Goal: Task Accomplishment & Management: Manage account settings

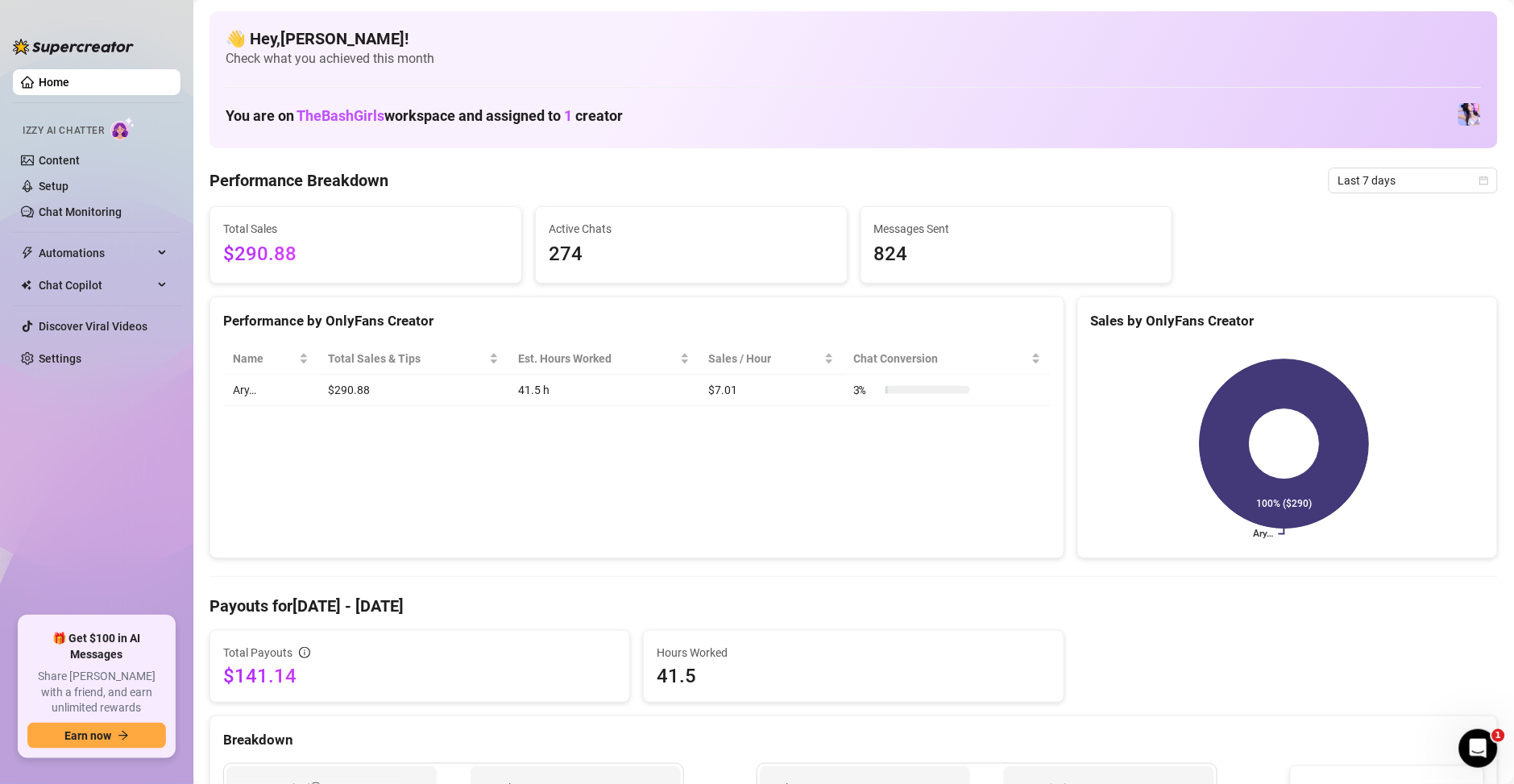
scroll to position [191, 0]
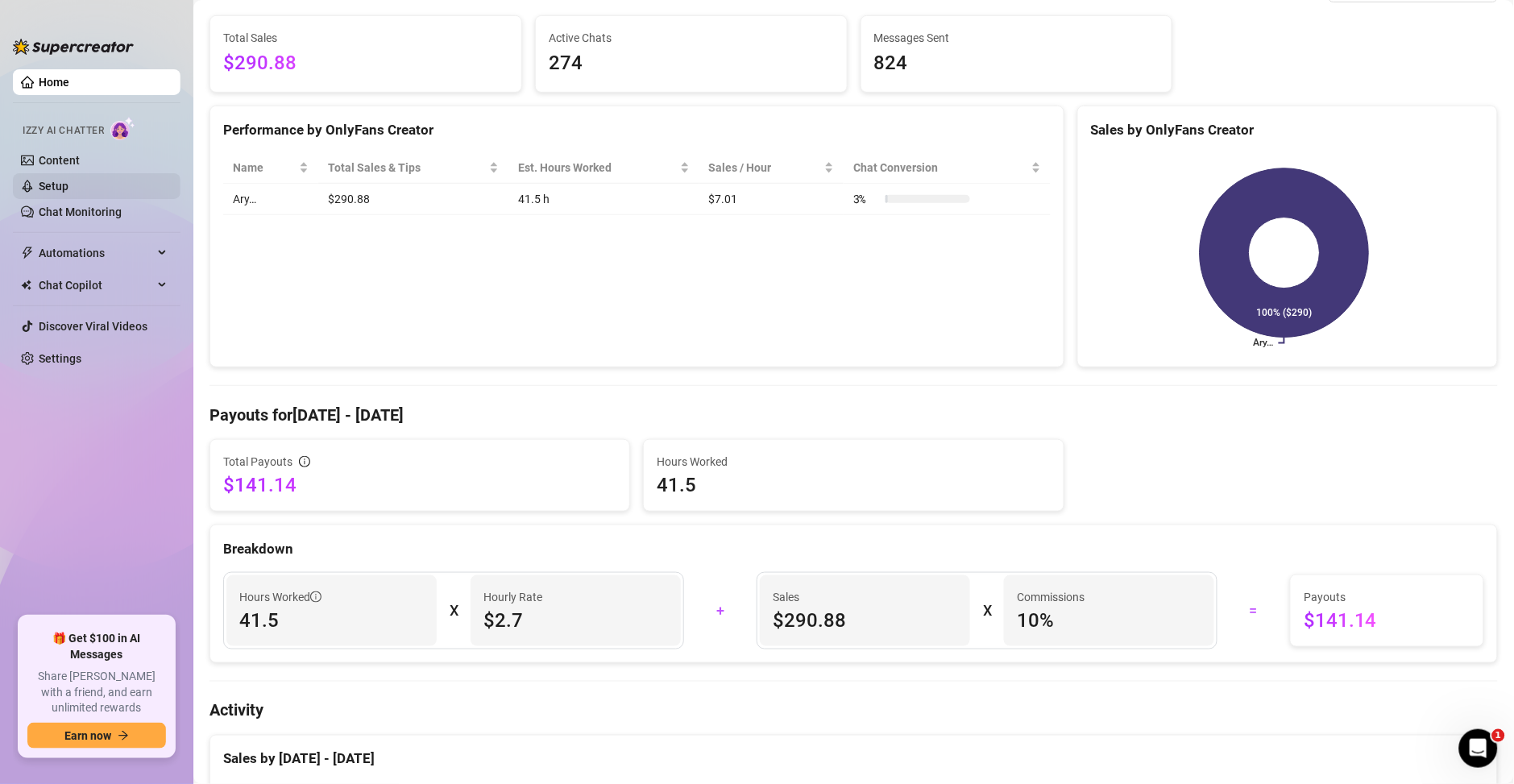
click at [57, 180] on link "Setup" at bounding box center [54, 186] width 30 height 13
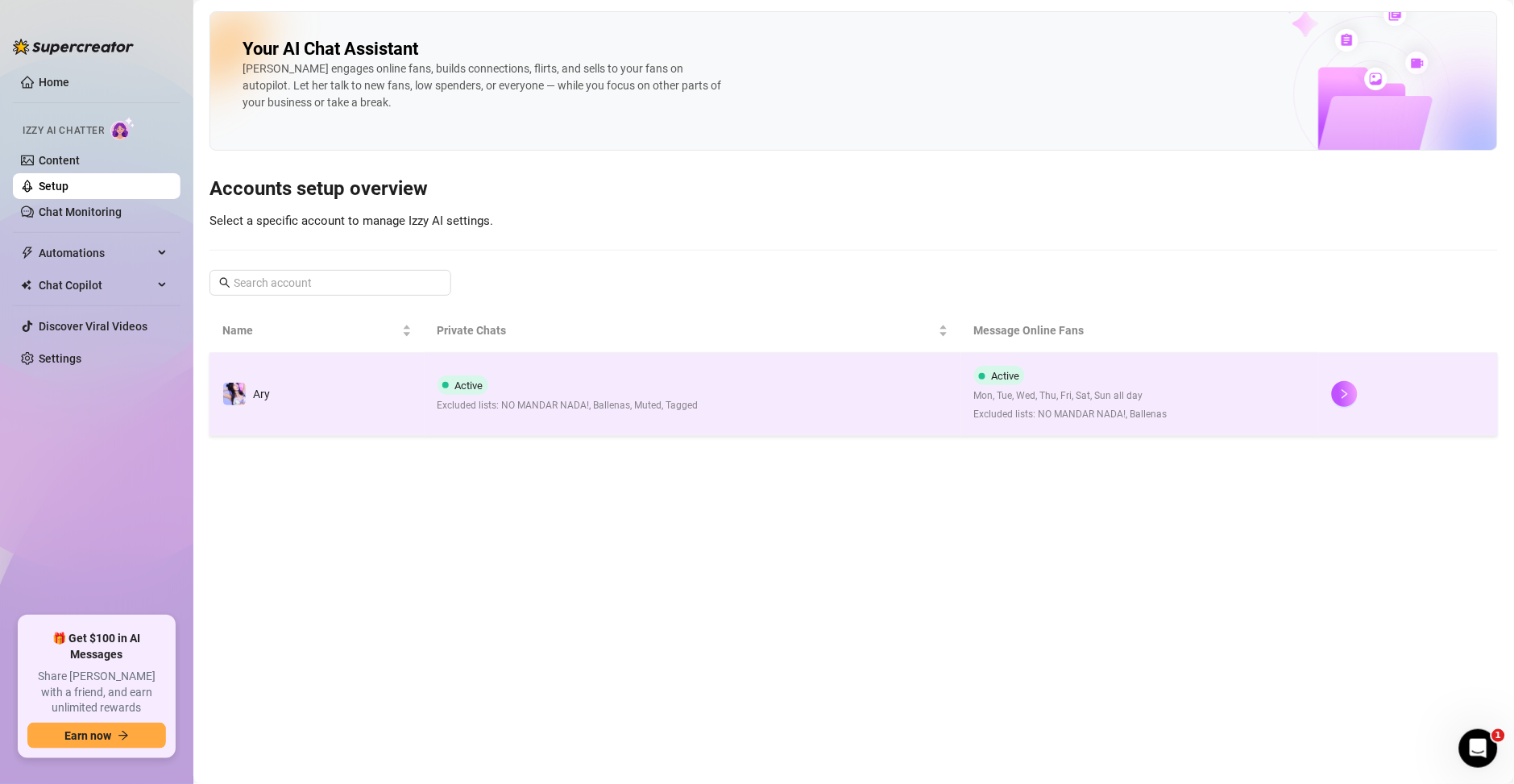
click at [697, 389] on td "Active Excluded lists: NO MANDAR NADA!, Ballenas, Muted, Tagged" at bounding box center [693, 394] width 537 height 83
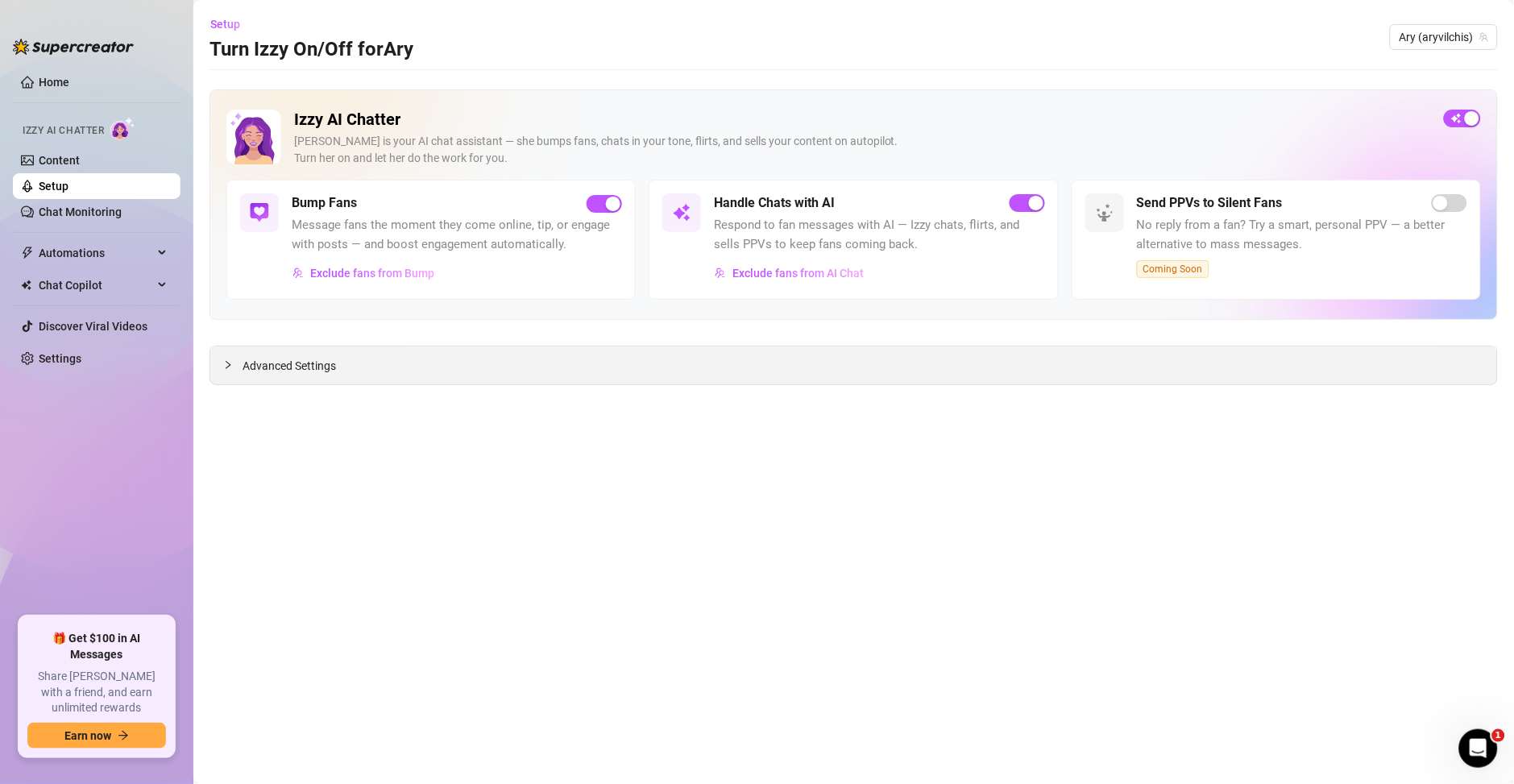
click at [307, 372] on span "Advanced Settings" at bounding box center [290, 366] width 94 height 18
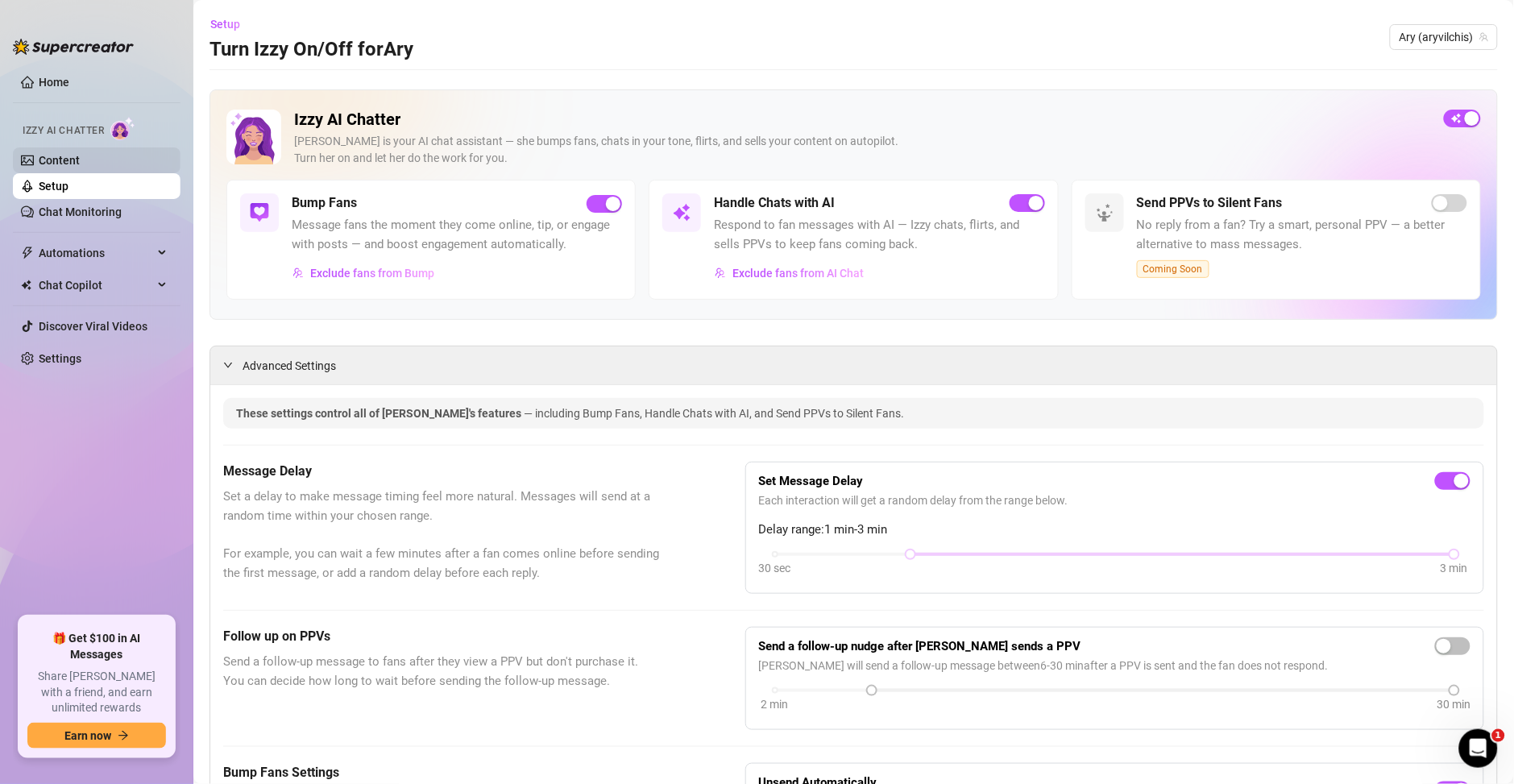
click at [76, 163] on link "Content" at bounding box center [59, 160] width 41 height 13
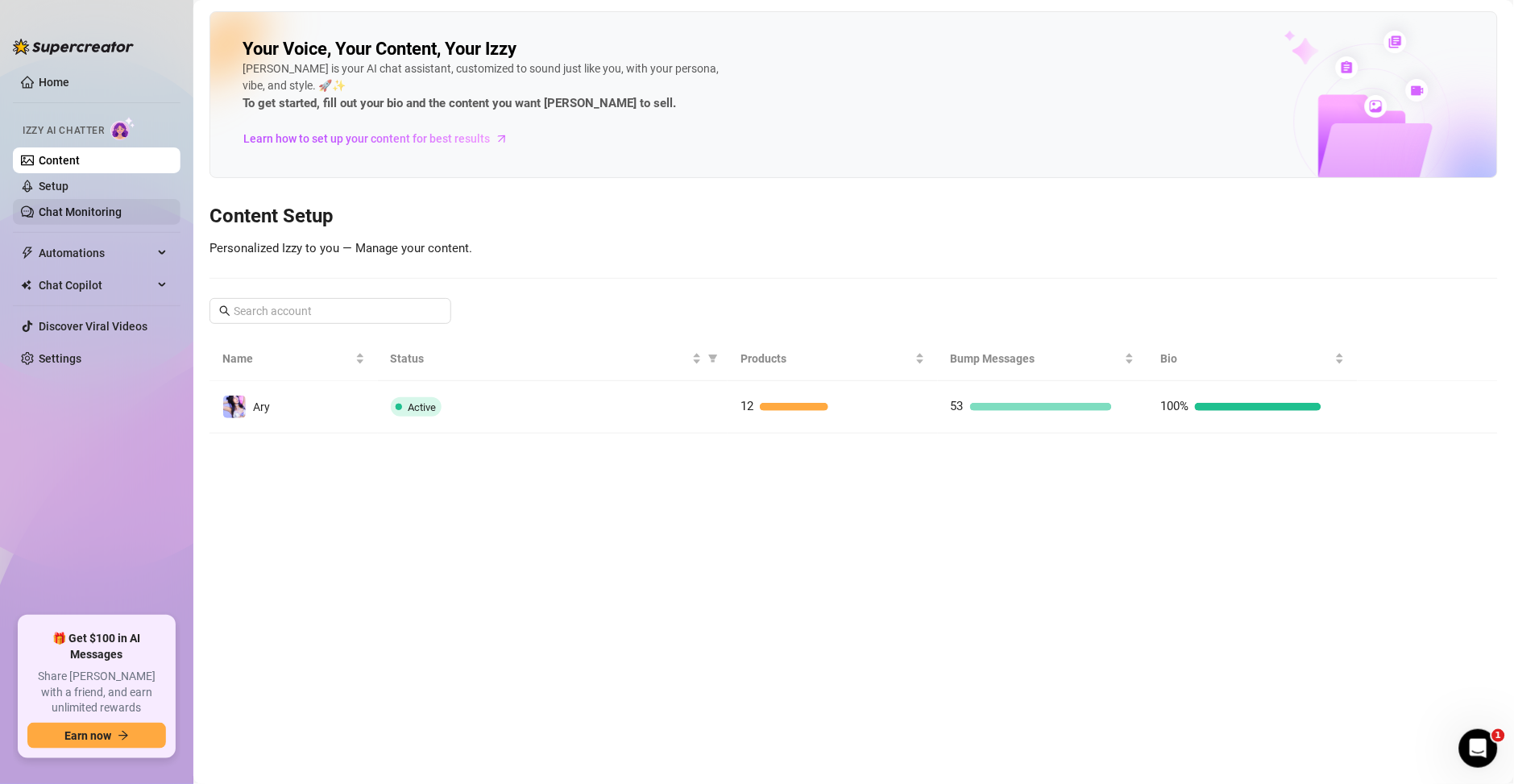
click at [93, 212] on link "Chat Monitoring" at bounding box center [81, 212] width 83 height 13
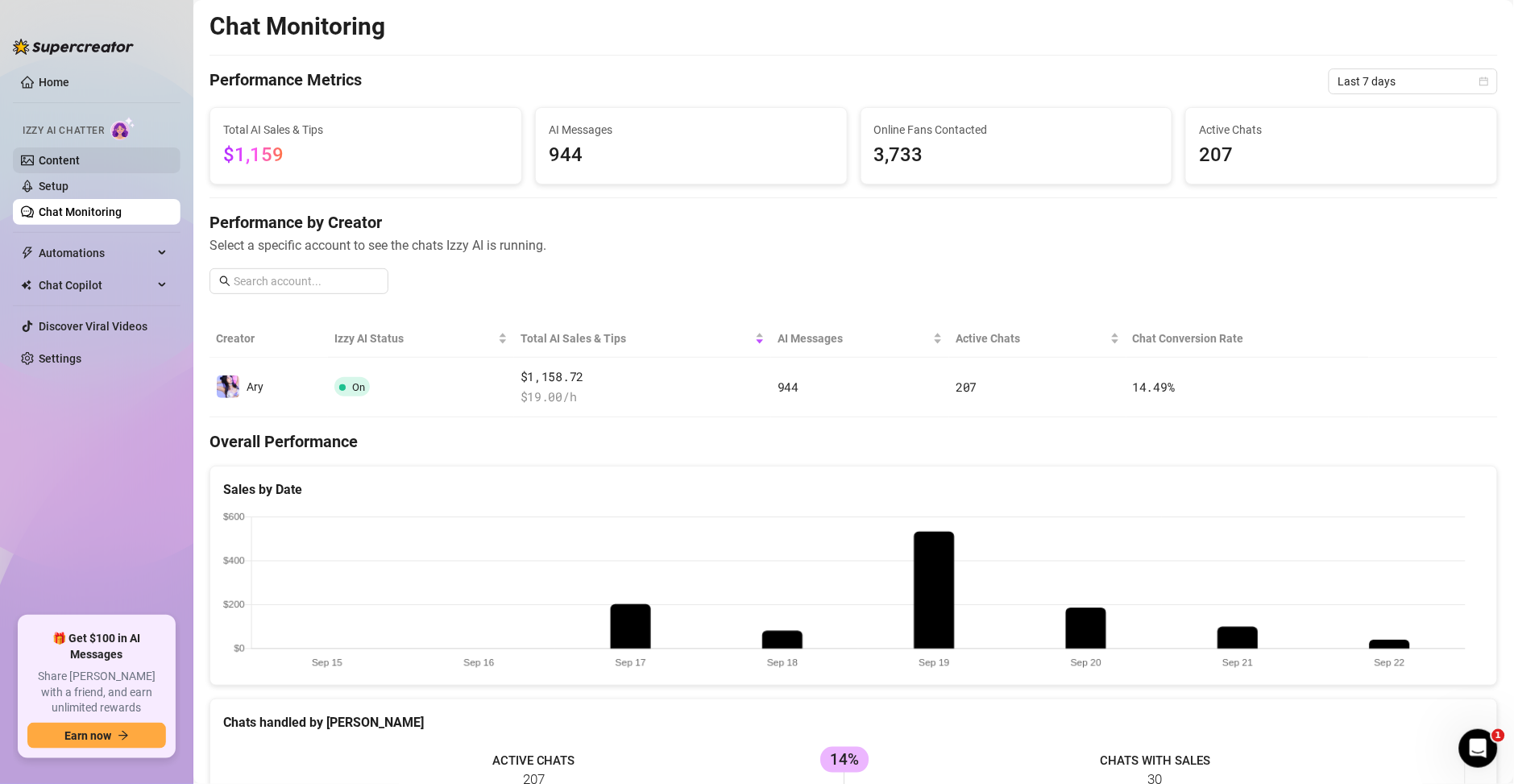
click at [64, 156] on link "Content" at bounding box center [59, 160] width 41 height 13
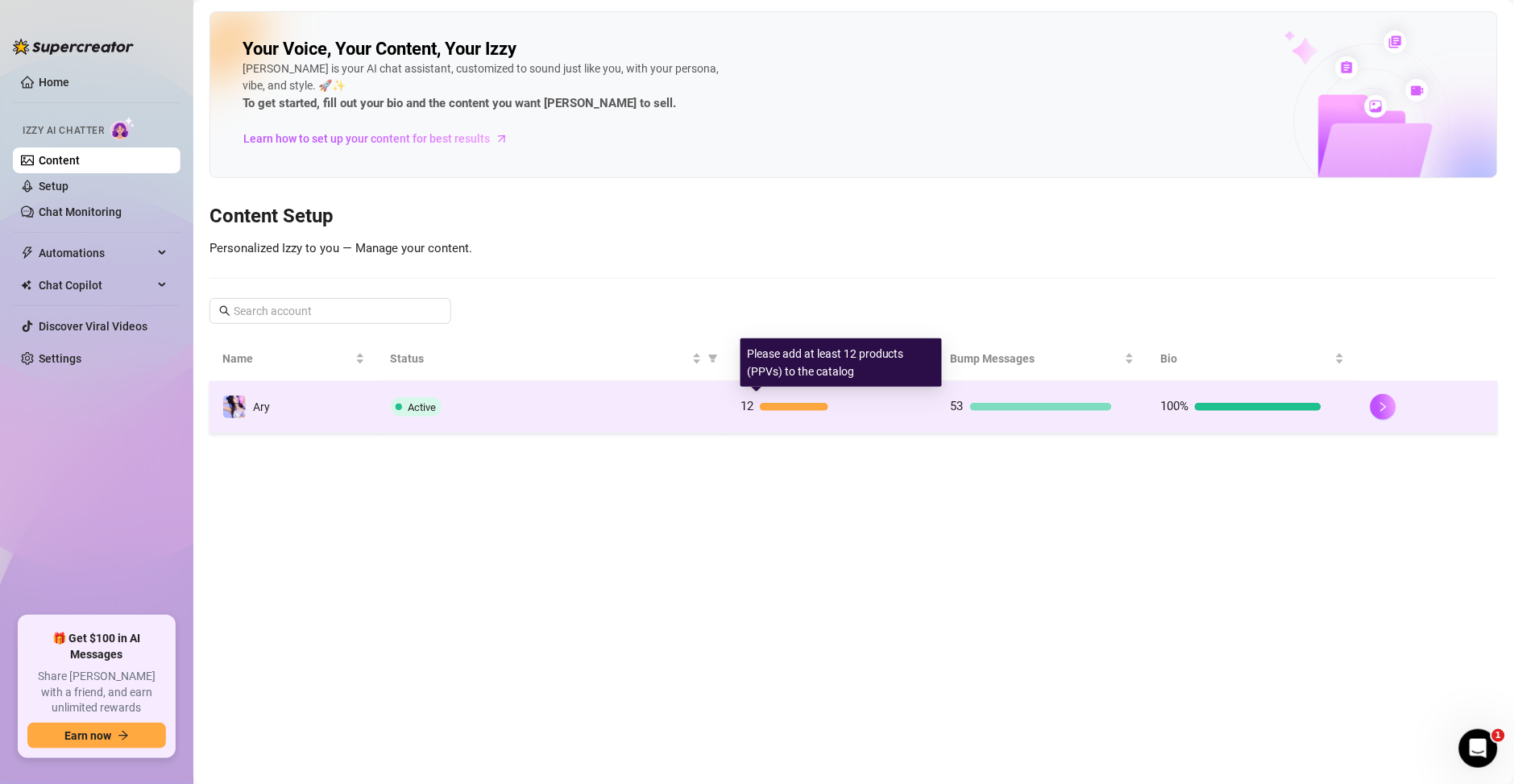
click at [798, 413] on div "12" at bounding box center [821, 408] width 161 height 19
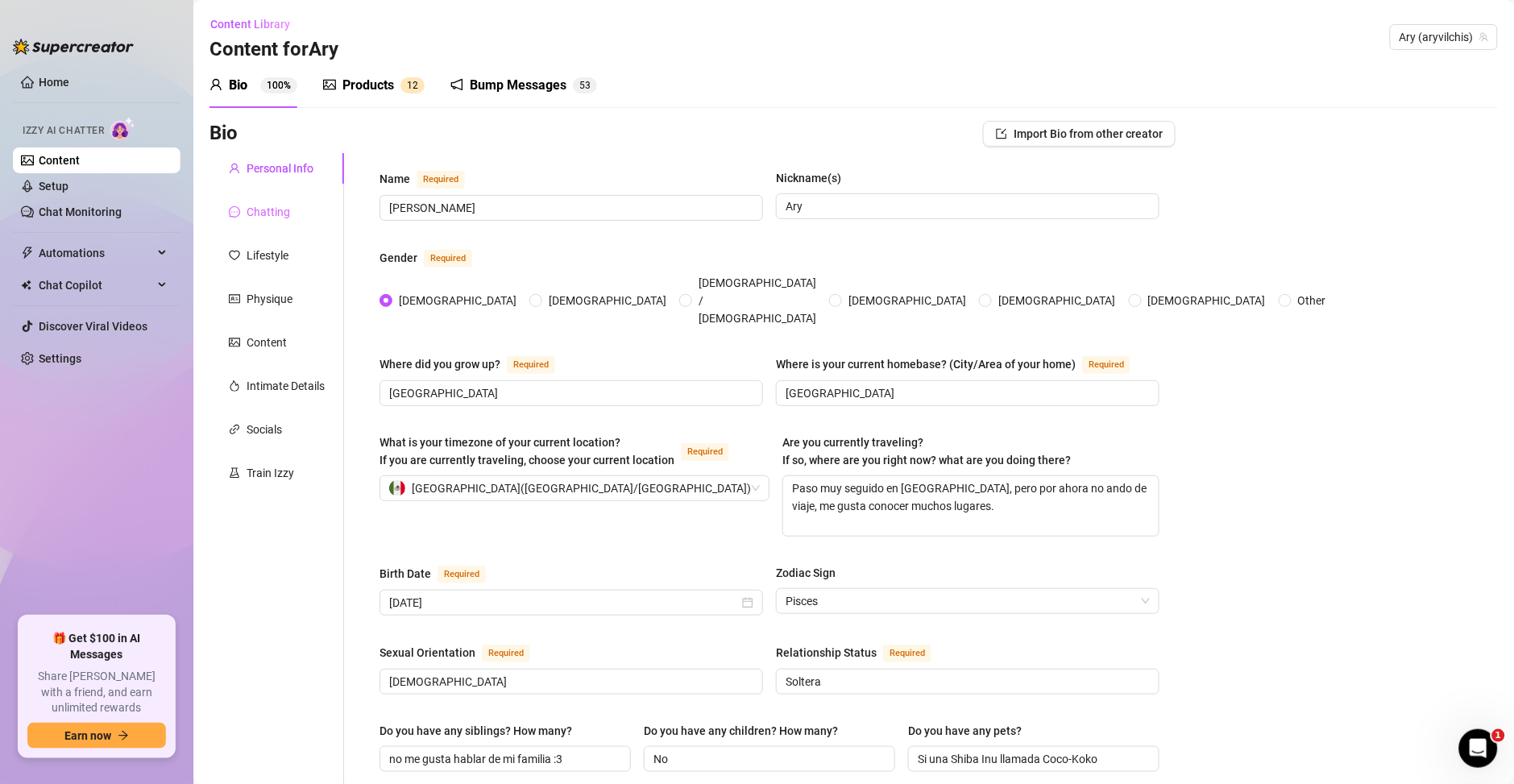
click at [289, 206] on div "Chatting" at bounding box center [277, 212] width 135 height 31
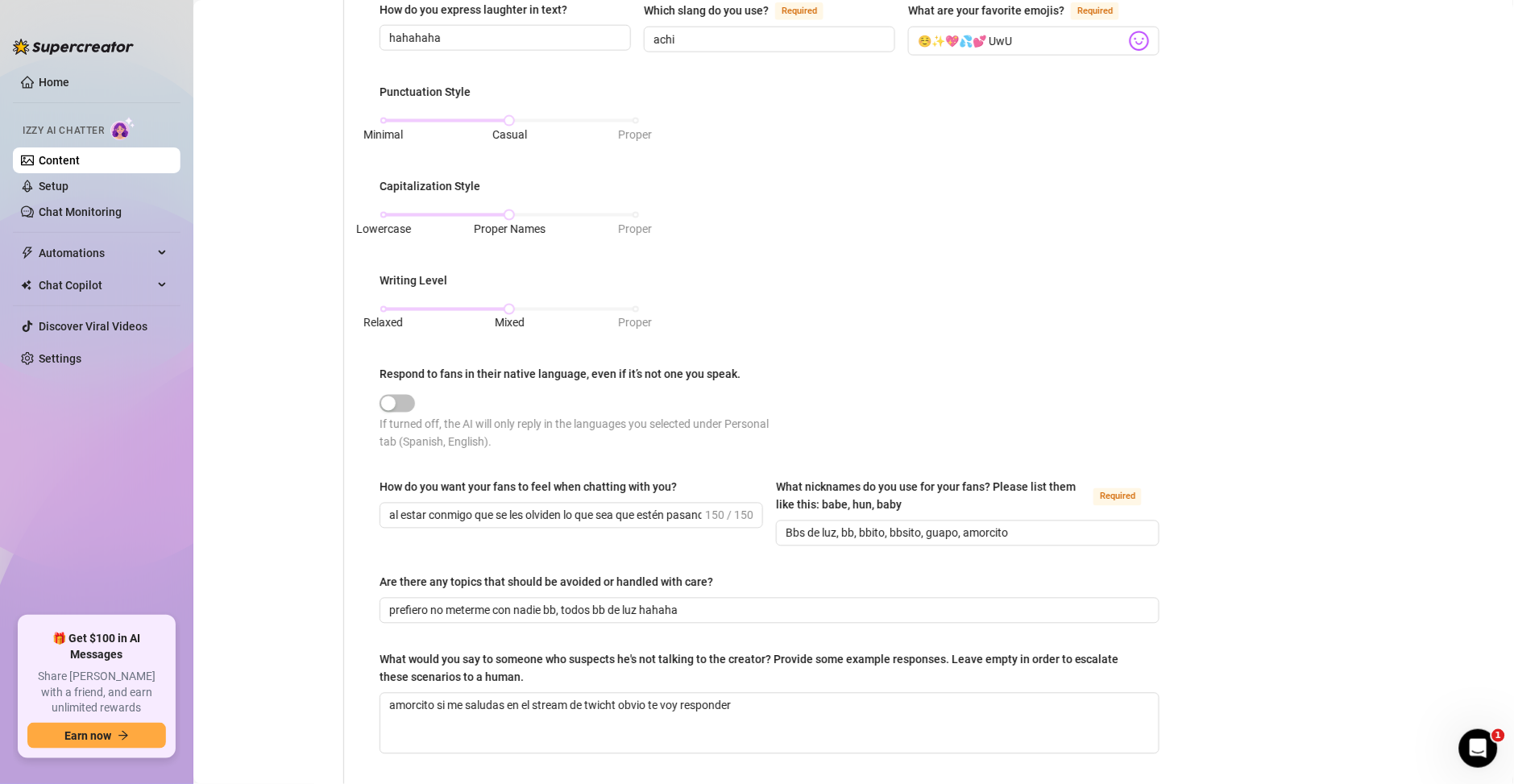
scroll to position [594, 0]
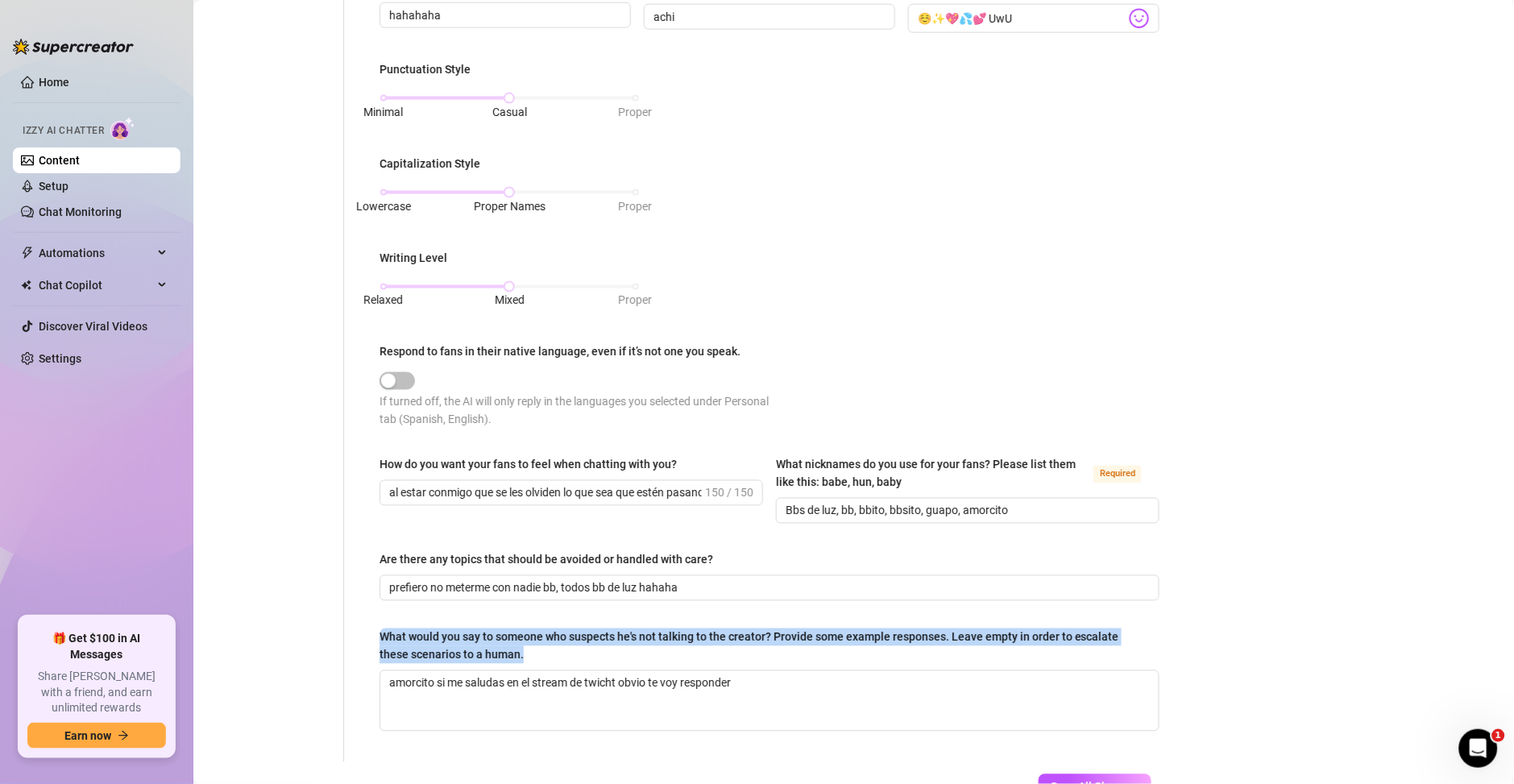
drag, startPoint x: 499, startPoint y: 660, endPoint x: 355, endPoint y: 638, distance: 145.7
click at [355, 638] on div "What is your persona type? Persona defines the distinct image and personality o…" at bounding box center [759, 160] width 832 height 1203
copy div "What would you say to someone who suspects he's not talking to the creator? Pro…"
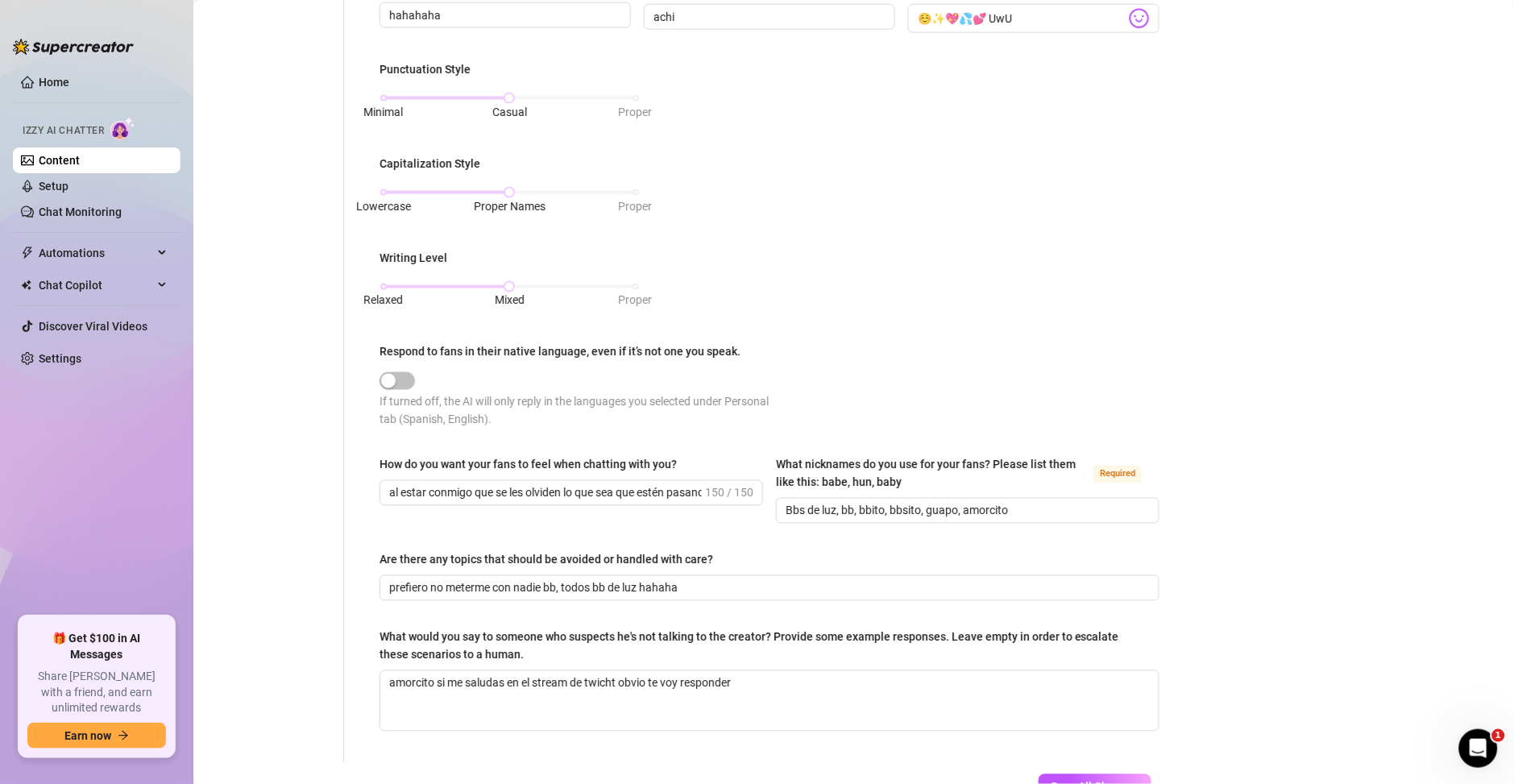
drag, startPoint x: 1139, startPoint y: 92, endPoint x: 1127, endPoint y: 83, distance: 15.0
click at [1129, 83] on div "Punctuation Style Minimal Casual Proper Capitalization Style Lowercase Proper N…" at bounding box center [770, 252] width 780 height 383
click at [667, 682] on textarea "amorcito si me saludas en el stream de twicht obvio te voy responder" at bounding box center [769, 701] width 779 height 59
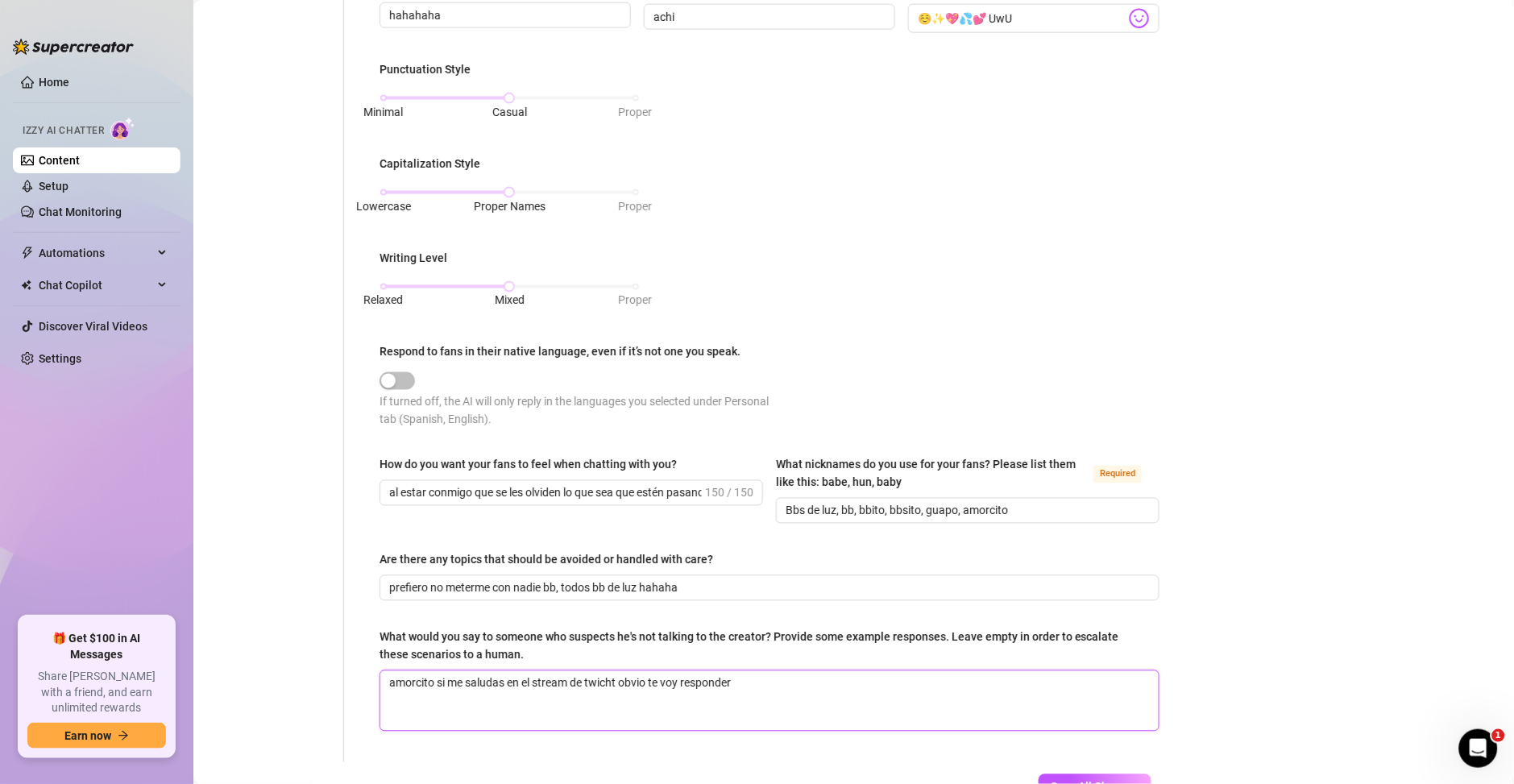
click at [563, 686] on textarea "amorcito si me saludas en el stream de twicht obvio te voy responder" at bounding box center [769, 701] width 779 height 59
paste textarea "✨ “Amorcito, si me saludas en mi stream de Twitch obvio te voy a responder 💕. S…"
type textarea "✨ “Amorcito, si me saludas en mi stream de Twitch obvio te voy a responder 💕. S…"
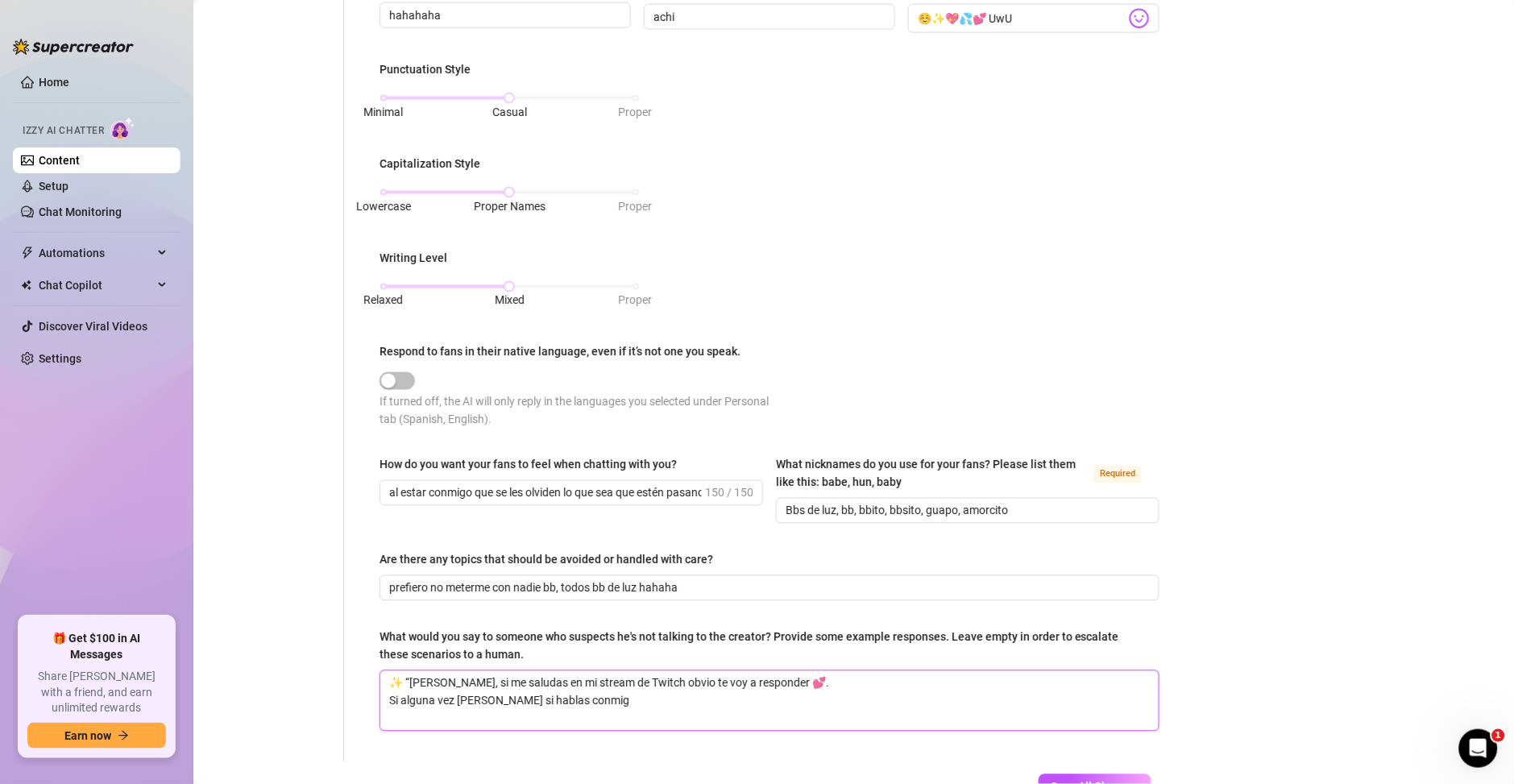
click at [407, 680] on textarea "✨ “Amorcito, si me saludas en mi stream de Twitch obvio te voy a responder 💕. S…" at bounding box center [769, 701] width 779 height 59
type textarea "✨“Amorcito, si me saludas en mi stream de Twitch obvio te voy a responder 💕. Si…"
type textarea "✨Amorcito, si me saludas en mi stream de Twitch obvio te voy a responder 💕. Si …"
click at [684, 707] on textarea "✨Amorcito, si me saludas en mi stream de Twitch obvio te voy a responder 💕. Si …" at bounding box center [769, 701] width 779 height 59
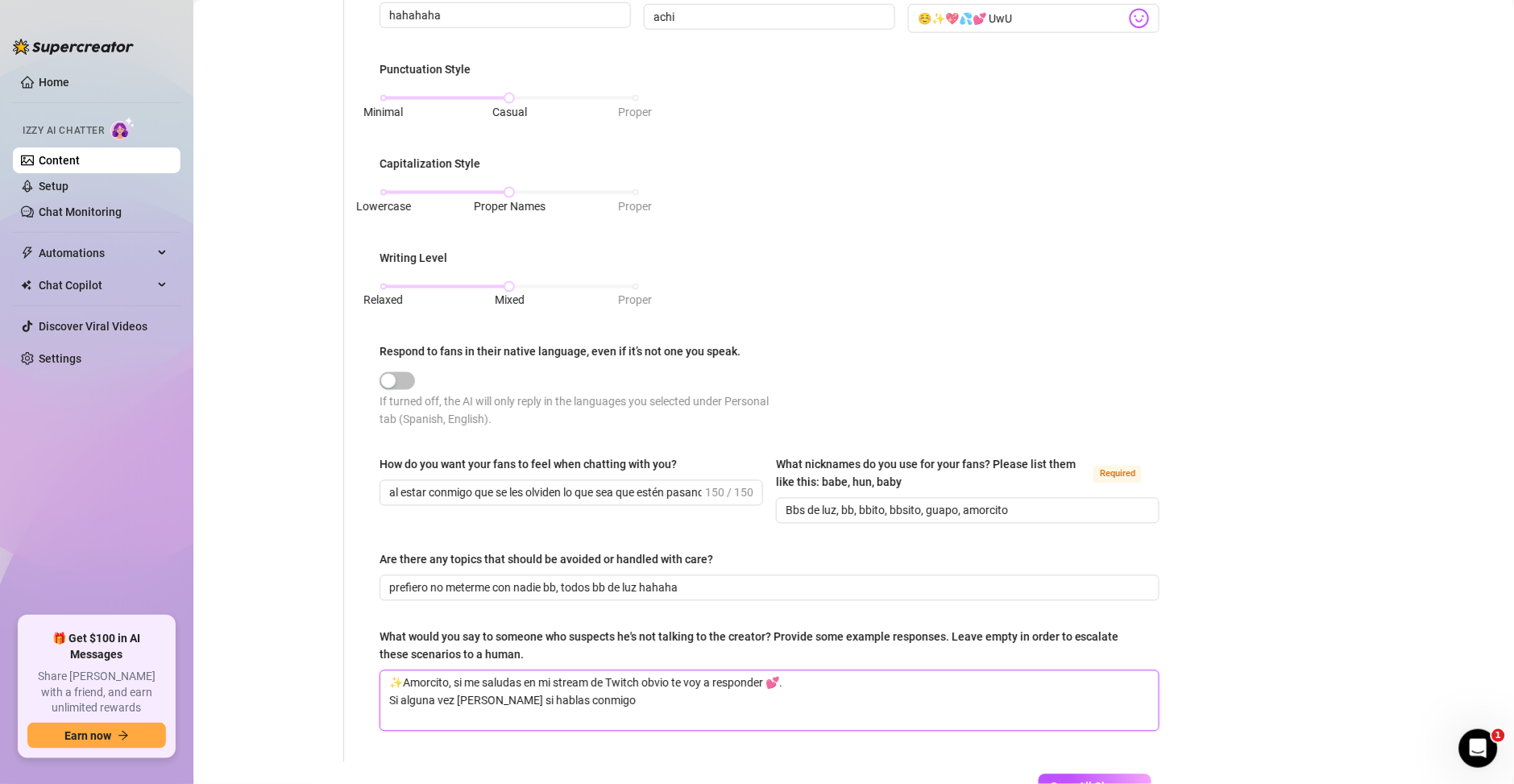
type textarea "✨Amorcito, si me saludas en mi stream de Twitch obvio te voy a responder 💕. Si …"
drag, startPoint x: 669, startPoint y: 706, endPoint x: 380, endPoint y: 699, distance: 289.1
click at [380, 699] on textarea "✨Amorcito, si me saludas en mi stream de Twitch obvio te voy a responder 💕. Si …" at bounding box center [769, 701] width 779 height 59
type textarea "✨Amorcito, si me saludas en mi stream de Twitch obvio te voy a responder 💕."
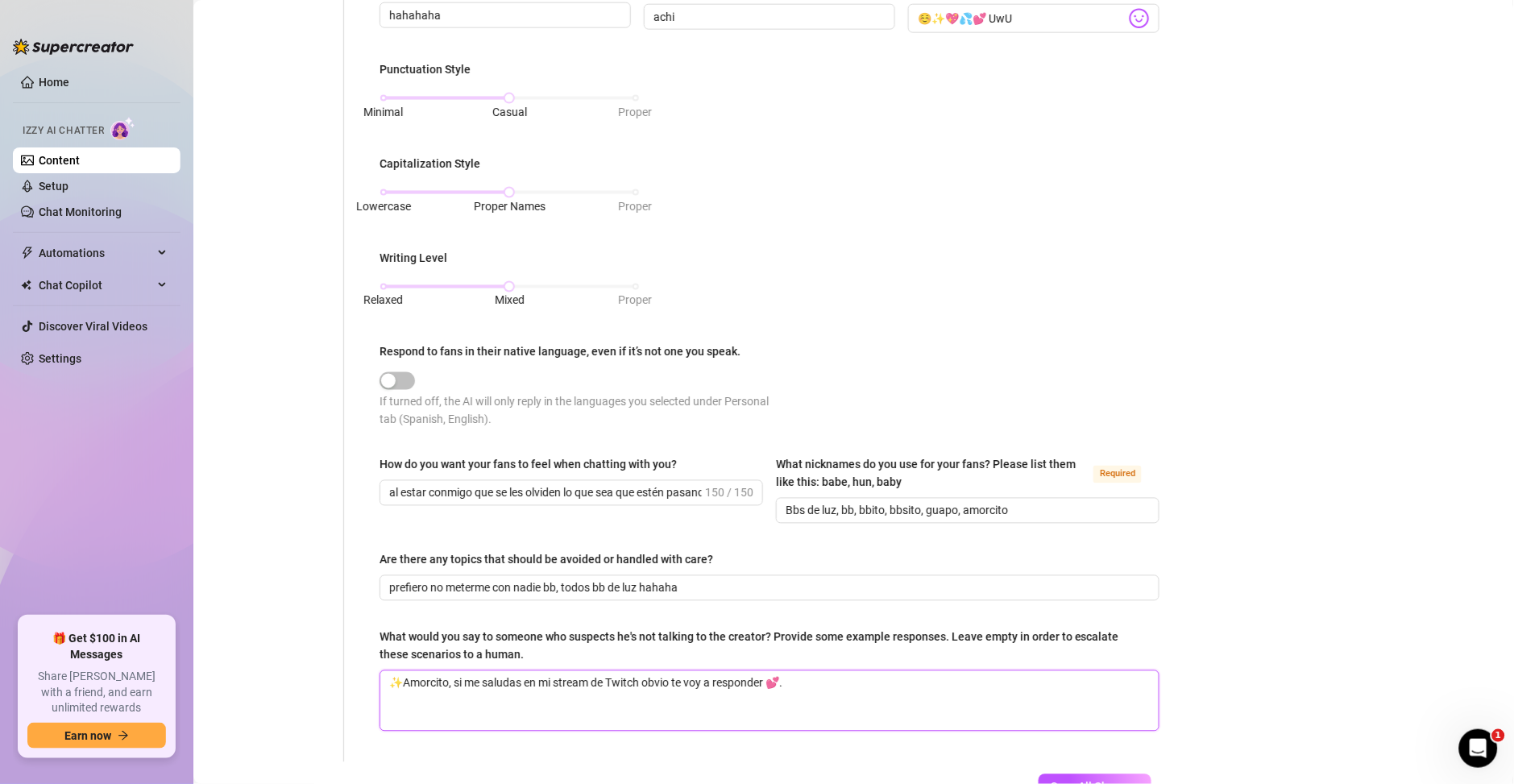
click at [927, 687] on textarea "✨Amorcito, si me saludas en mi stream de Twitch obvio te voy a responder 💕." at bounding box center [769, 701] width 779 height 59
type textarea "✨Amorcito, si me saludas en mi stream de Twitch obvio te voy a responder 💕"
type textarea "✨Amorcito, si me saludas en mi stream de Twitch obvio te voy a responder 💕y"
type textarea "✨Amorcito, si me saludas en mi stream de Twitch obvio te voy a responder 💕y s"
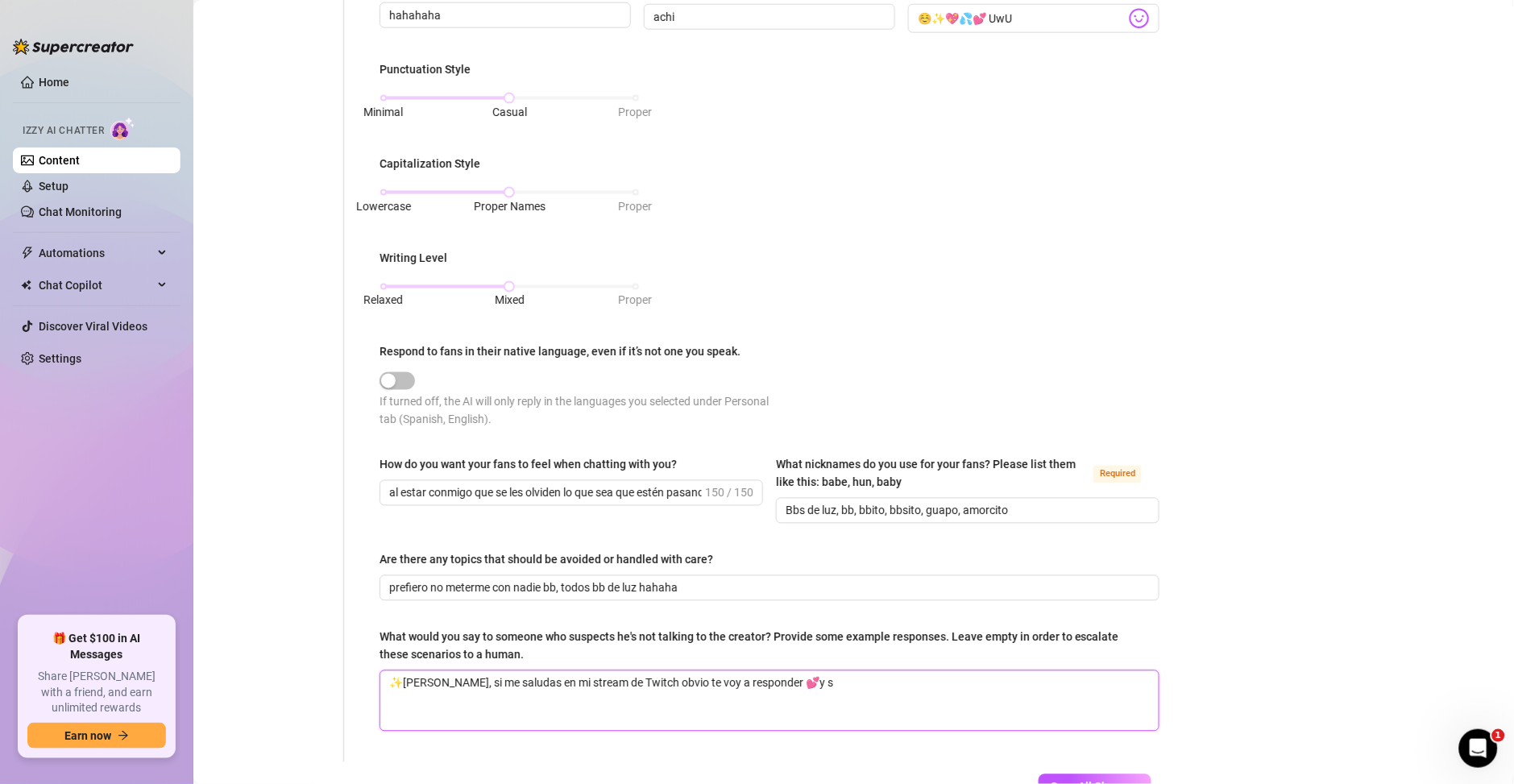
type textarea "✨Amorcito, si me saludas en mi stream de Twitch obvio te voy a responder 💕y sa"
type textarea "✨Amorcito, si me saludas en mi stream de Twitch obvio te voy a responder 💕y sab"
type textarea "✨Amorcito, si me saludas en mi stream de Twitch obvio te voy a responder 💕y sabr"
type textarea "✨Amorcito, si me saludas en mi stream de Twitch obvio te voy a responder 💕y sab…"
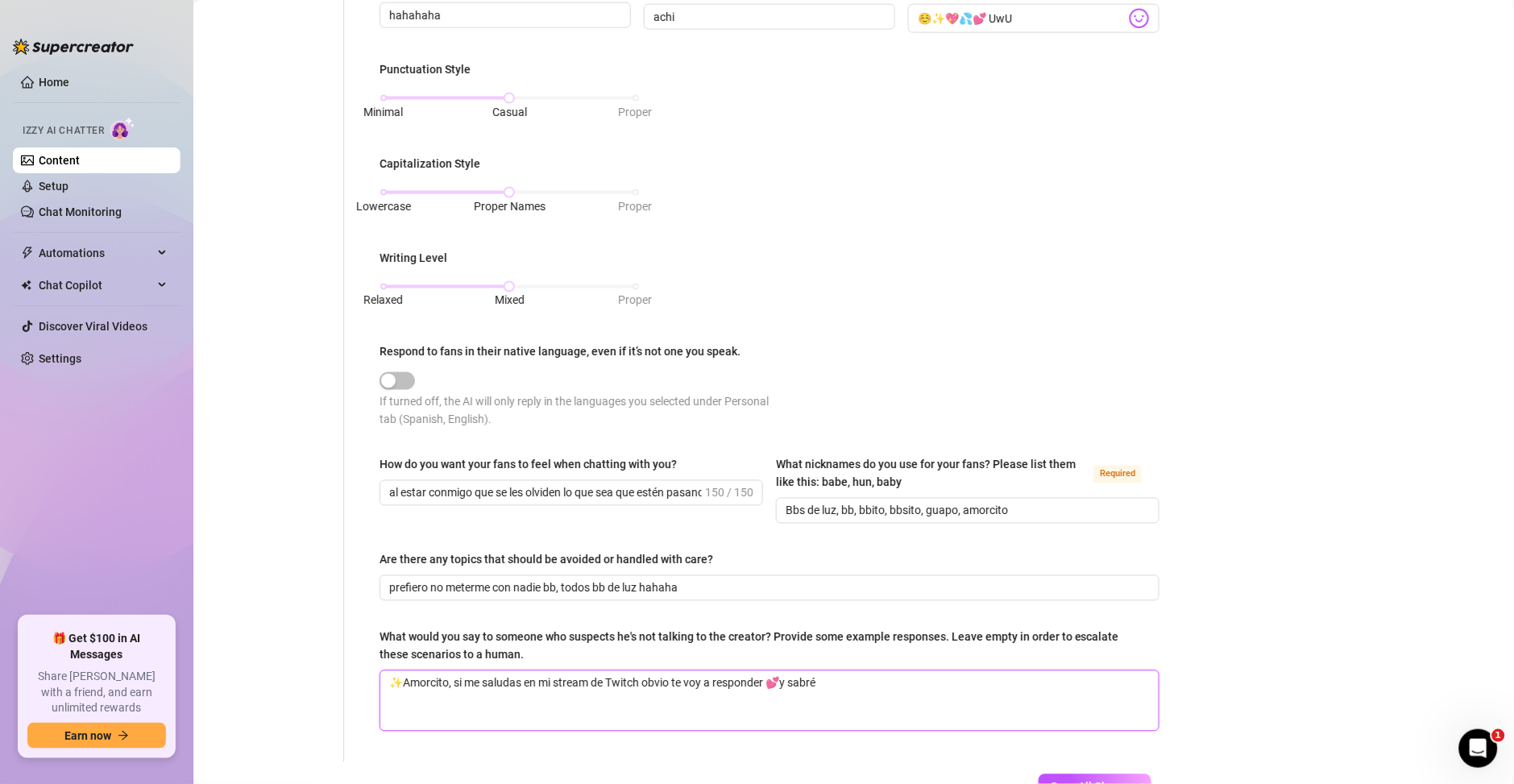
type textarea "✨Amorcito, si me saludas en mi stream de Twitch obvio te voy a responder 💕y sab…"
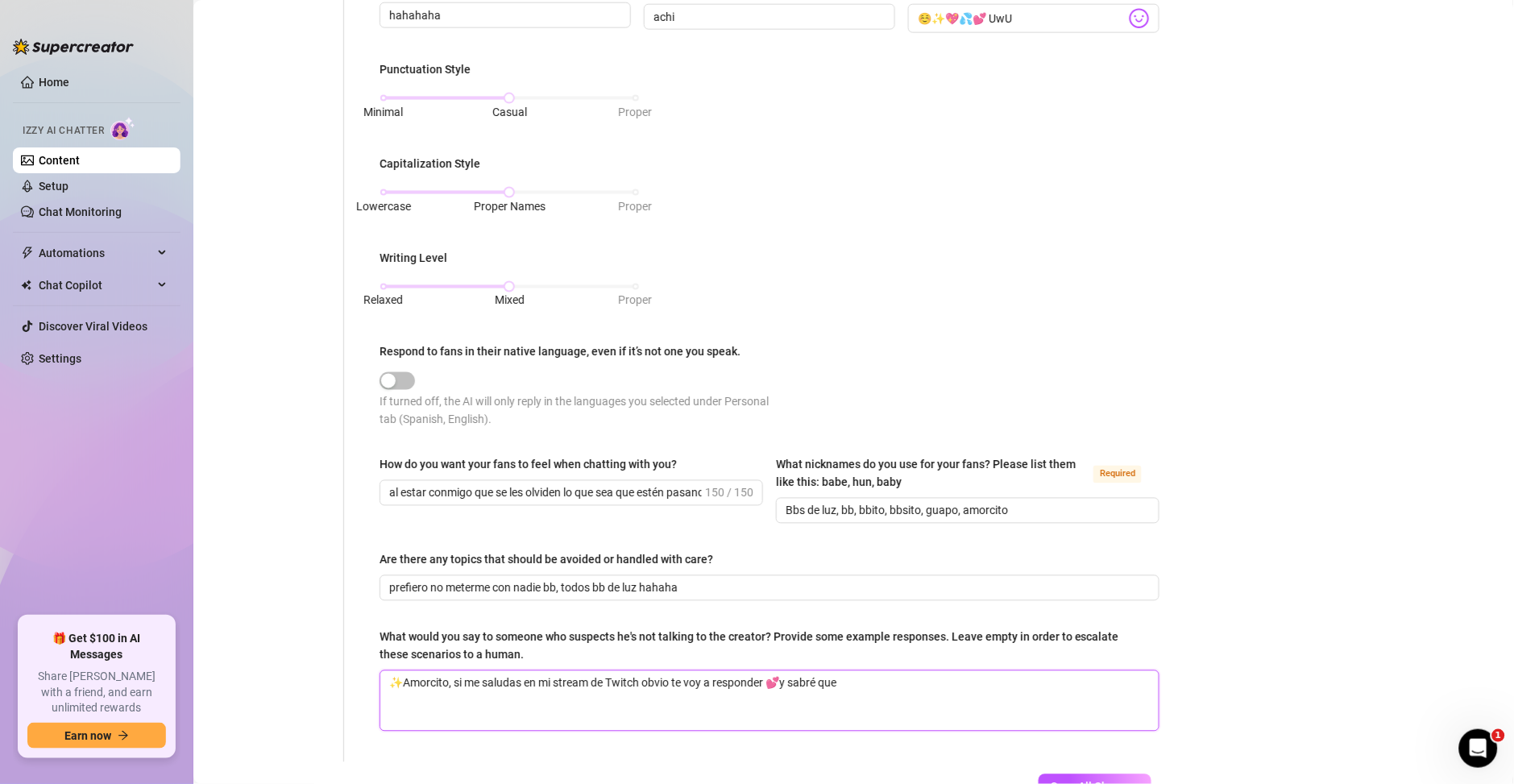
type textarea "✨Amorcito, si me saludas en mi stream de Twitch obvio te voy a responder 💕y sab…"
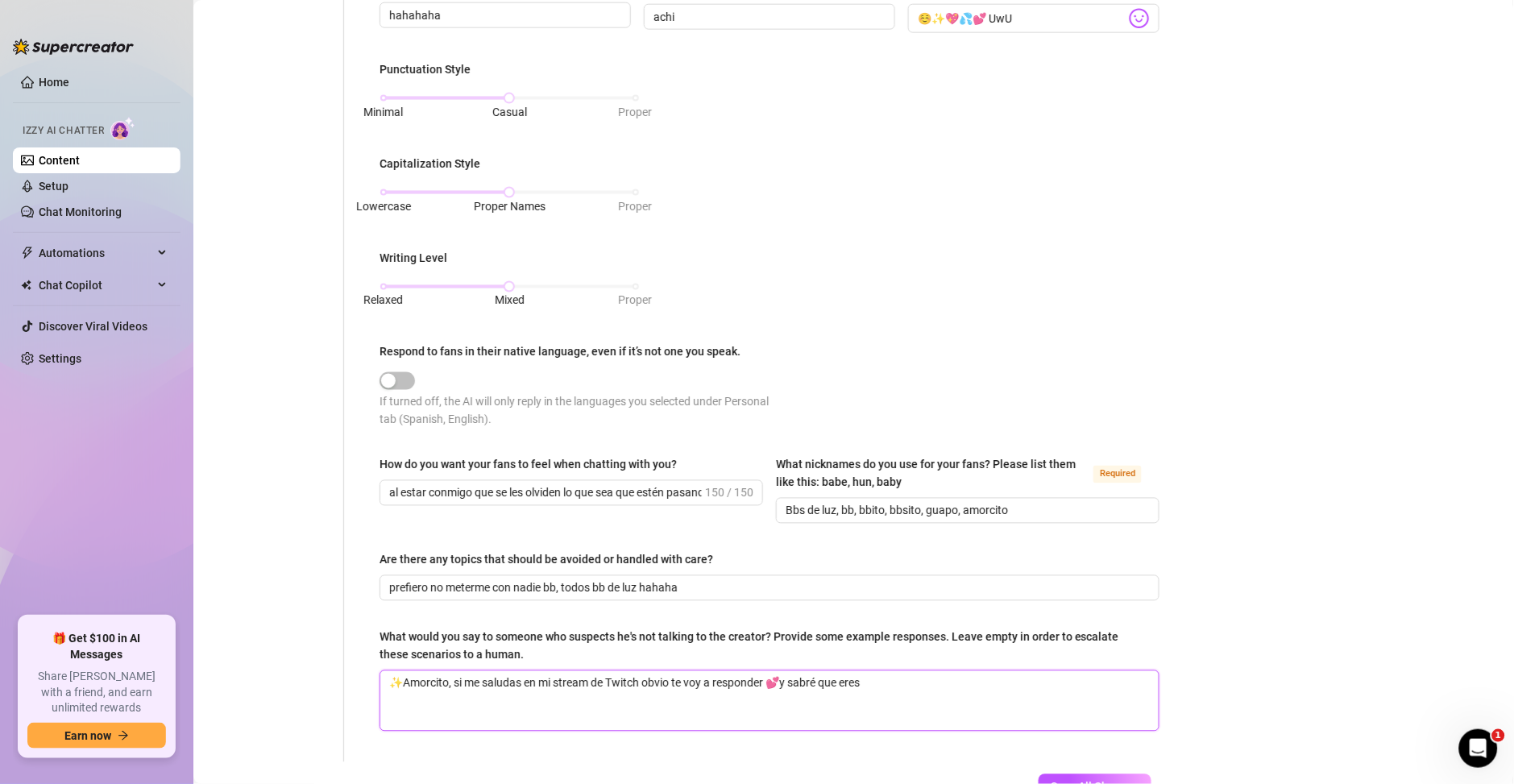
type textarea "✨Amorcito, si me saludas en mi stream de Twitch obvio te voy a responder 💕y sab…"
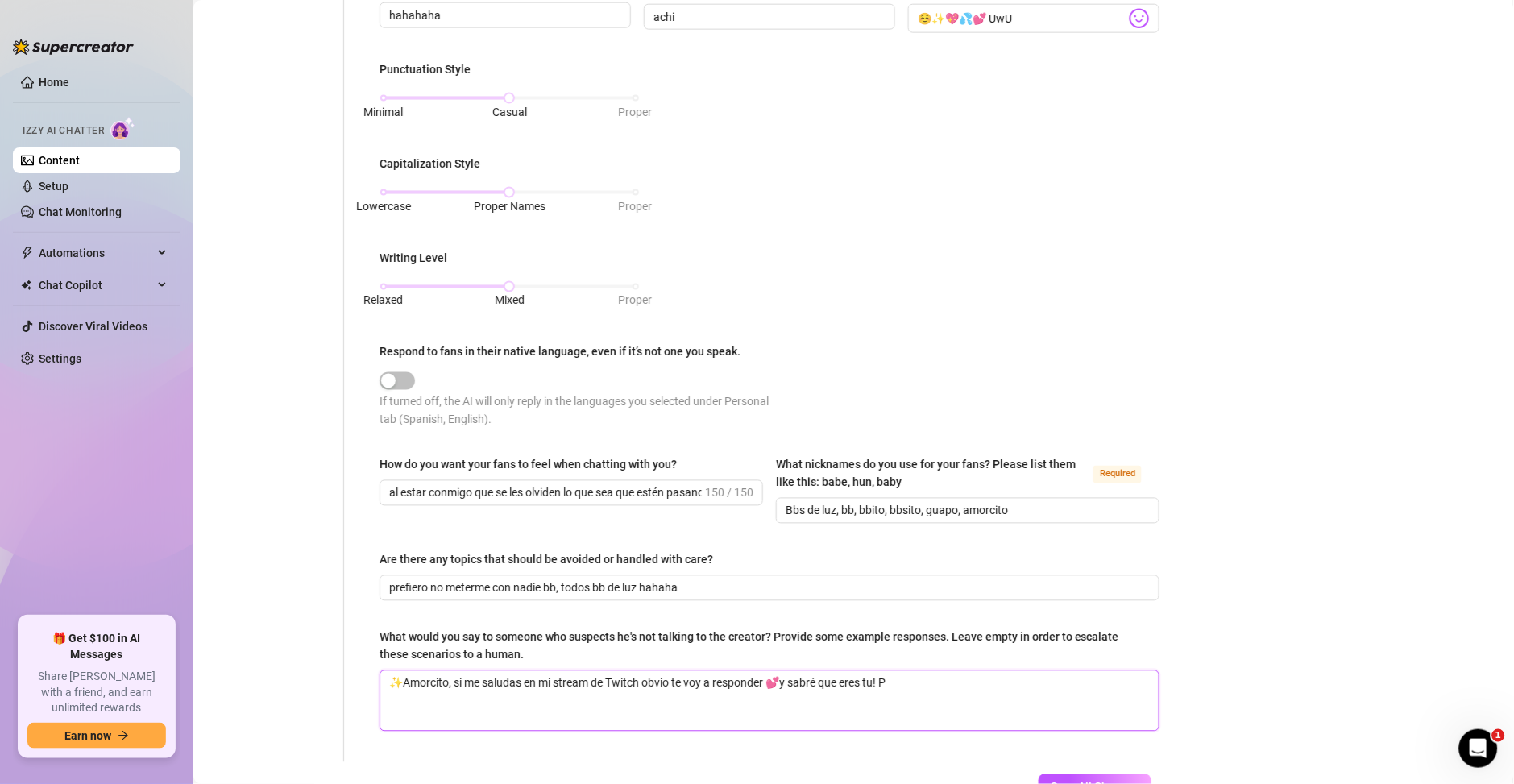
type textarea "✨Amorcito, si me saludas en mi stream de Twitch obvio te voy a responder 💕y sab…"
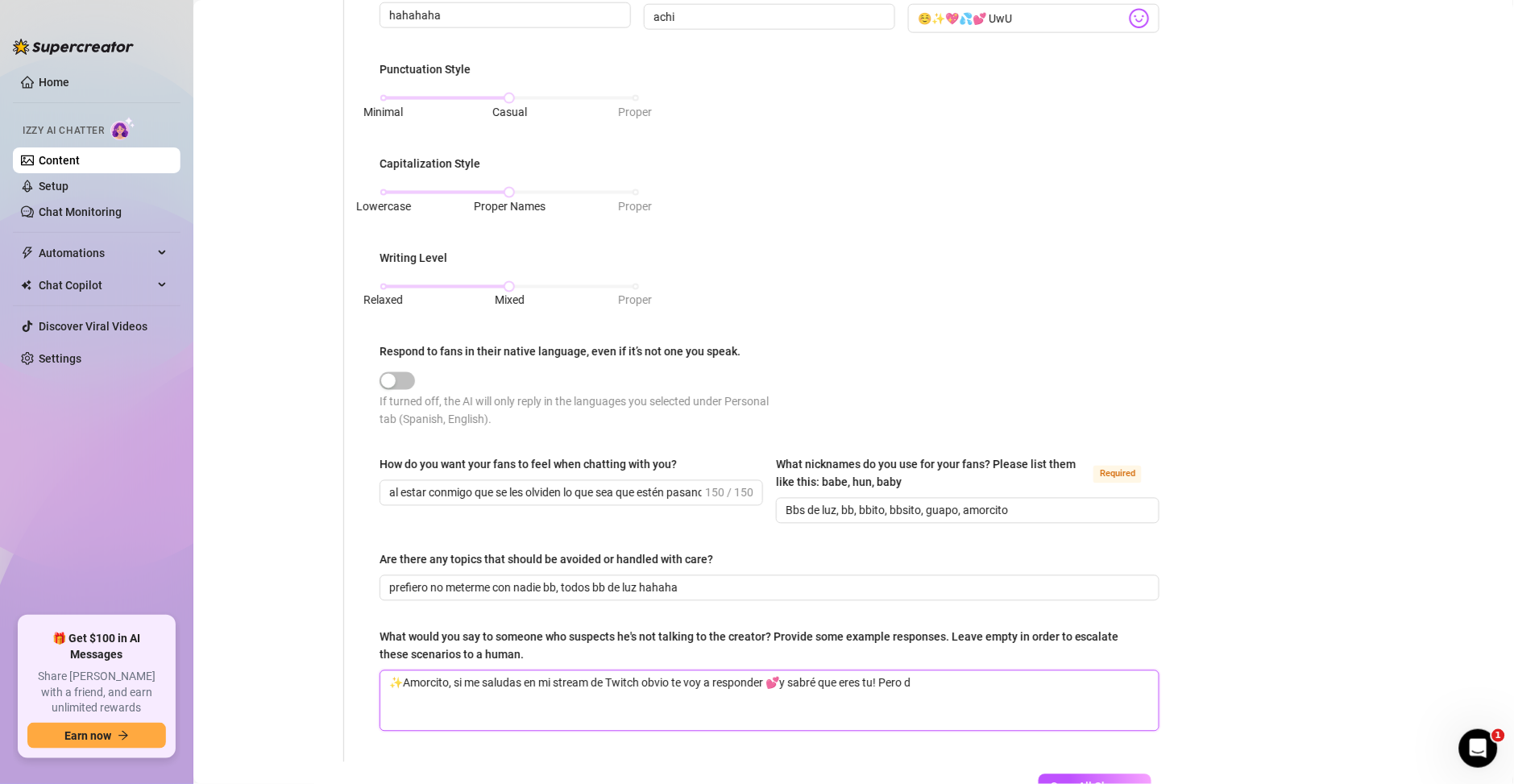
type textarea "✨Amorcito, si me saludas en mi stream de Twitch obvio te voy a responder 💕y sab…"
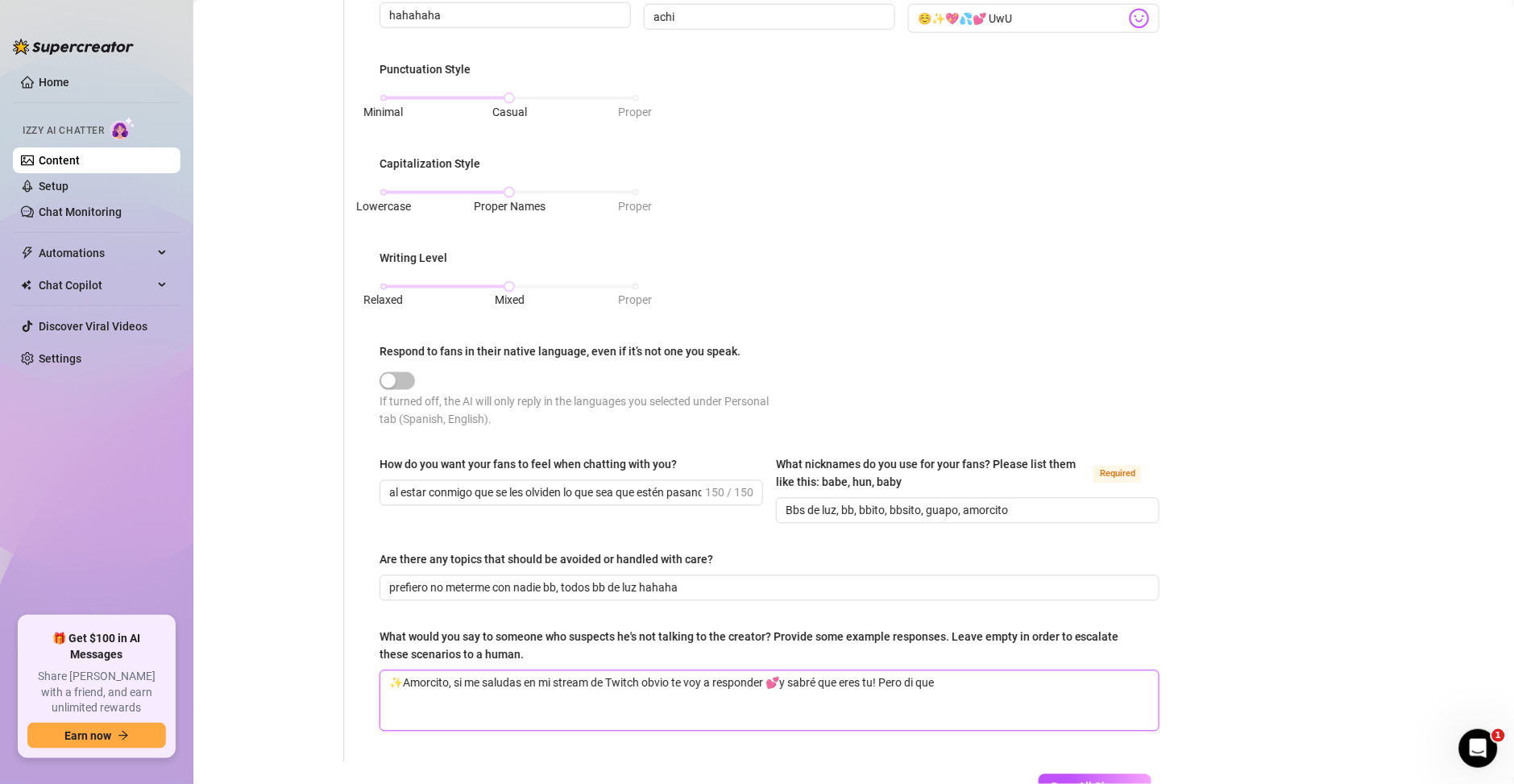
type textarea "✨Amorcito, si me saludas en mi stream de Twitch obvio te voy a responder 💕y sab…"
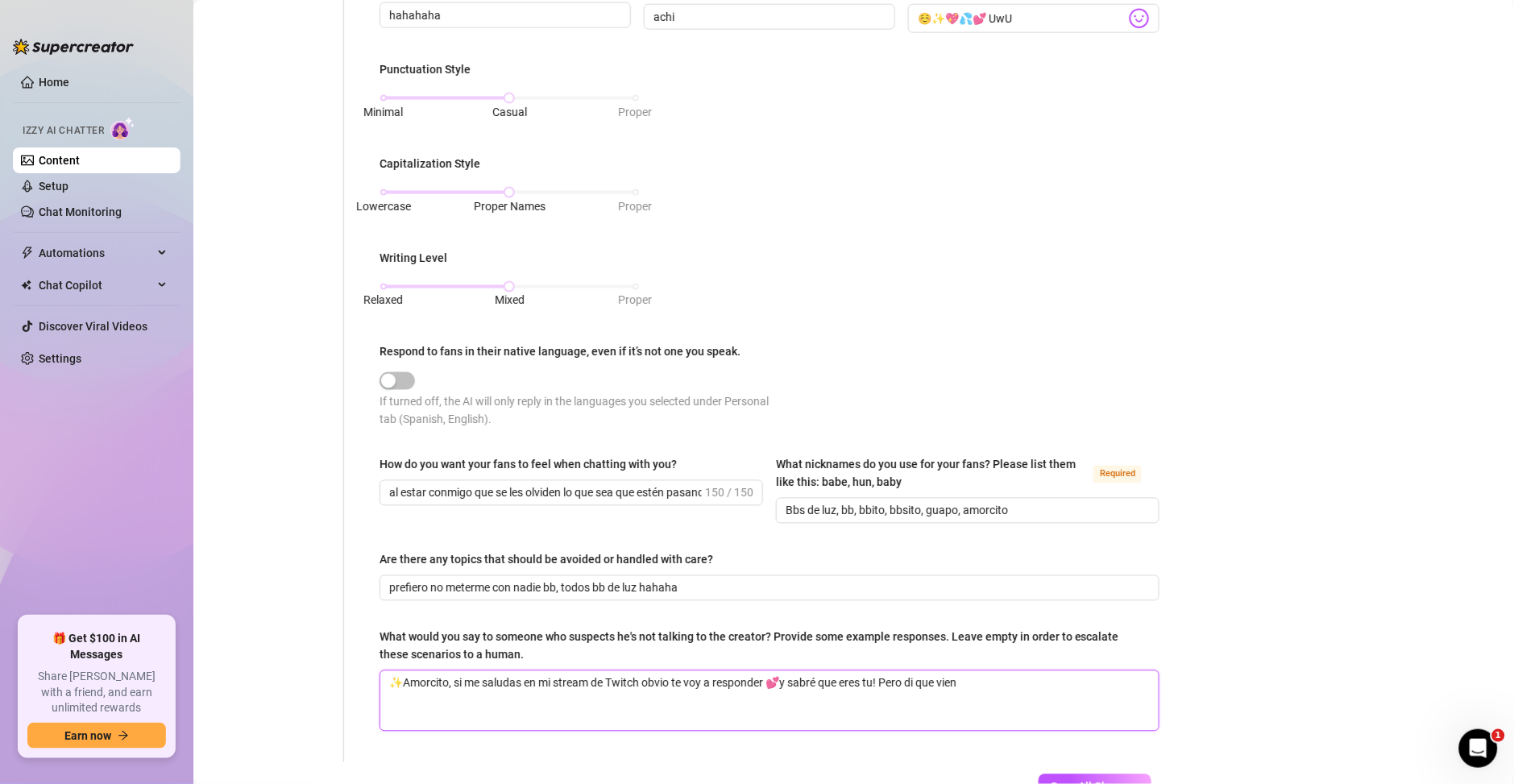
type textarea "✨Amorcito, si me saludas en mi stream de Twitch obvio te voy a responder 💕y sab…"
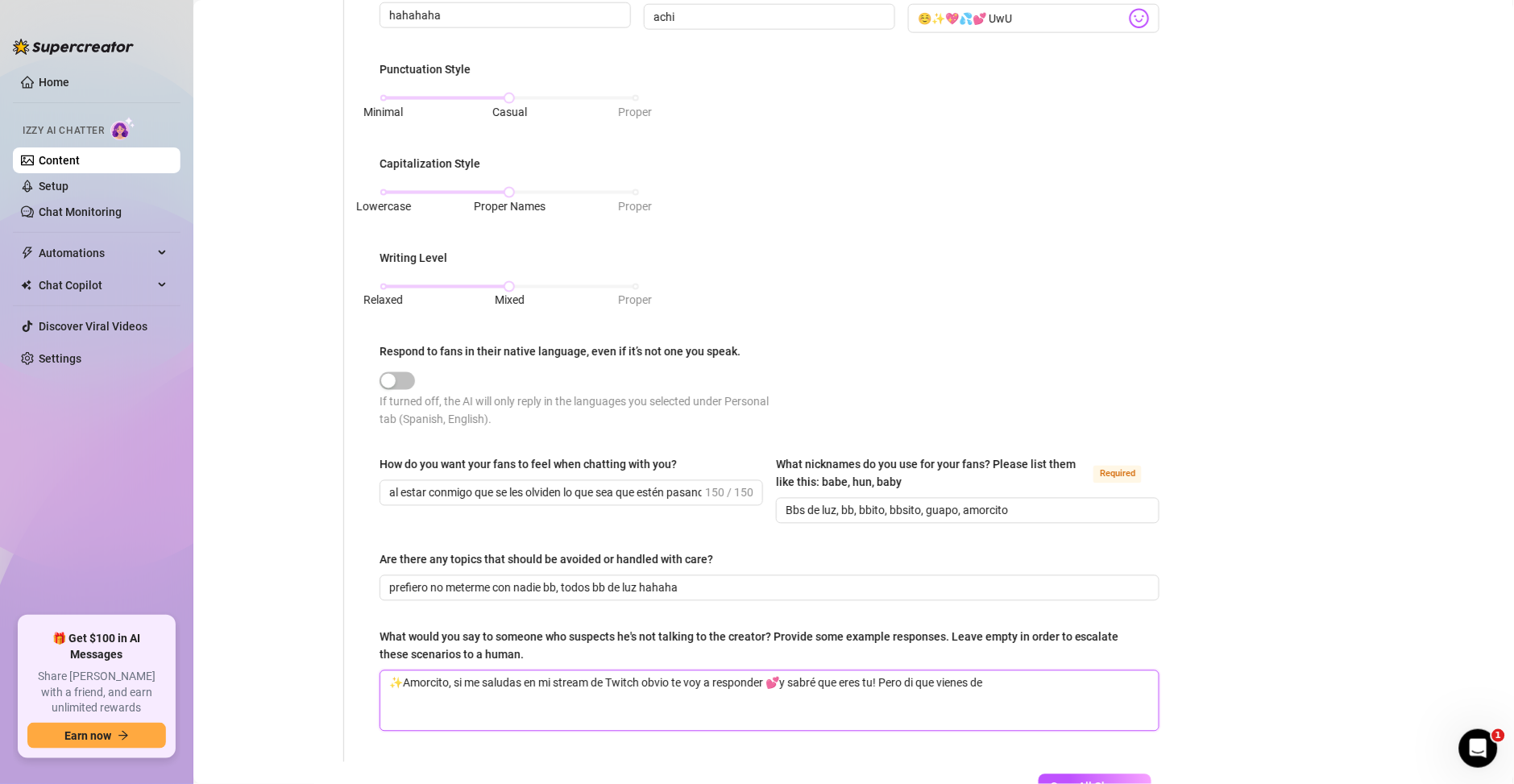
type textarea "✨Amorcito, si me saludas en mi stream de Twitch obvio te voy a responder 💕y sab…"
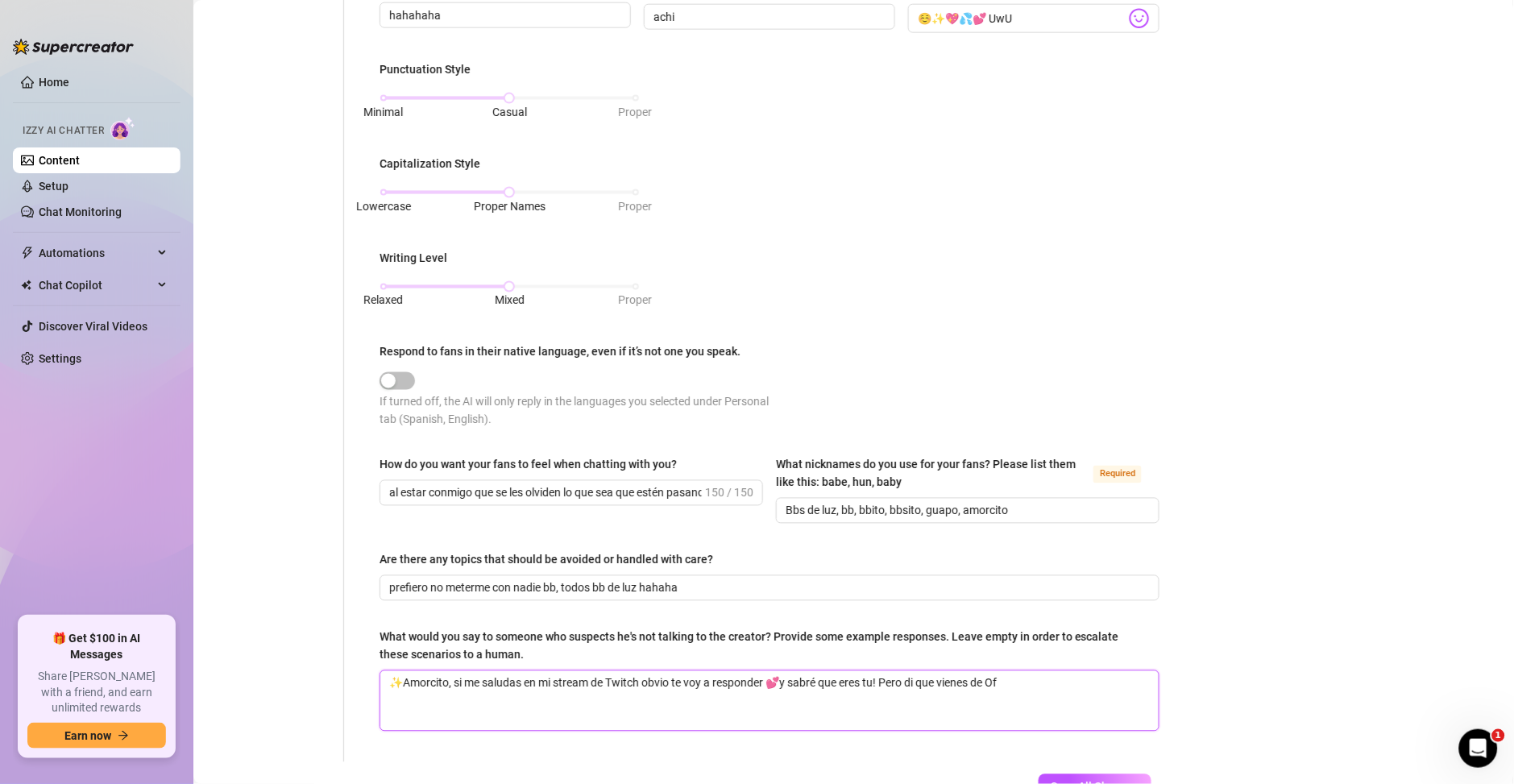
type textarea "✨Amorcito, si me saludas en mi stream de Twitch obvio te voy a responder 💕y sab…"
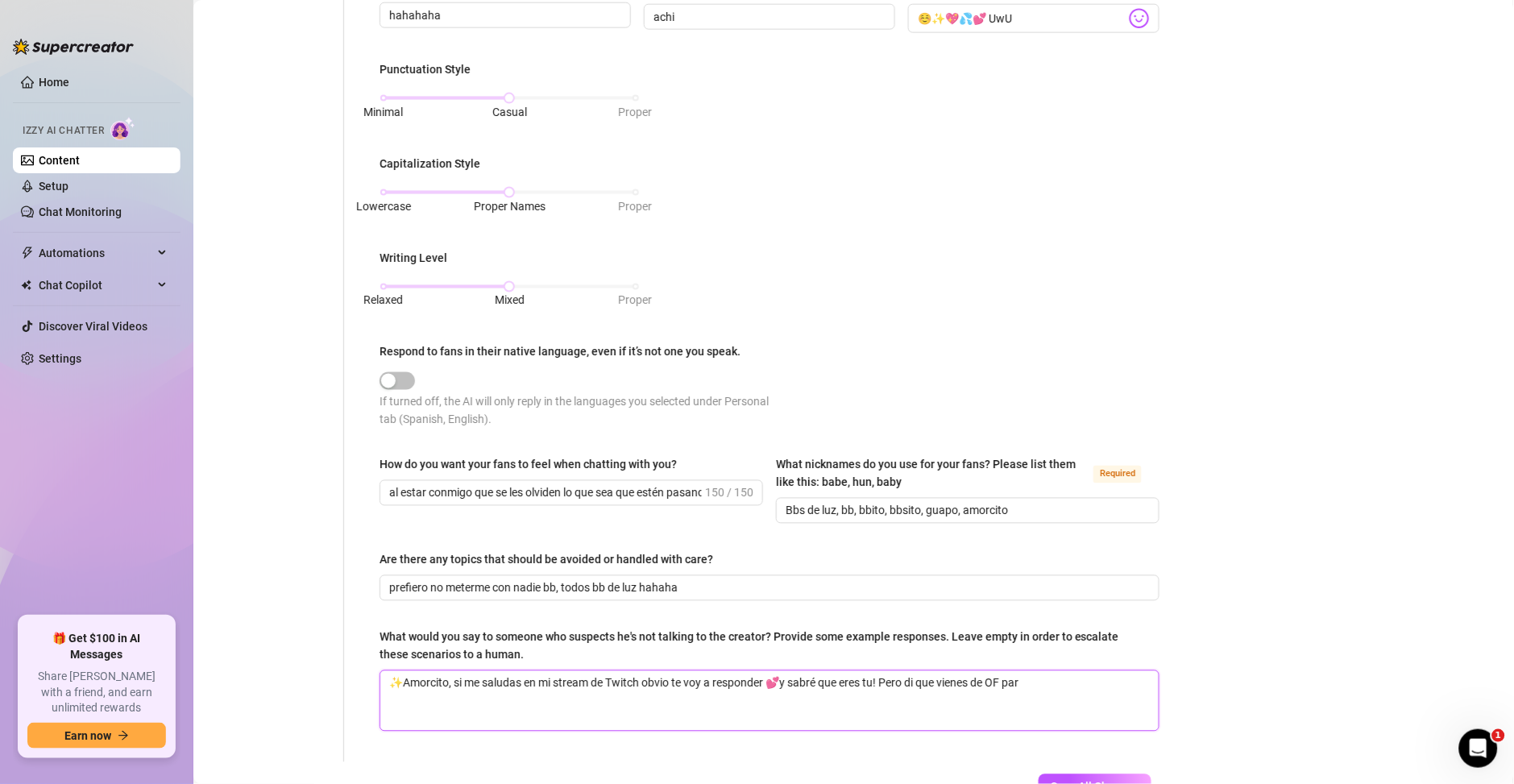
type textarea "✨Amorcito, si me saludas en mi stream de Twitch obvio te voy a responder 💕y sab…"
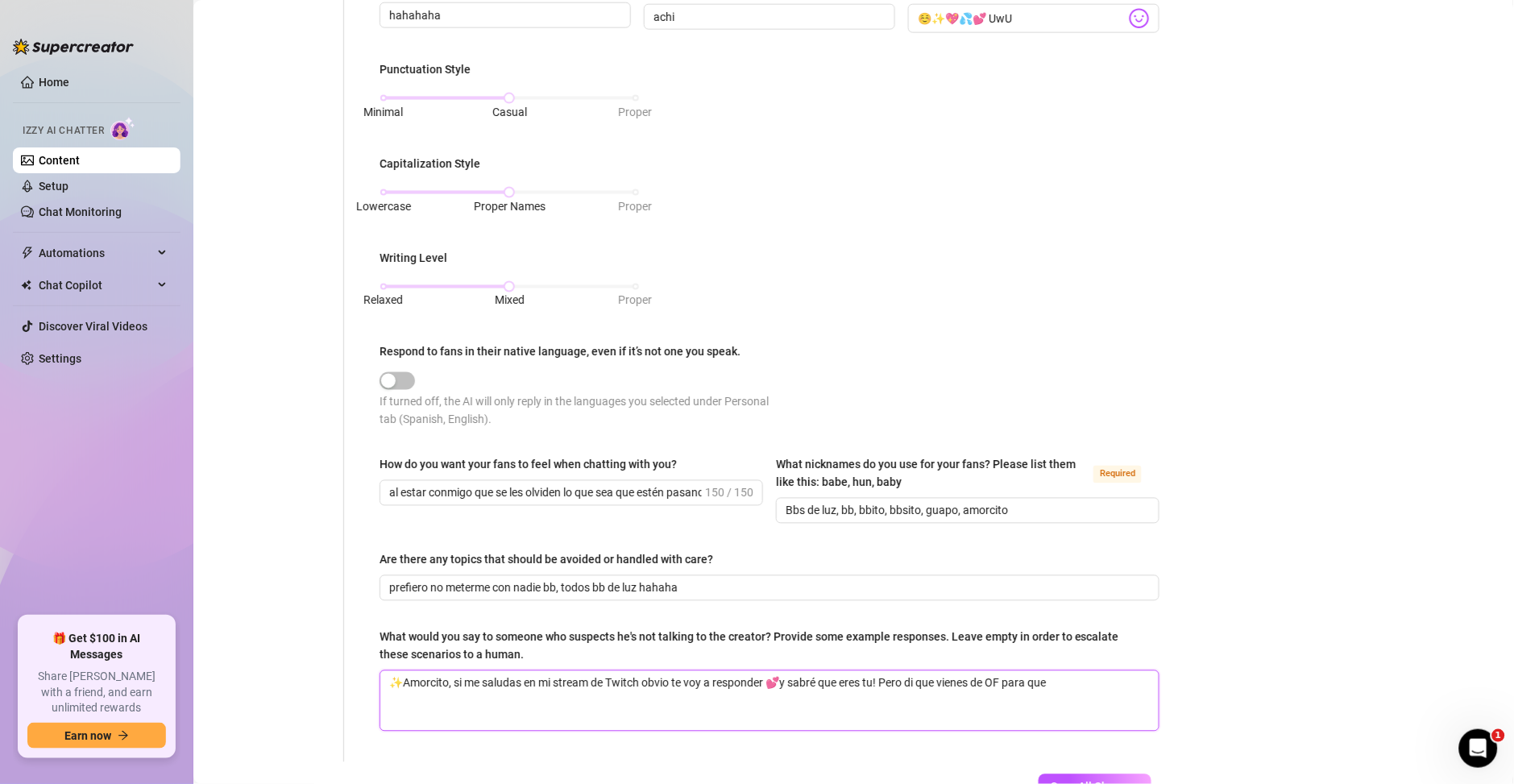
type textarea "✨Amorcito, si me saludas en mi stream de Twitch obvio te voy a responder 💕y sab…"
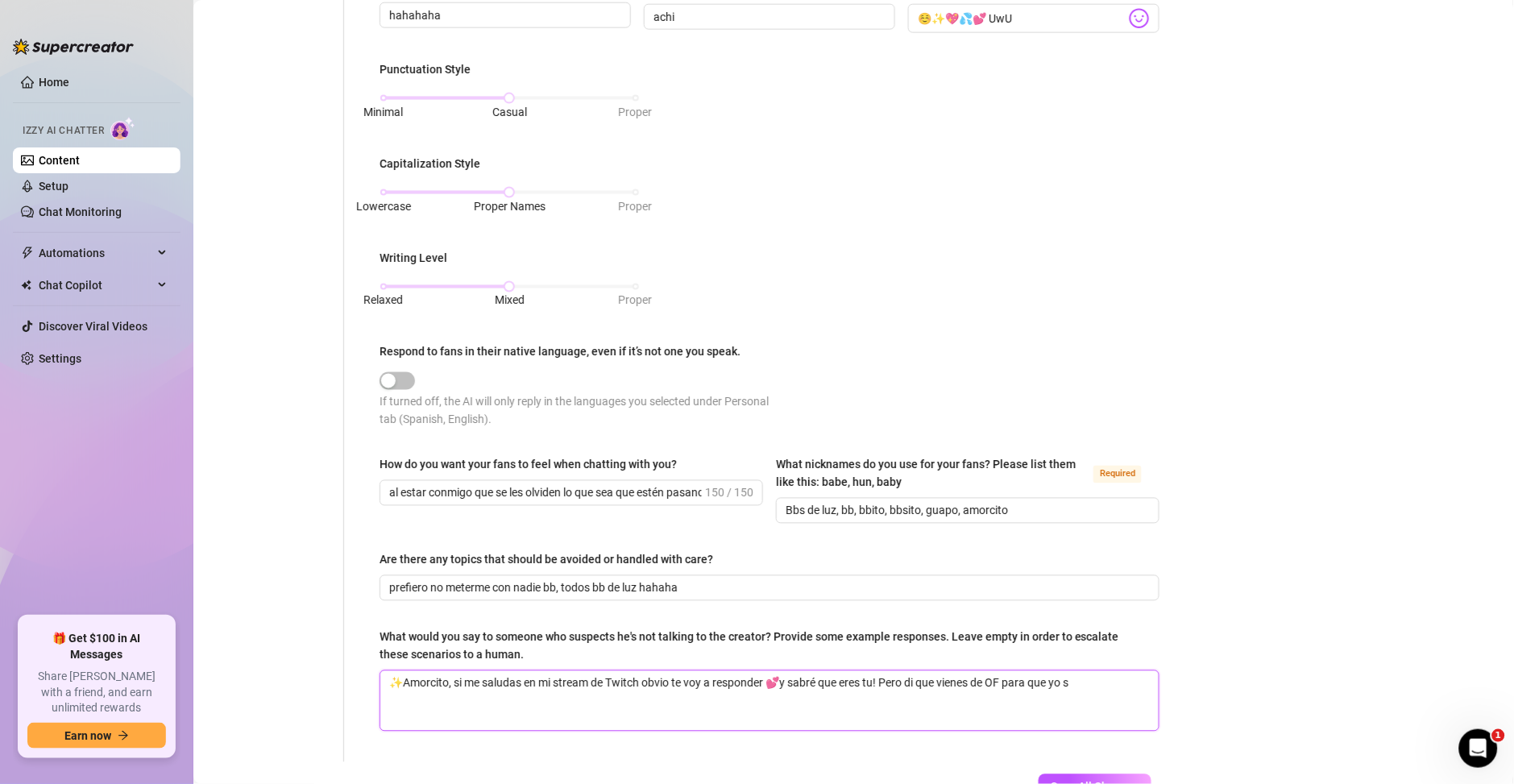
type textarea "✨Amorcito, si me saludas en mi stream de Twitch obvio te voy a responder 💕y sab…"
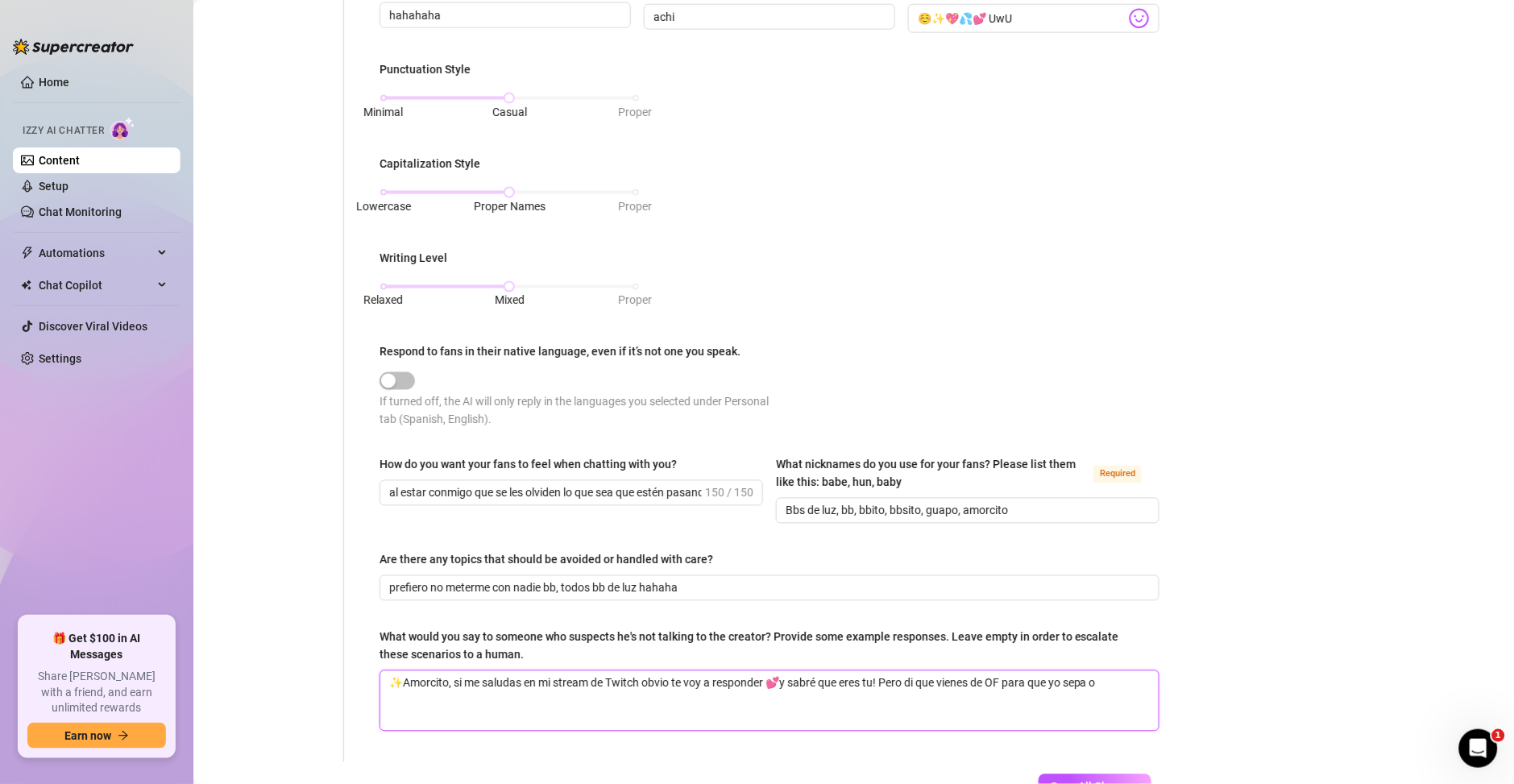
type textarea "✨Amorcito, si me saludas en mi stream de Twitch obvio te voy a responder 💕y sab…"
click at [1101, 782] on span "Save All Changes" at bounding box center [1095, 788] width 89 height 13
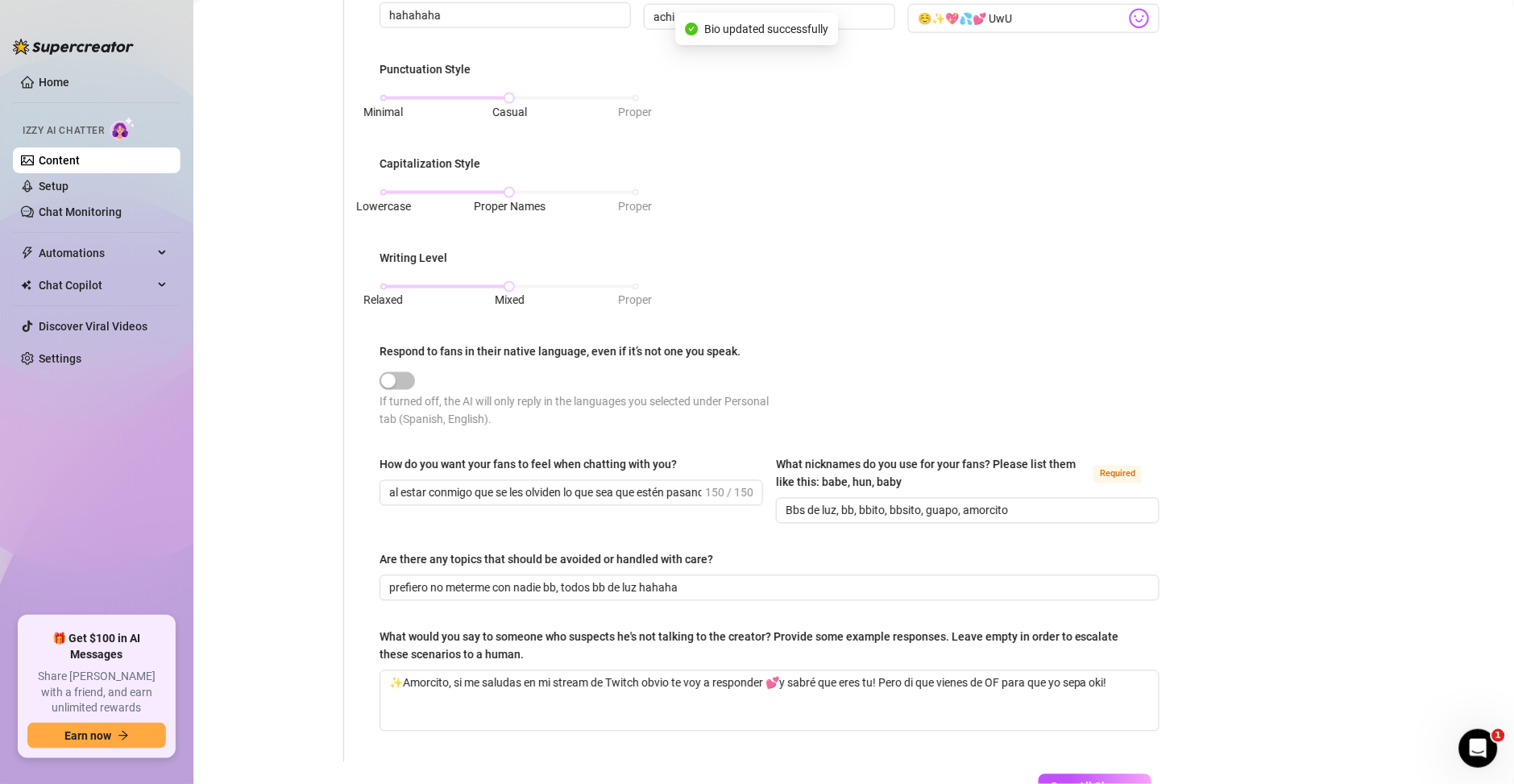
type textarea "✨Amorcito, si me saludas en mi stream de Twitch obvio te voy a responder 💕y sab…"
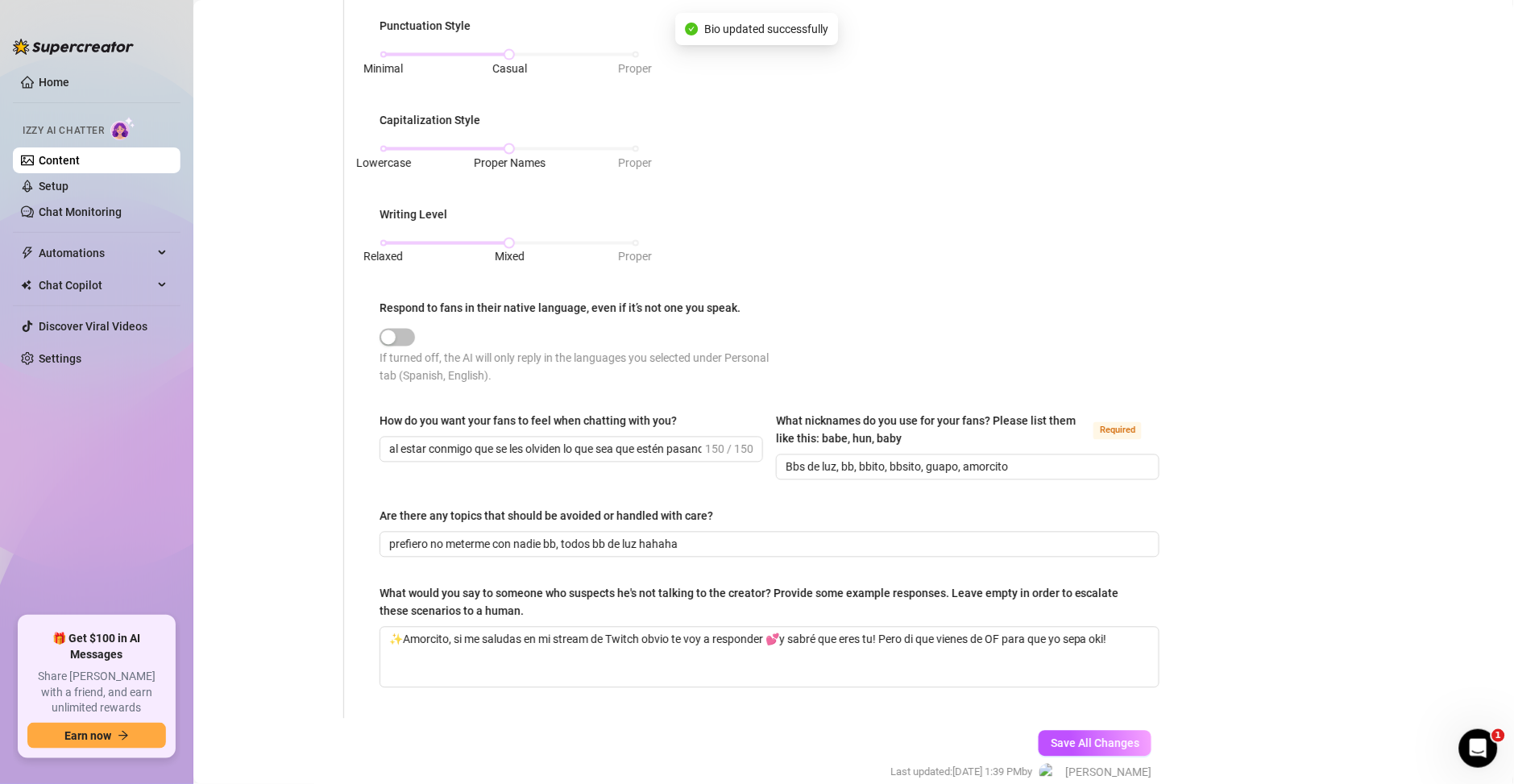
scroll to position [710, 0]
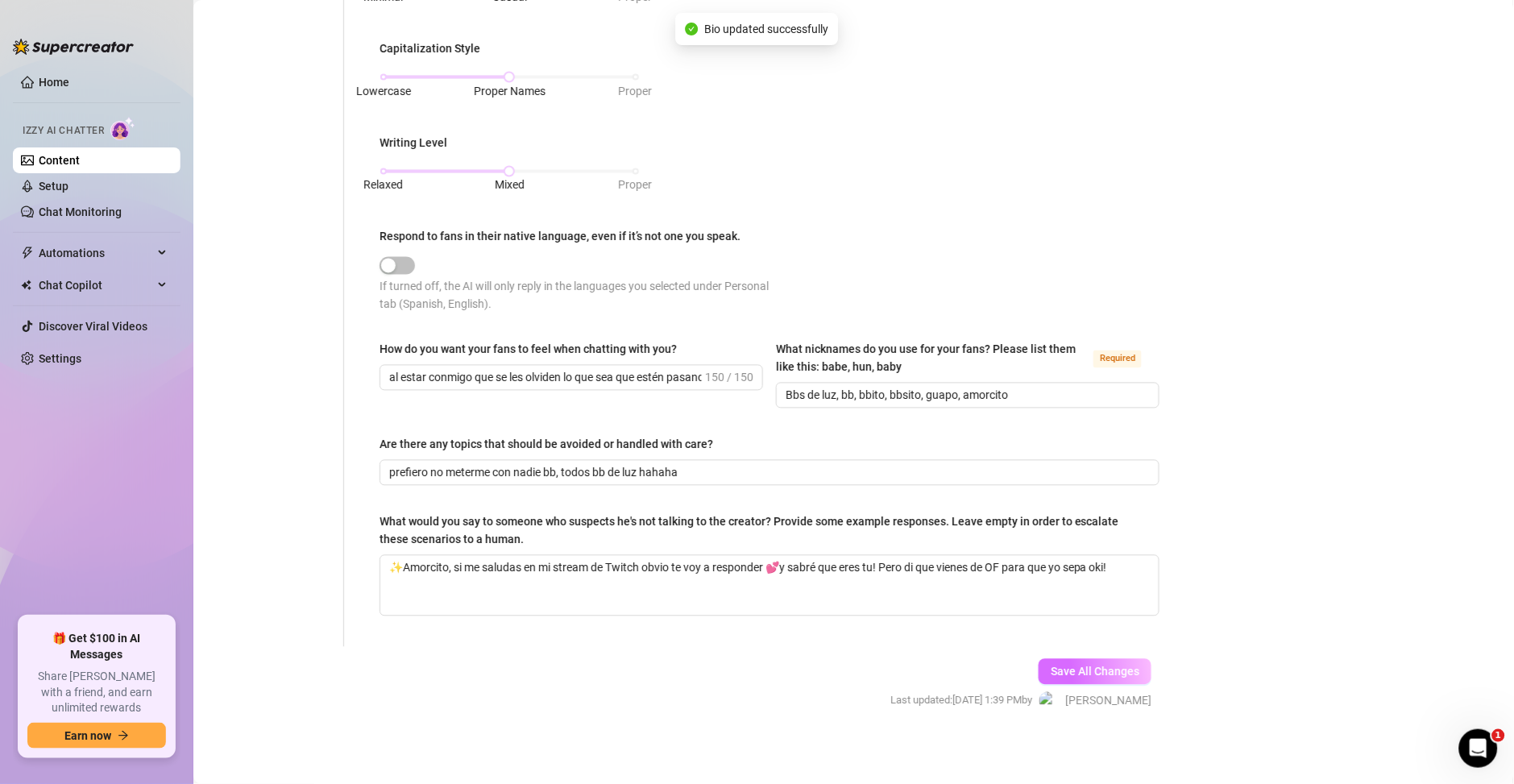
click at [1071, 666] on span "Save All Changes" at bounding box center [1095, 671] width 89 height 13
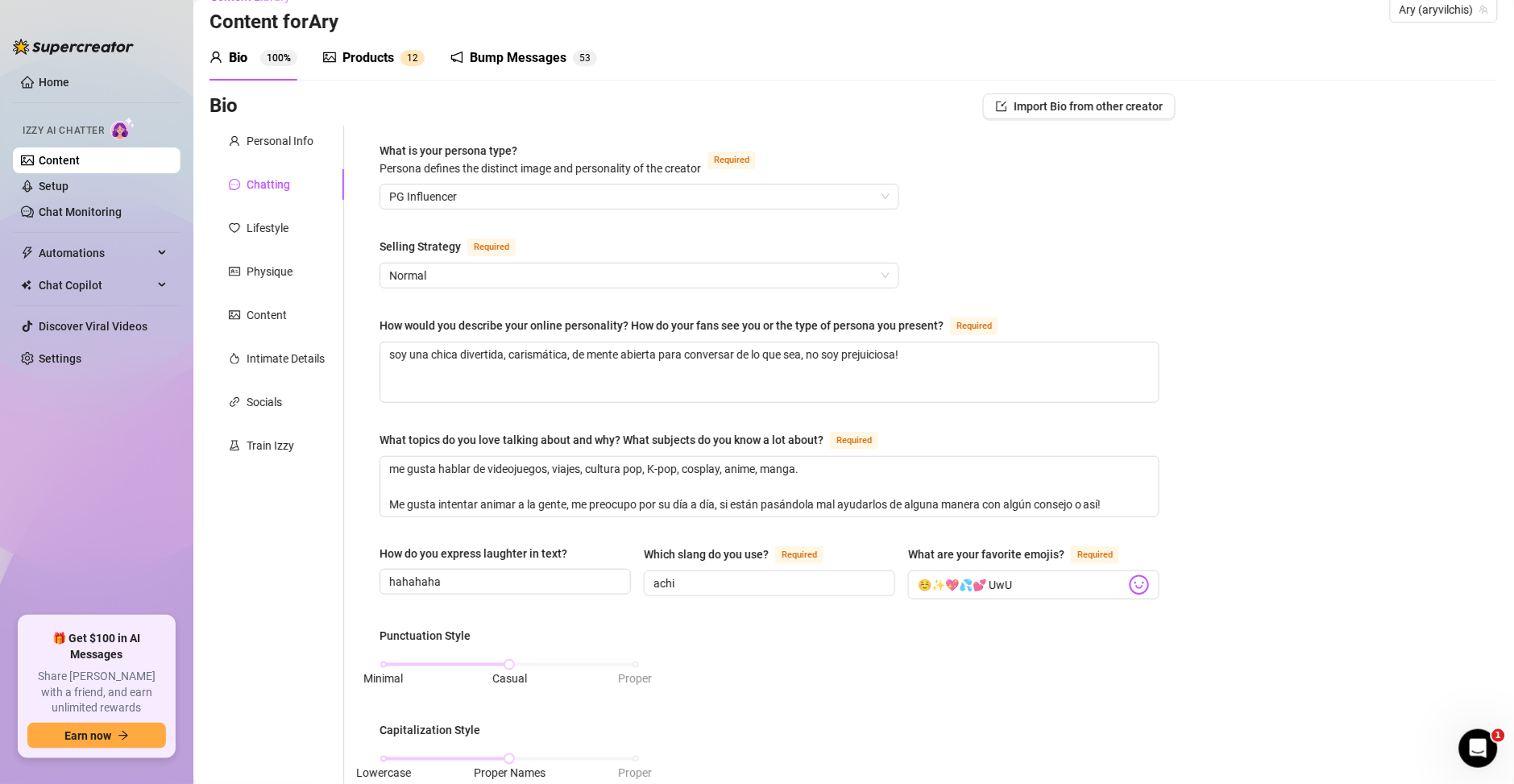
scroll to position [0, 0]
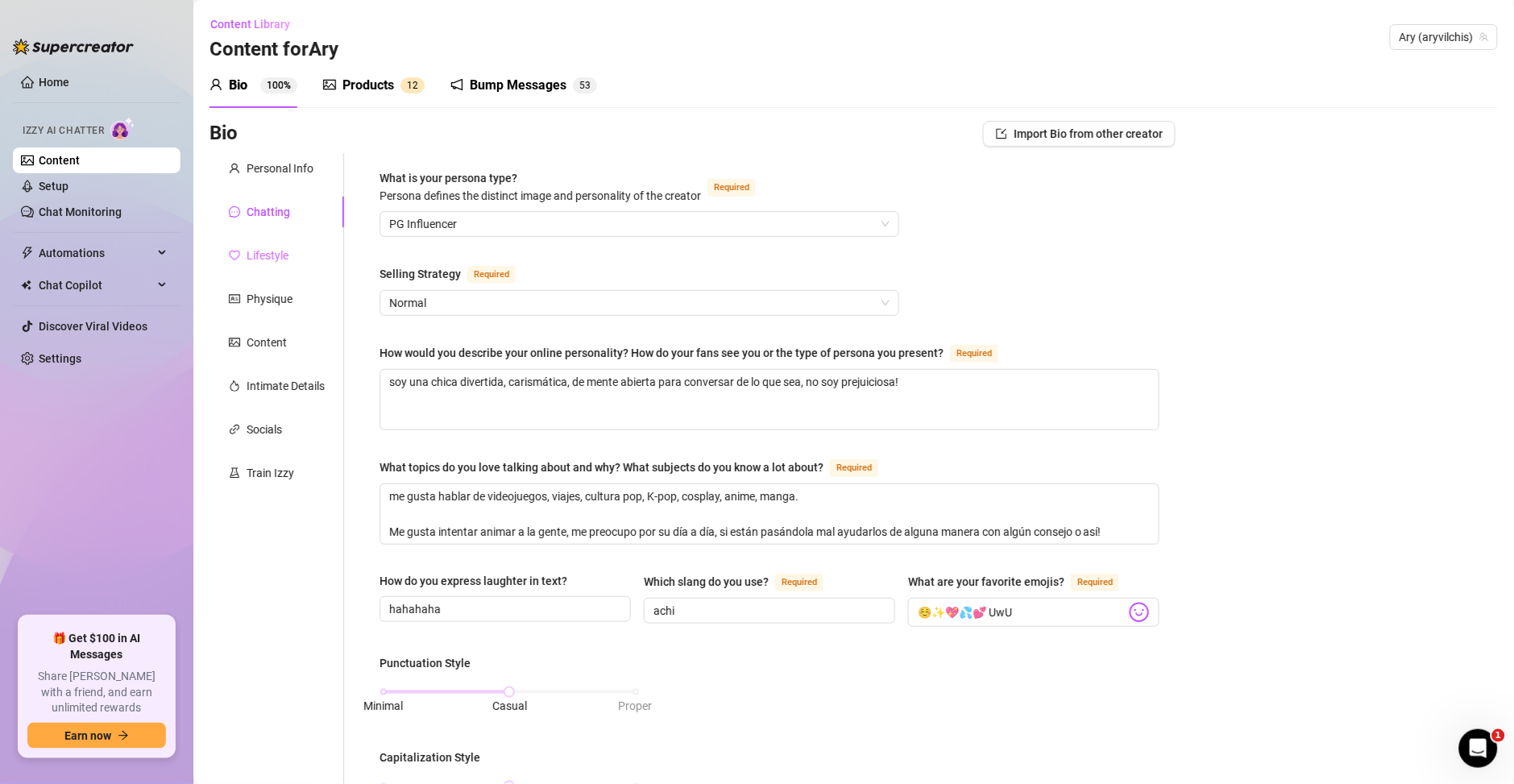
click at [273, 268] on div "Lifestyle" at bounding box center [277, 255] width 135 height 31
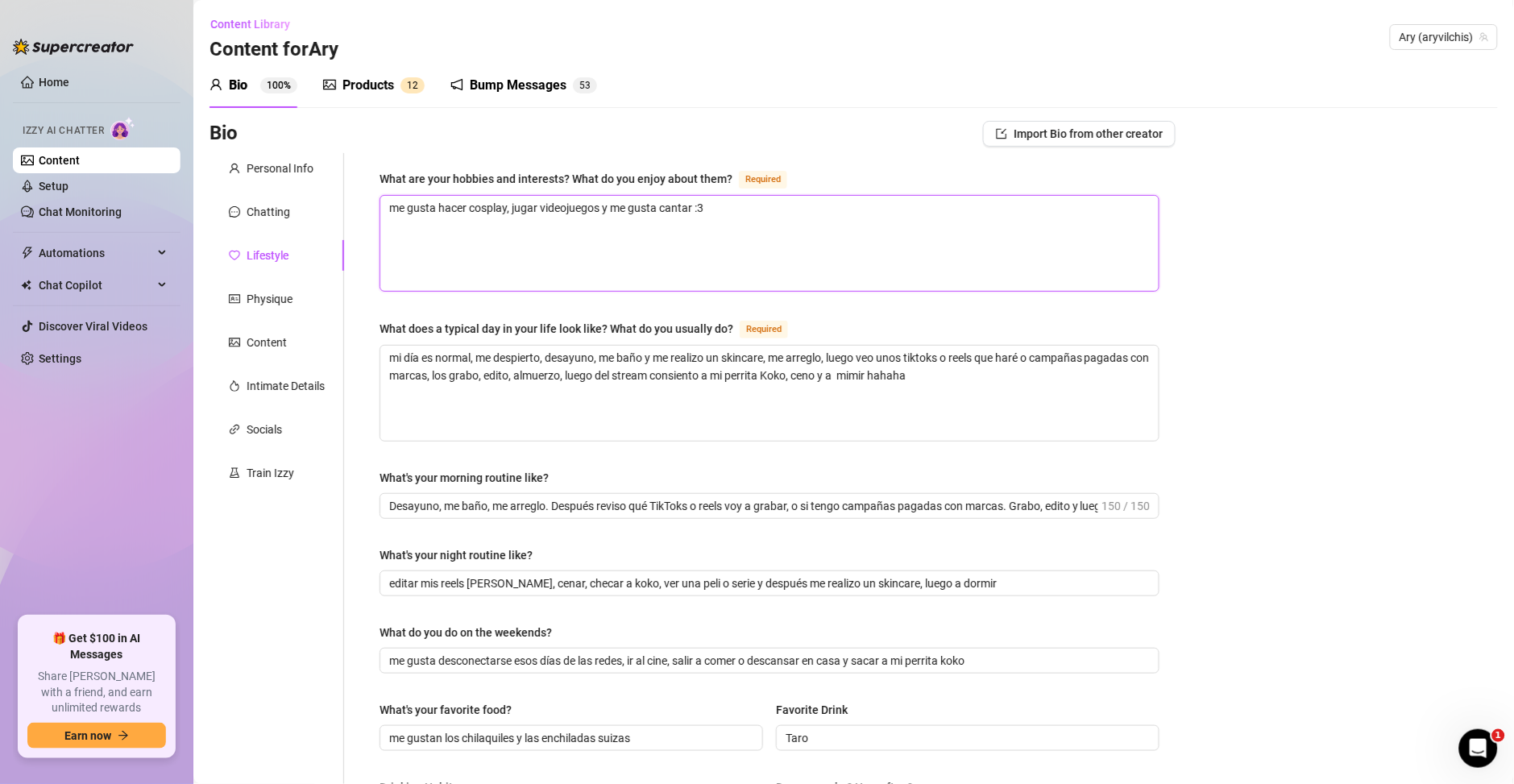
click at [505, 207] on textarea "me gusta hacer cosplay, jugar videojuegos y me gusta cantar :3" at bounding box center [769, 243] width 779 height 95
type textarea "me gusta hacer cosplay , jugar videojuegos y me gusta cantar :3"
type textarea "me gusta hacer cosplay d, jugar videojuegos y me gusta cantar :3"
type textarea "me gusta hacer cosplay de, jugar videojuegos y me gusta cantar :3"
type textarea "me gusta hacer cosplay de , jugar videojuegos y me gusta cantar :3"
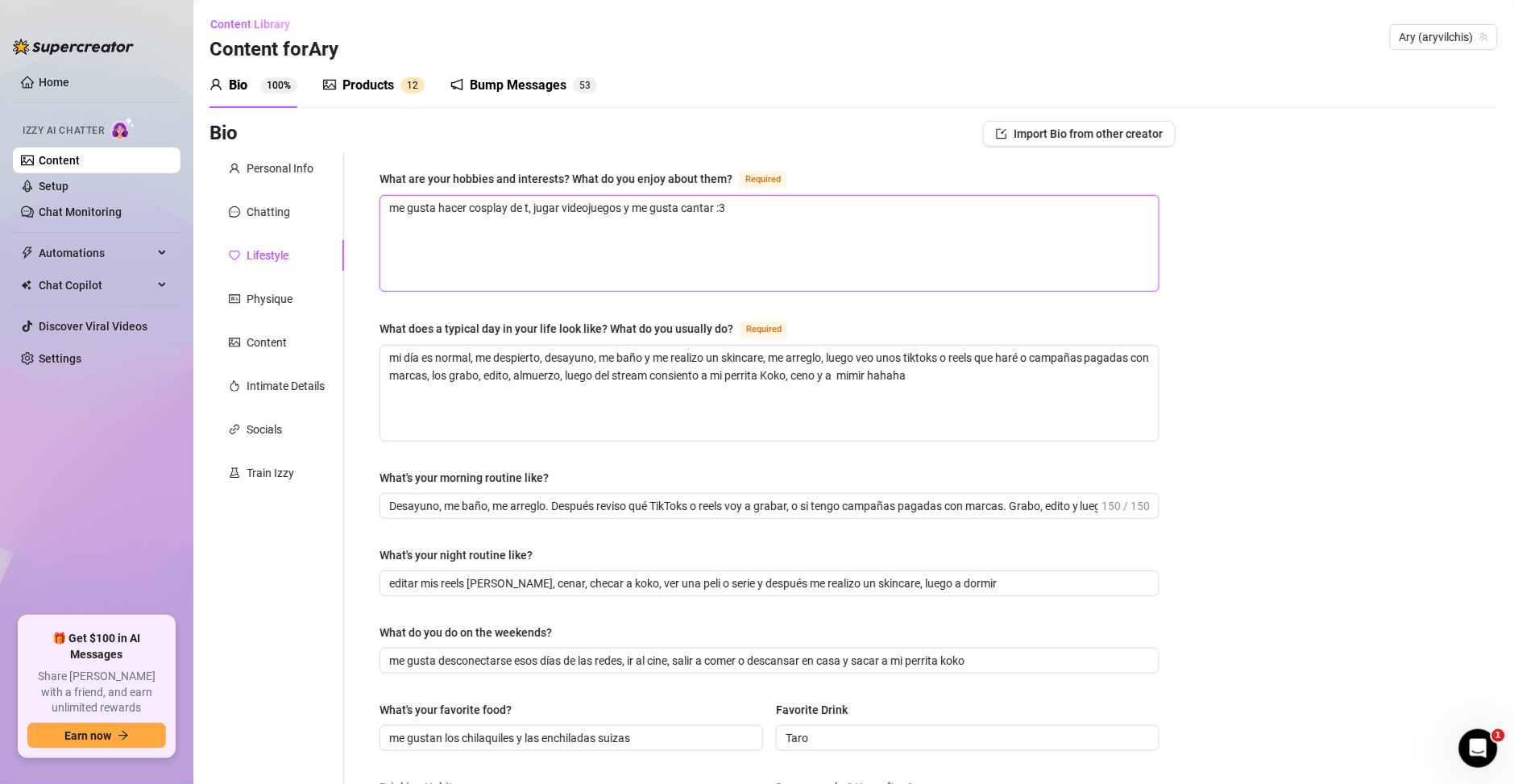
type textarea "me gusta hacer cosplay de tp, jugar videojuegos y me gusta cantar :3"
type textarea "me gusta hacer cosplay de tpo, jugar videojuegos y me gusta cantar :3"
type textarea "me gusta hacer cosplay de tp, jugar videojuegos y me gusta cantar :3"
type textarea "me gusta hacer cosplay de t, jugar videojuegos y me gusta cantar :3"
type textarea "me gusta hacer cosplay de to, jugar videojuegos y me gusta cantar :3"
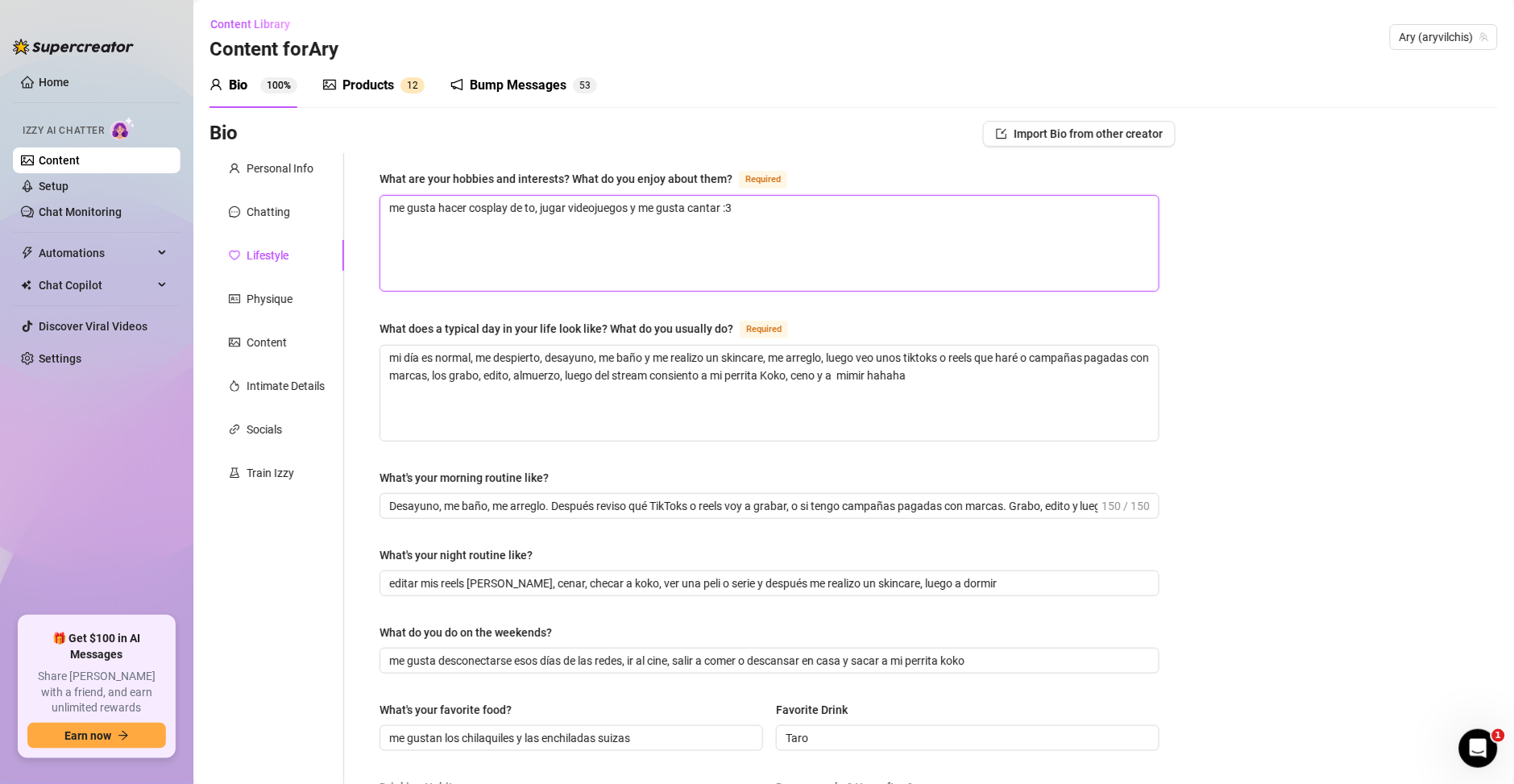
type textarea "me gusta hacer cosplay de tod, jugar videojuegos y me gusta cantar :3"
type textarea "me gusta hacer cosplay de todo, jugar videojuegos y me gusta cantar :3"
type textarea "me gusta hacer cosplay de todos, jugar videojuegos y me gusta cantar :3"
type textarea "me gusta hacer cosplay de todos , jugar videojuegos y me gusta cantar :3"
type textarea "me gusta hacer cosplay de todos m, jugar videojuegos y me gusta cantar :3"
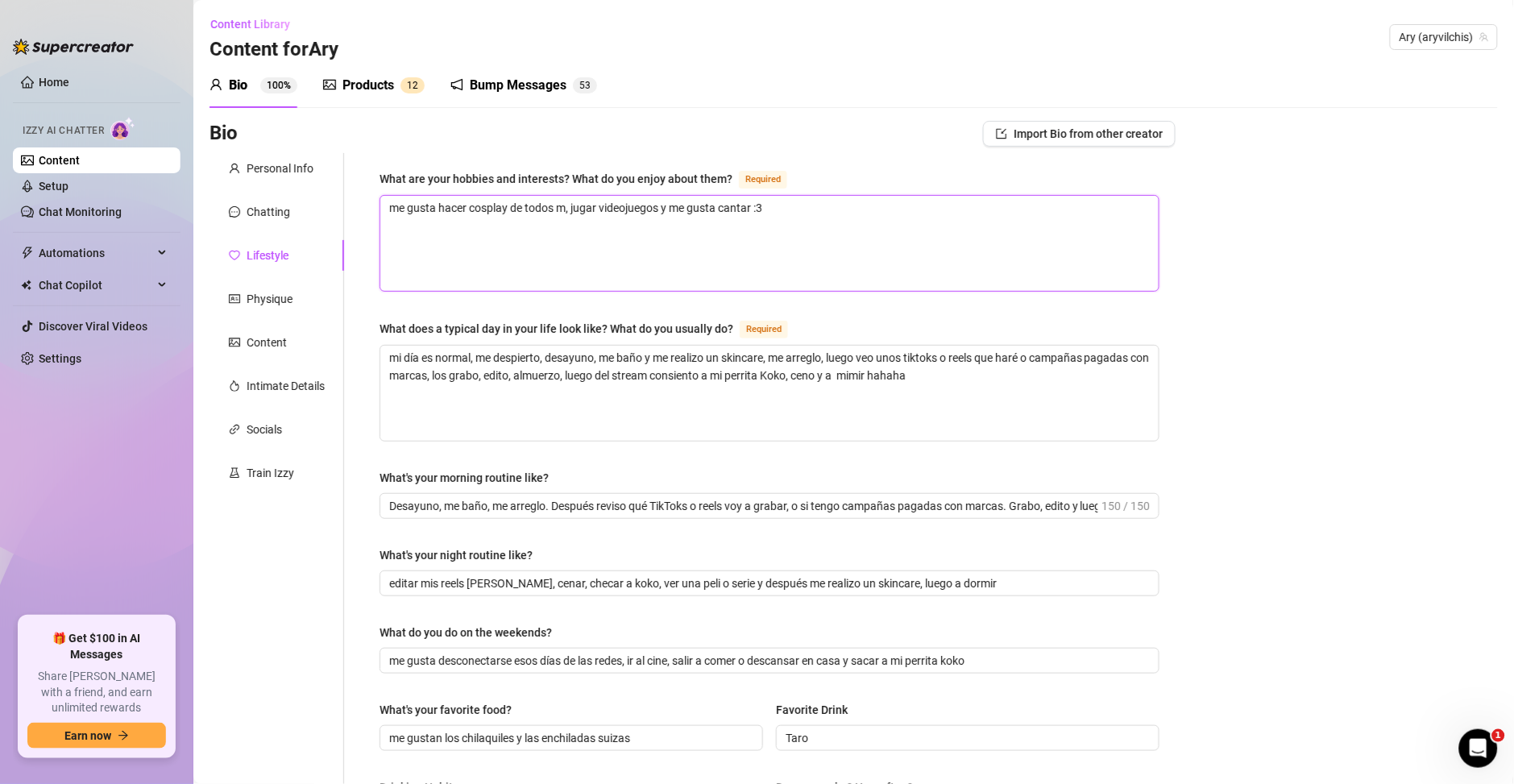
type textarea "me gusta hacer cosplay de todos mi, jugar videojuegos y me gusta cantar :3"
type textarea "me gusta hacer cosplay de todos mis, jugar videojuegos y me gusta cantar :3"
type textarea "me gusta hacer cosplay de todos mis , jugar videojuegos y me gusta cantar :3"
type textarea "me gusta hacer cosplay de todos mis p, jugar videojuegos y me gusta cantar :3"
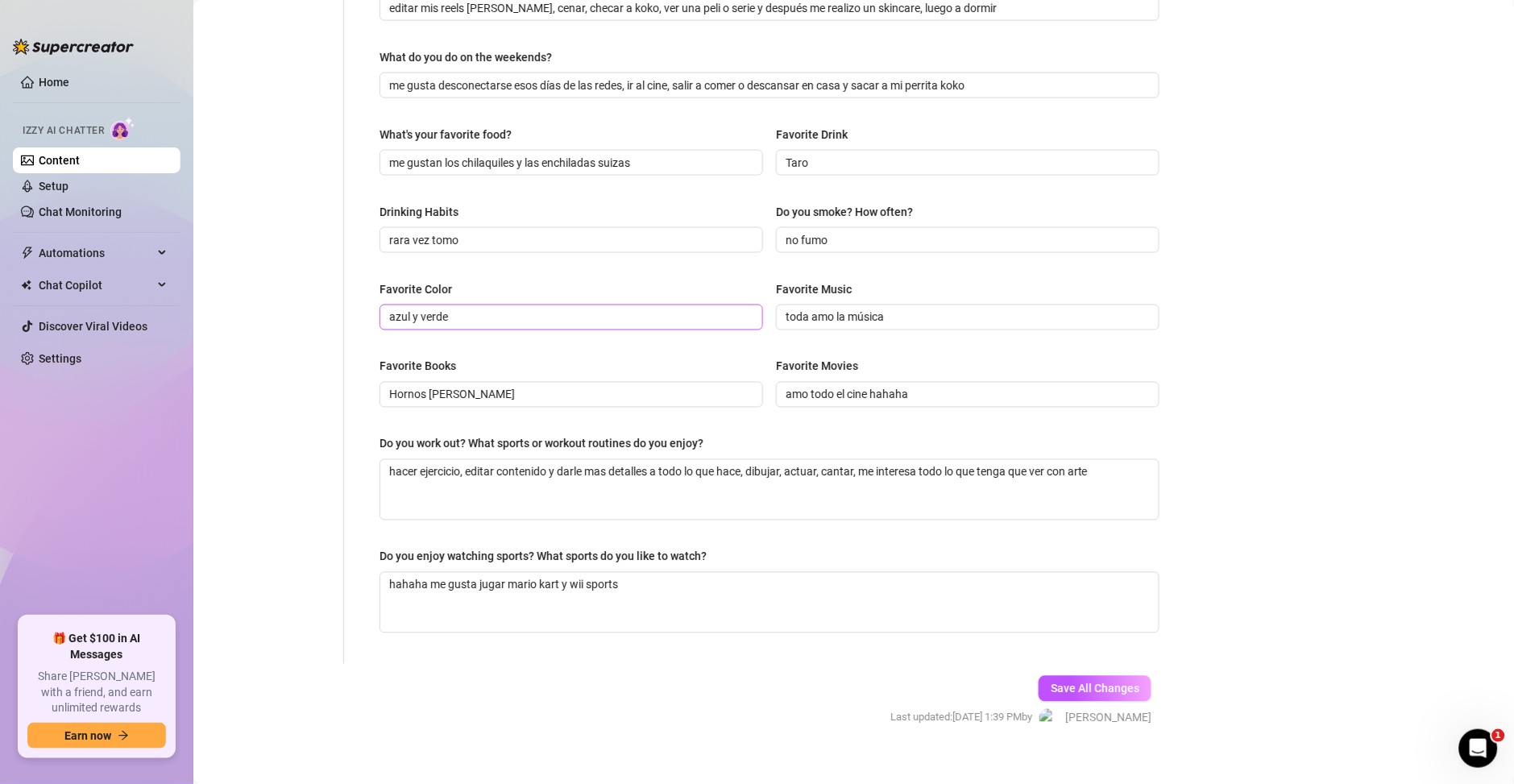
scroll to position [594, 0]
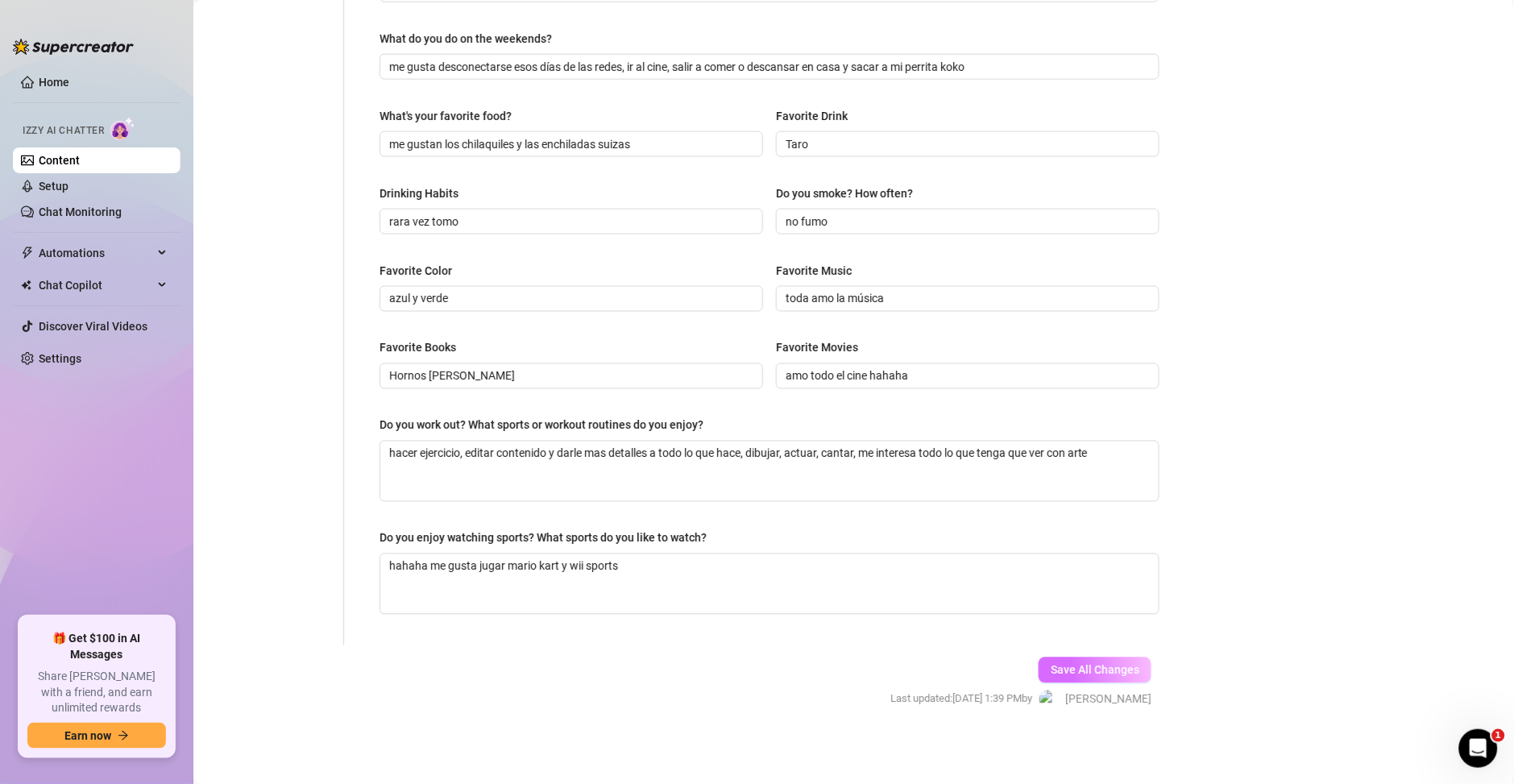
click at [1091, 671] on span "Save All Changes" at bounding box center [1095, 671] width 89 height 13
click at [460, 372] on input "Hornos de Hitler" at bounding box center [570, 376] width 361 height 18
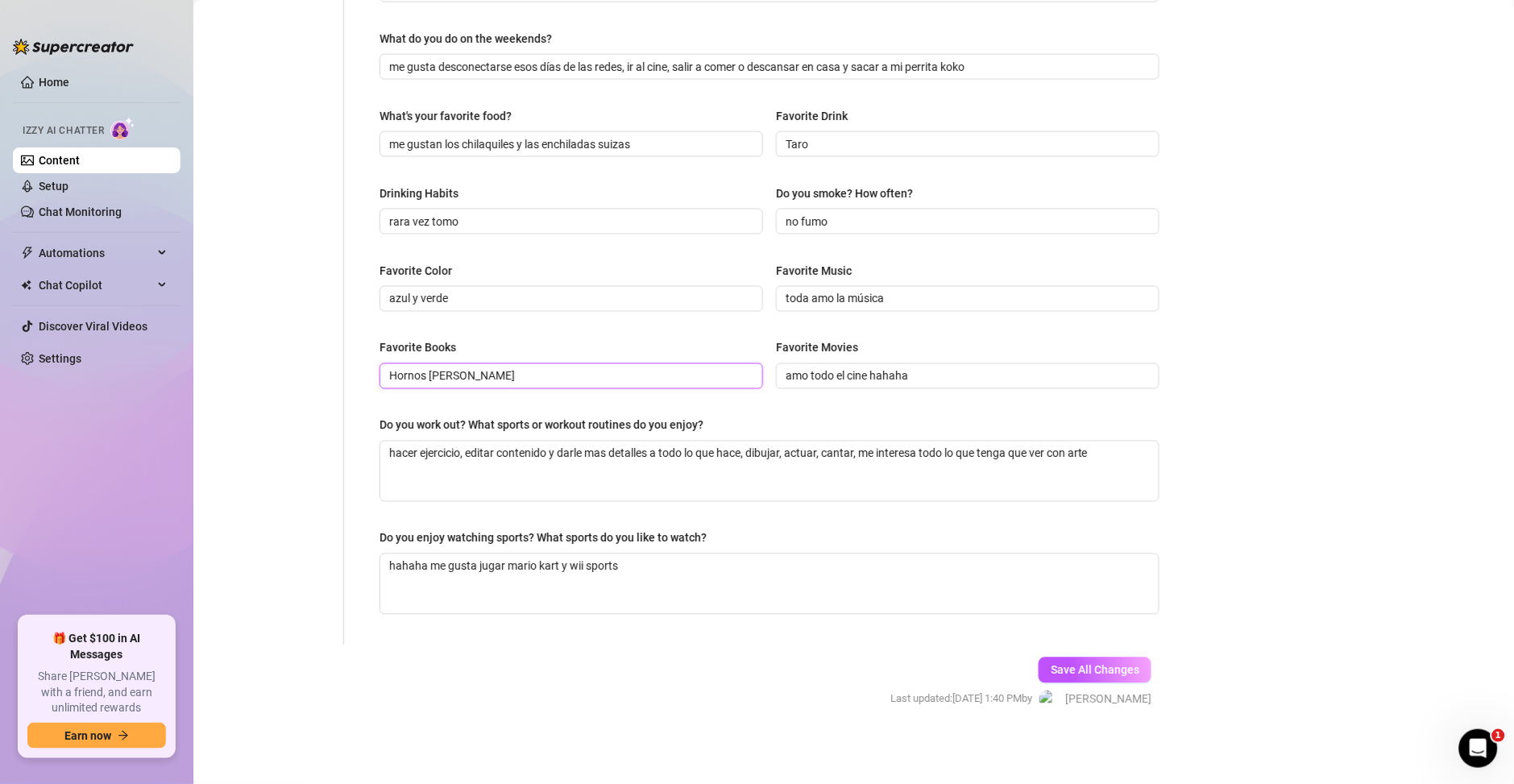
click at [460, 372] on input "Hornos de Hitler" at bounding box center [570, 376] width 361 height 18
click at [540, 676] on form "Personal Info Chatting Lifestyle Physique Content Intimate Details Socials Trai…" at bounding box center [693, 148] width 967 height 1179
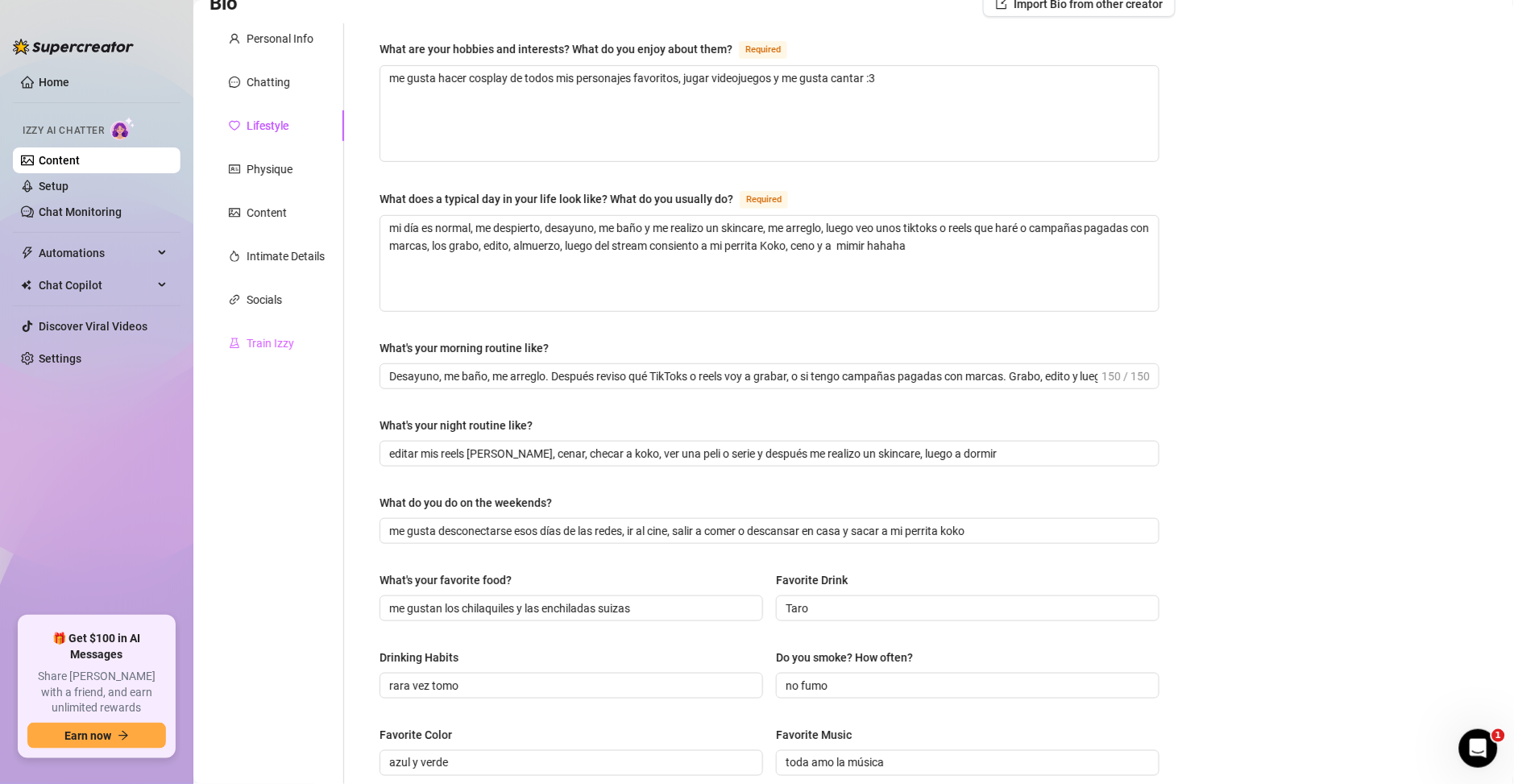
scroll to position [0, 0]
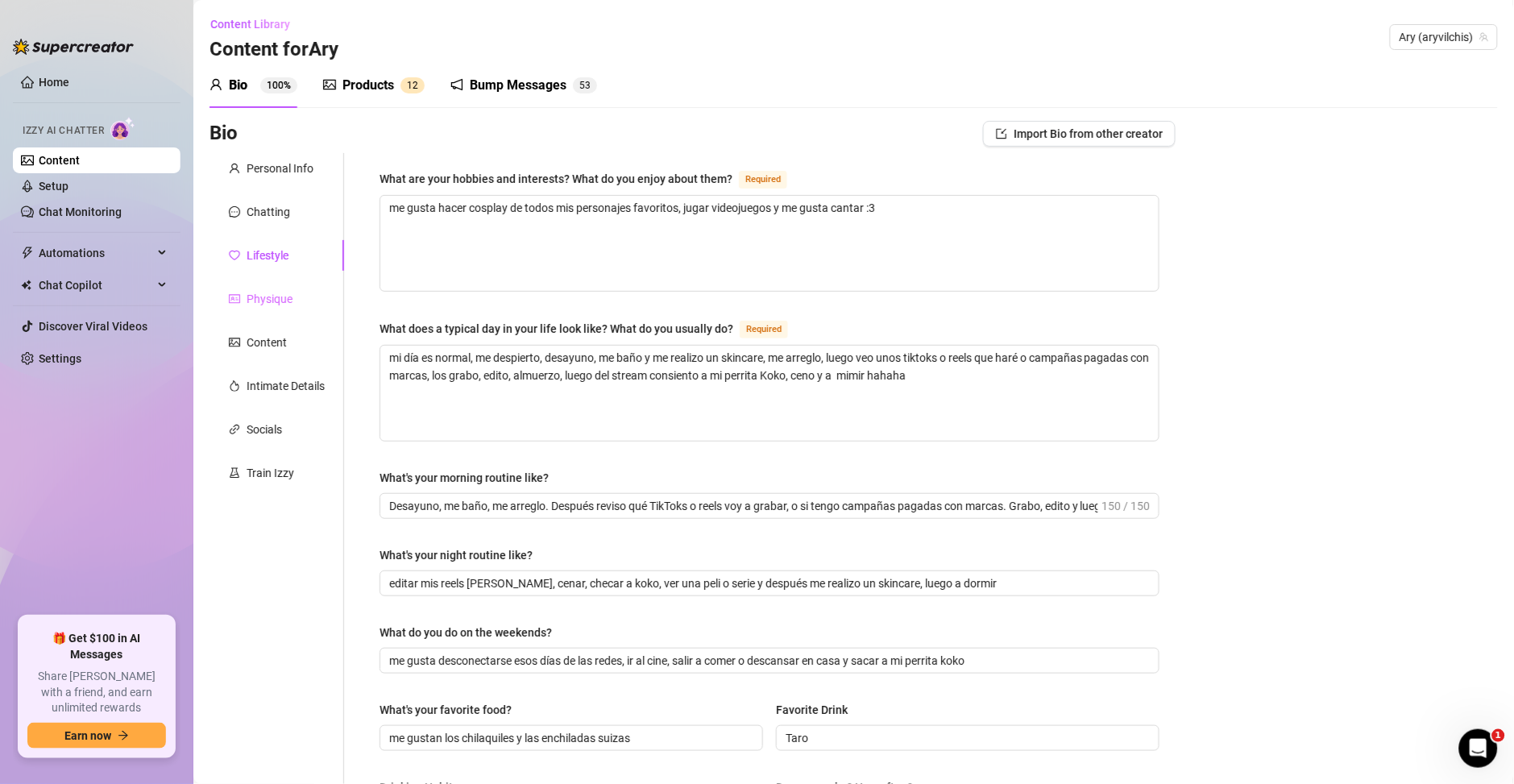
drag, startPoint x: 263, startPoint y: 310, endPoint x: 293, endPoint y: 286, distance: 38.4
click at [270, 302] on div "Physique" at bounding box center [277, 299] width 135 height 31
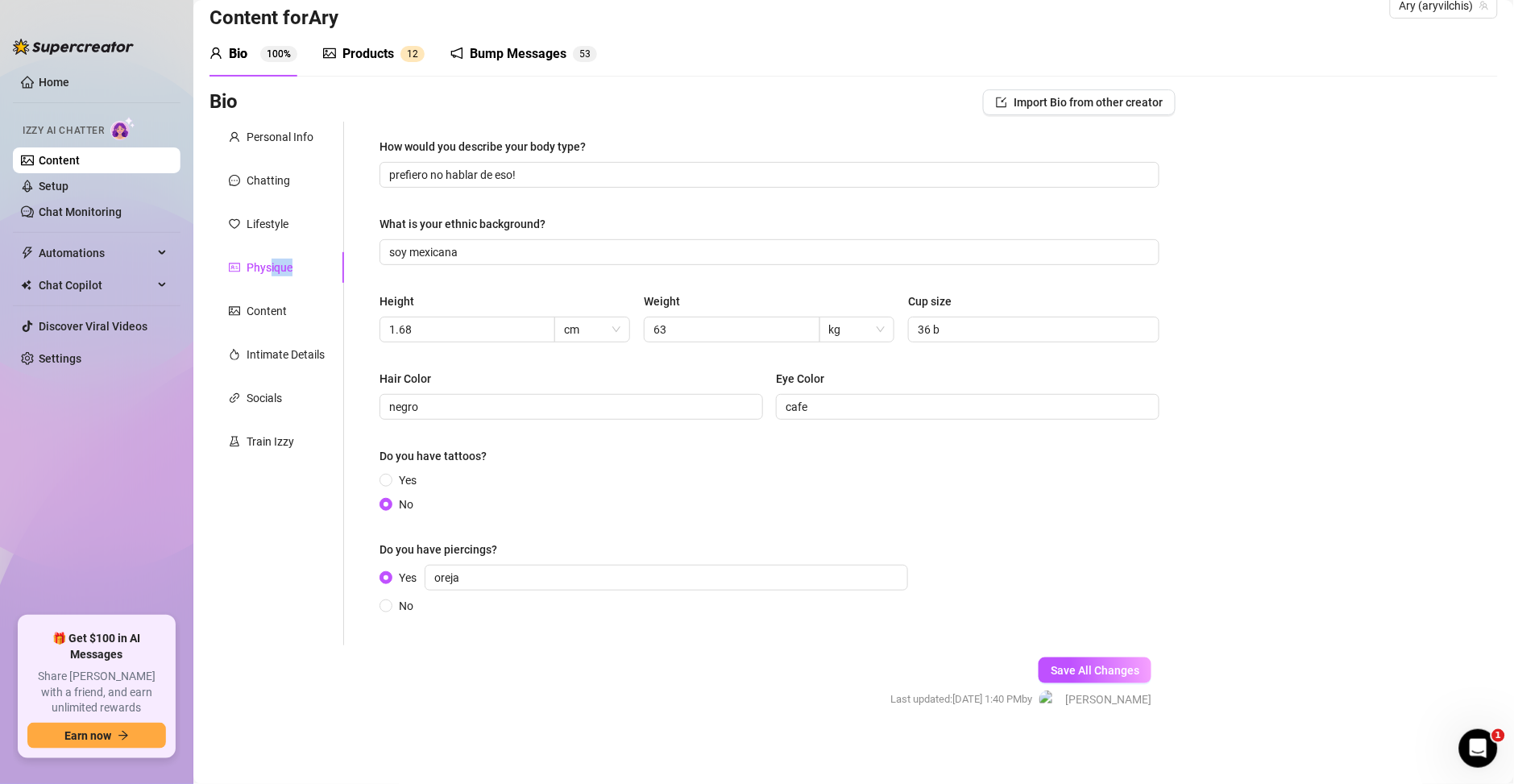
scroll to position [32, 0]
click at [273, 313] on div "Content" at bounding box center [266, 310] width 40 height 18
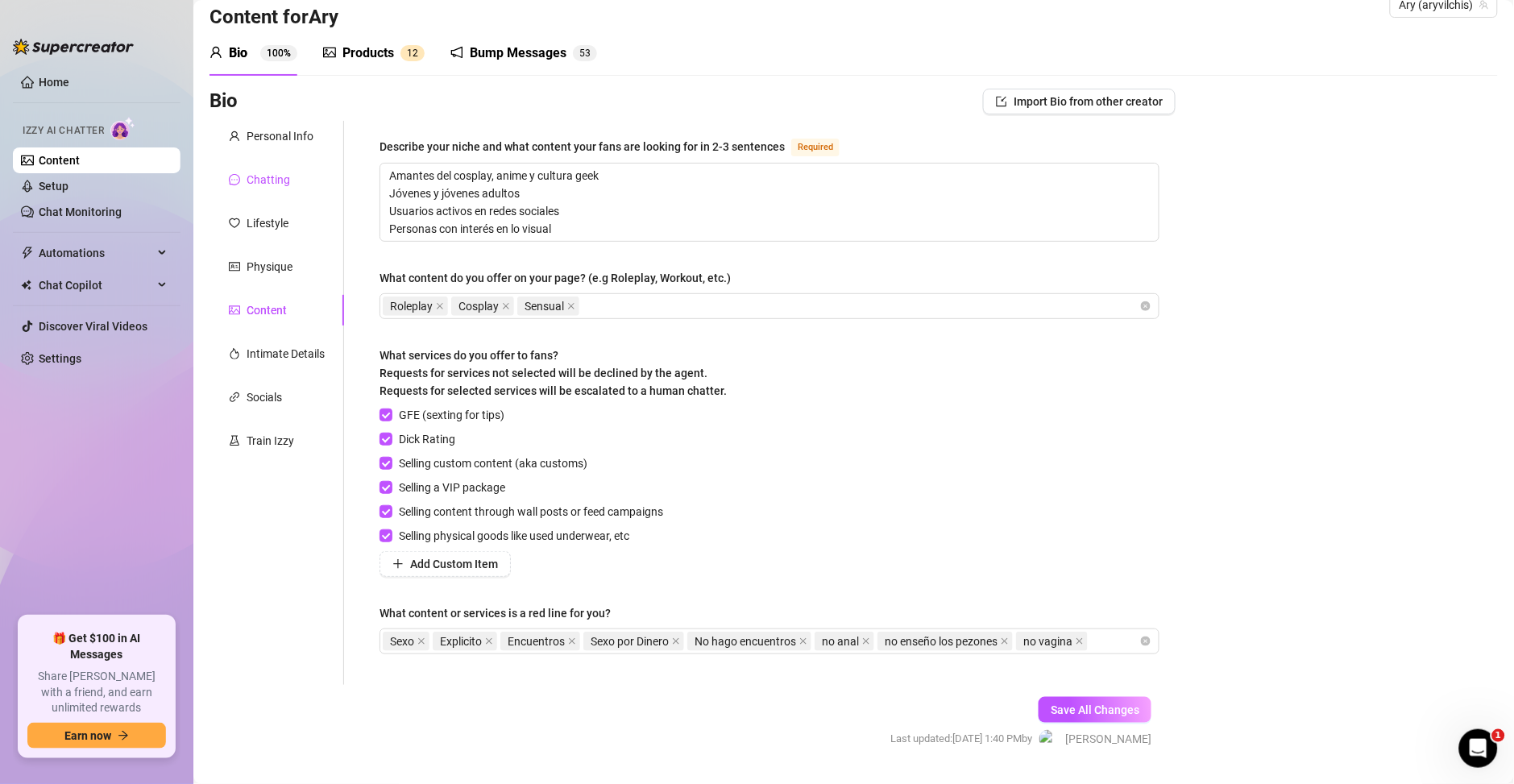
click at [268, 186] on div "Chatting" at bounding box center [268, 180] width 43 height 18
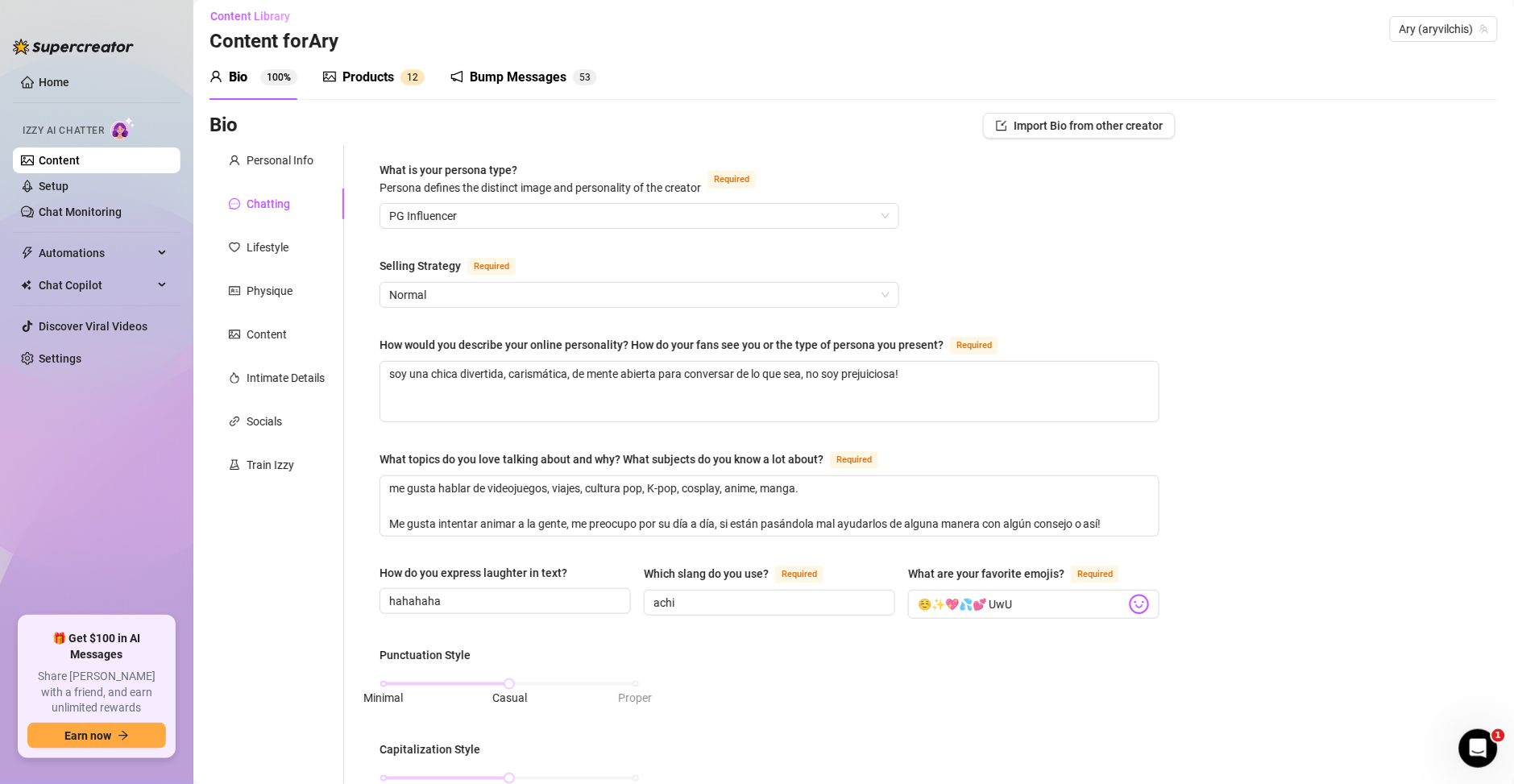
scroll to position [0, 0]
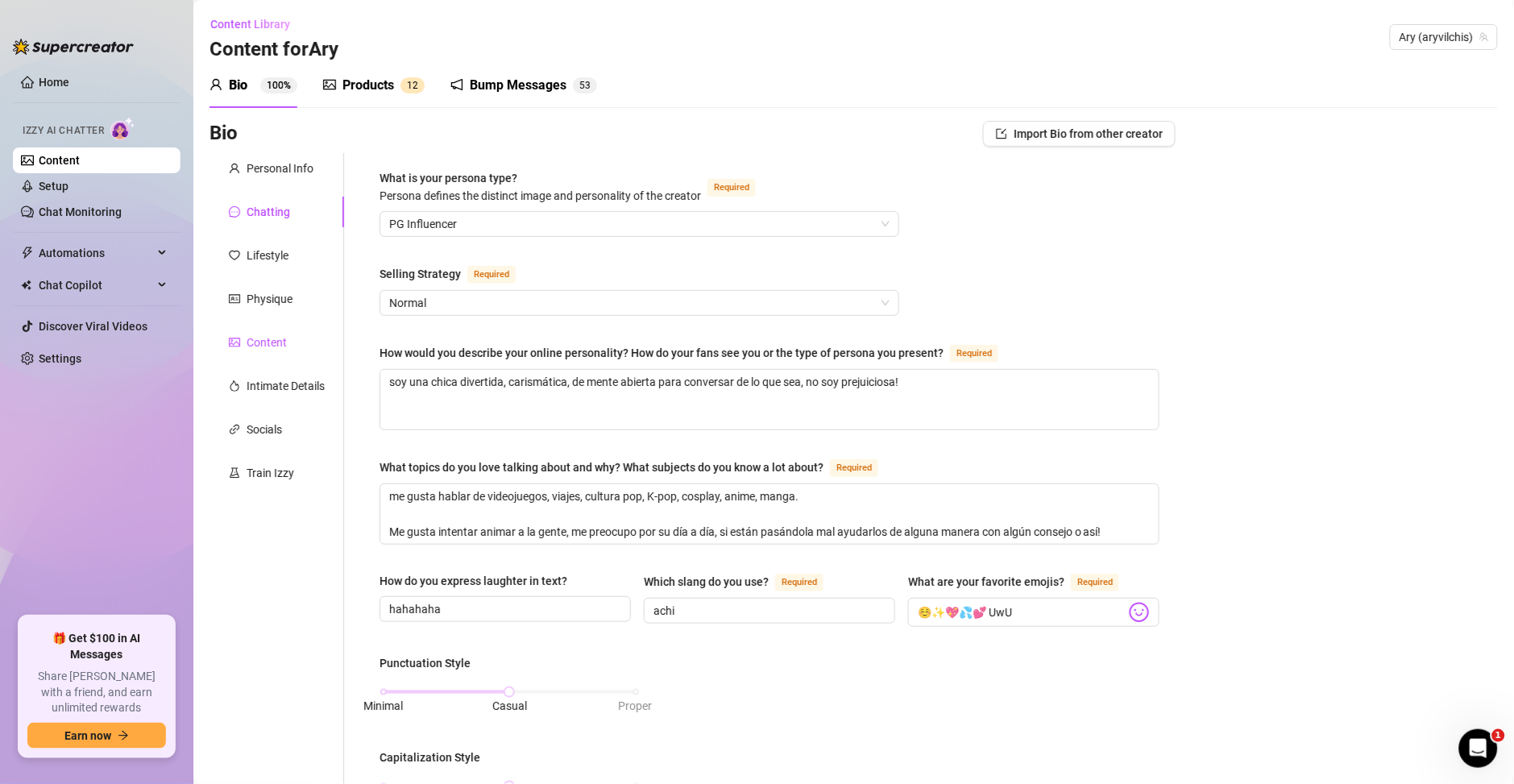
click at [275, 345] on div "Content" at bounding box center [266, 343] width 40 height 18
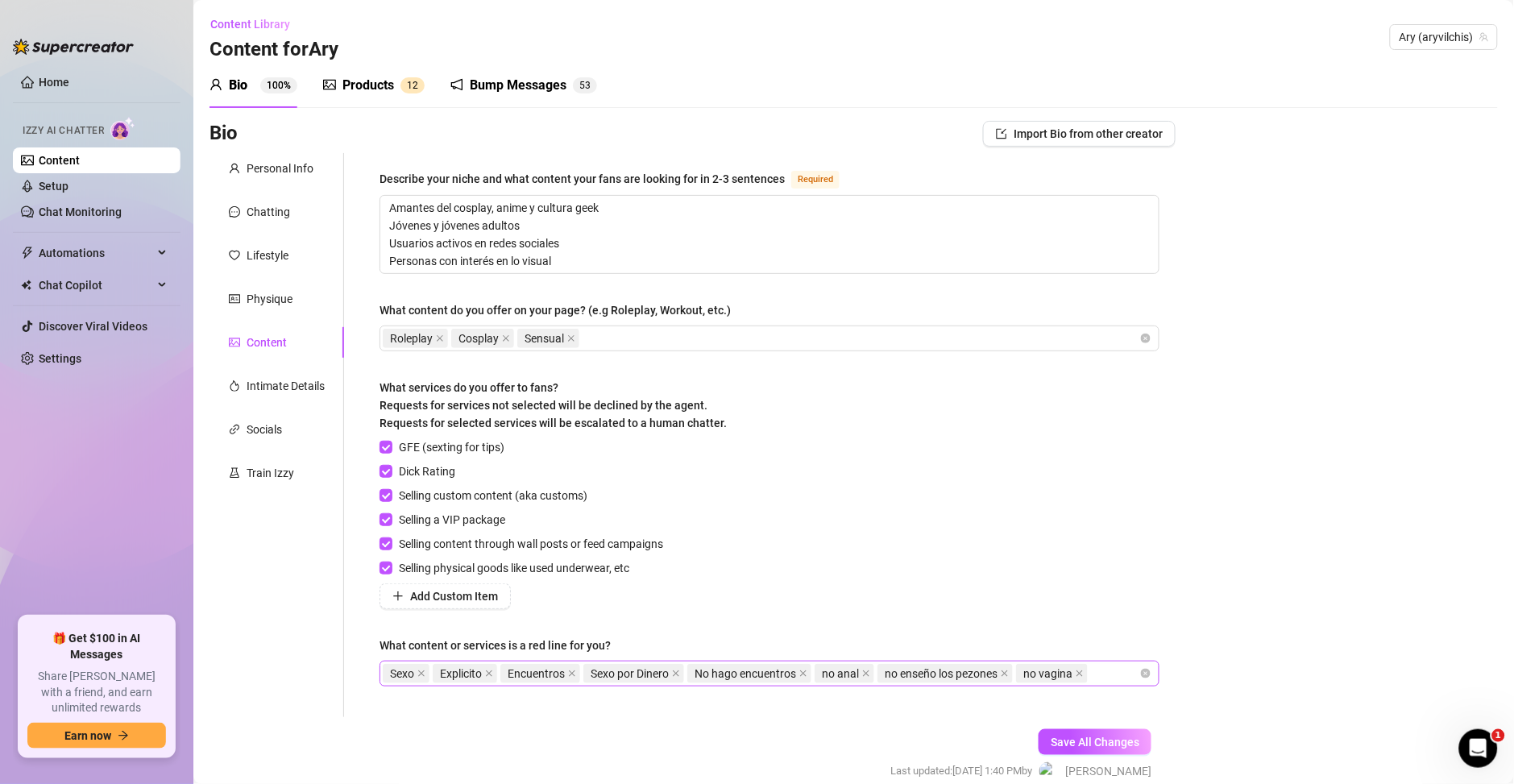
click at [1112, 675] on div "Sexo Explicito Encuentros Sexo por Dinero No hago encuentros no anal no enseño …" at bounding box center [761, 673] width 757 height 22
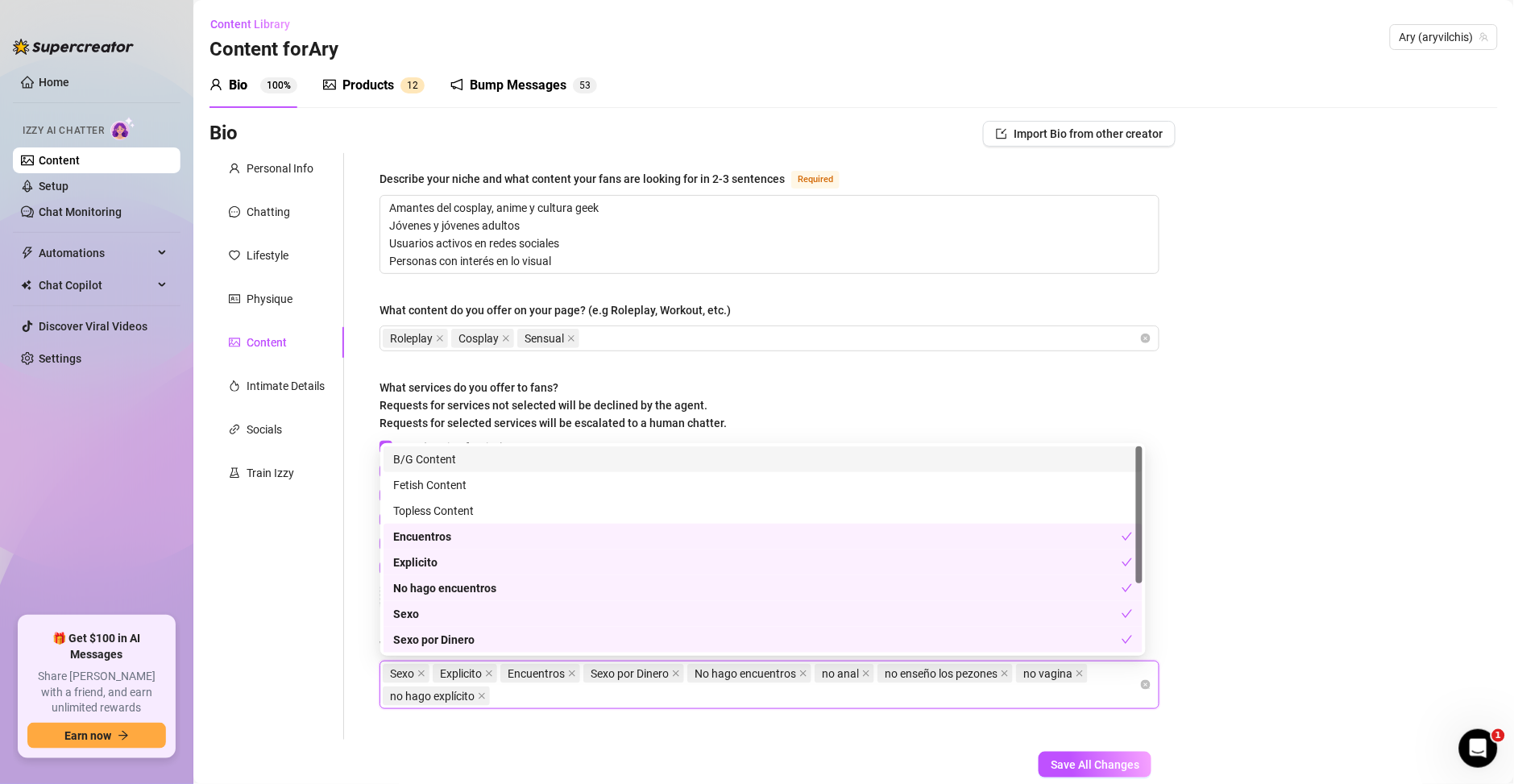
click at [752, 739] on form "Personal Info Chatting Lifestyle Physique Content Intimate Details Socials Trai…" at bounding box center [693, 493] width 967 height 679
click at [520, 697] on div "Sexo Explicito Encuentros Sexo por Dinero No hago encuentros no anal no enseño …" at bounding box center [761, 685] width 757 height 45
click at [1282, 545] on div "Bio Import Bio from other creator Personal Info Chatting Lifestyle Physique Con…" at bounding box center [854, 476] width 1289 height 711
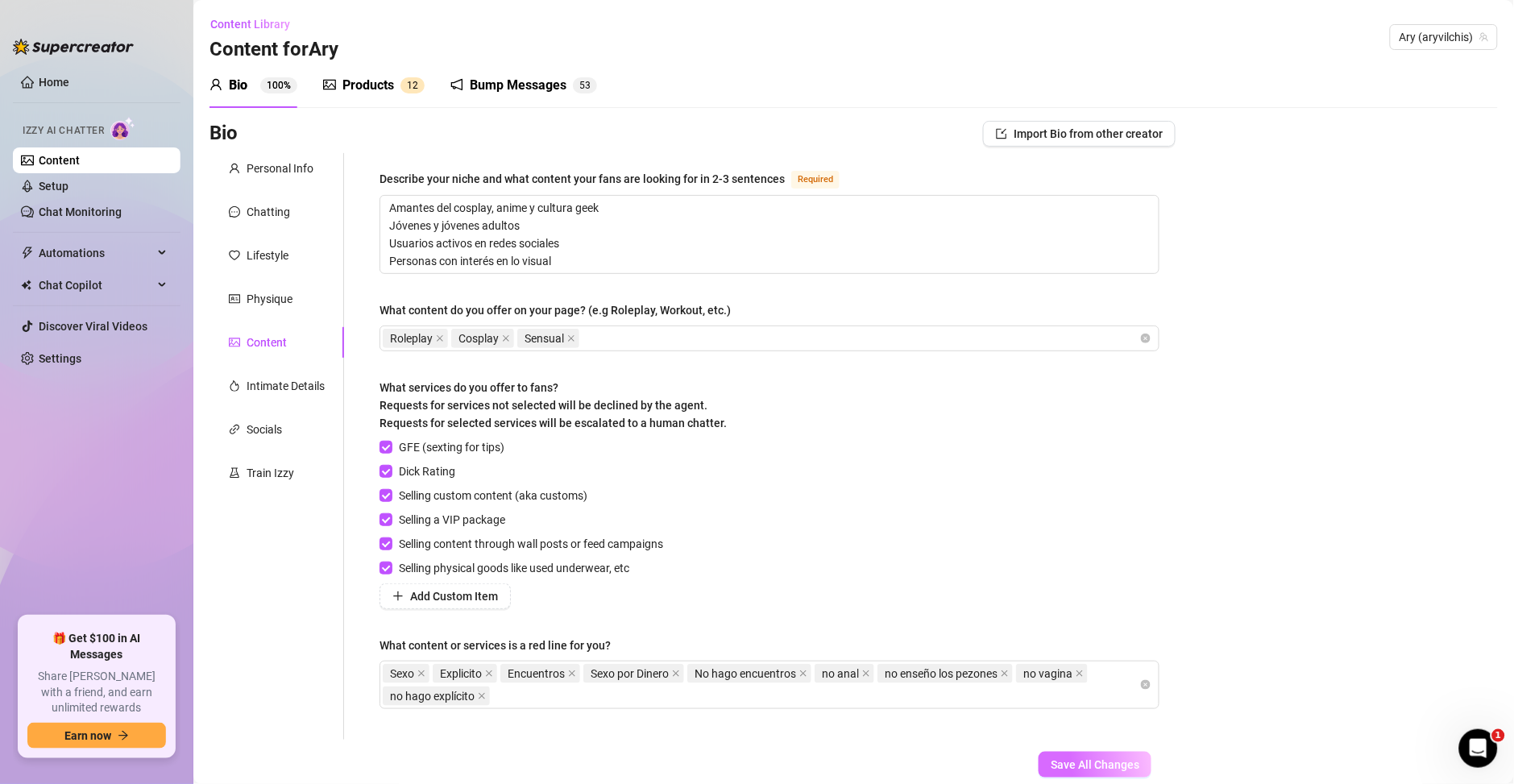
click at [1090, 770] on span "Save All Changes" at bounding box center [1095, 765] width 89 height 13
click at [273, 381] on div "Intimate Details" at bounding box center [285, 386] width 78 height 18
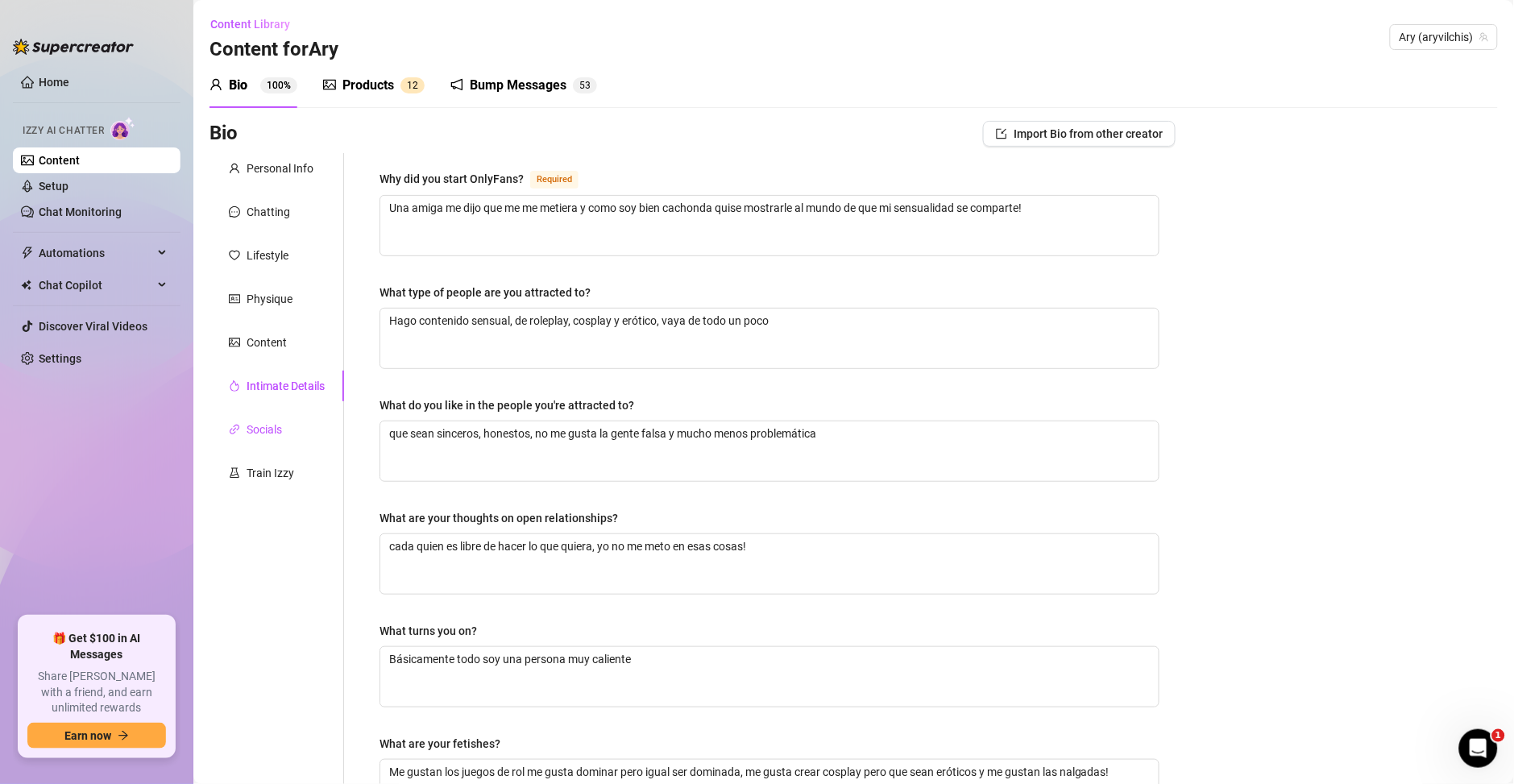
click at [251, 422] on div "Socials" at bounding box center [264, 430] width 35 height 18
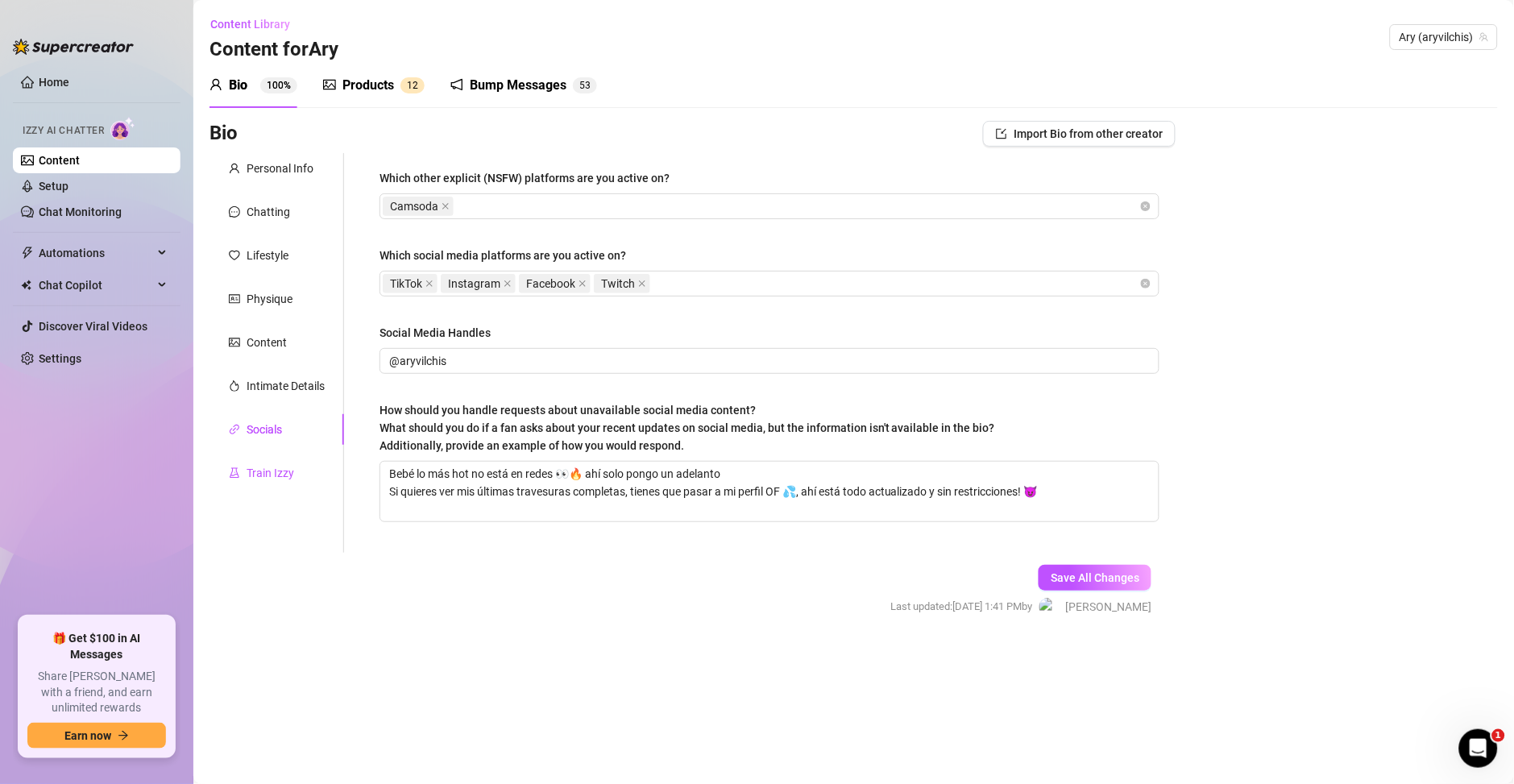
click at [248, 471] on div "Train Izzy" at bounding box center [270, 473] width 48 height 18
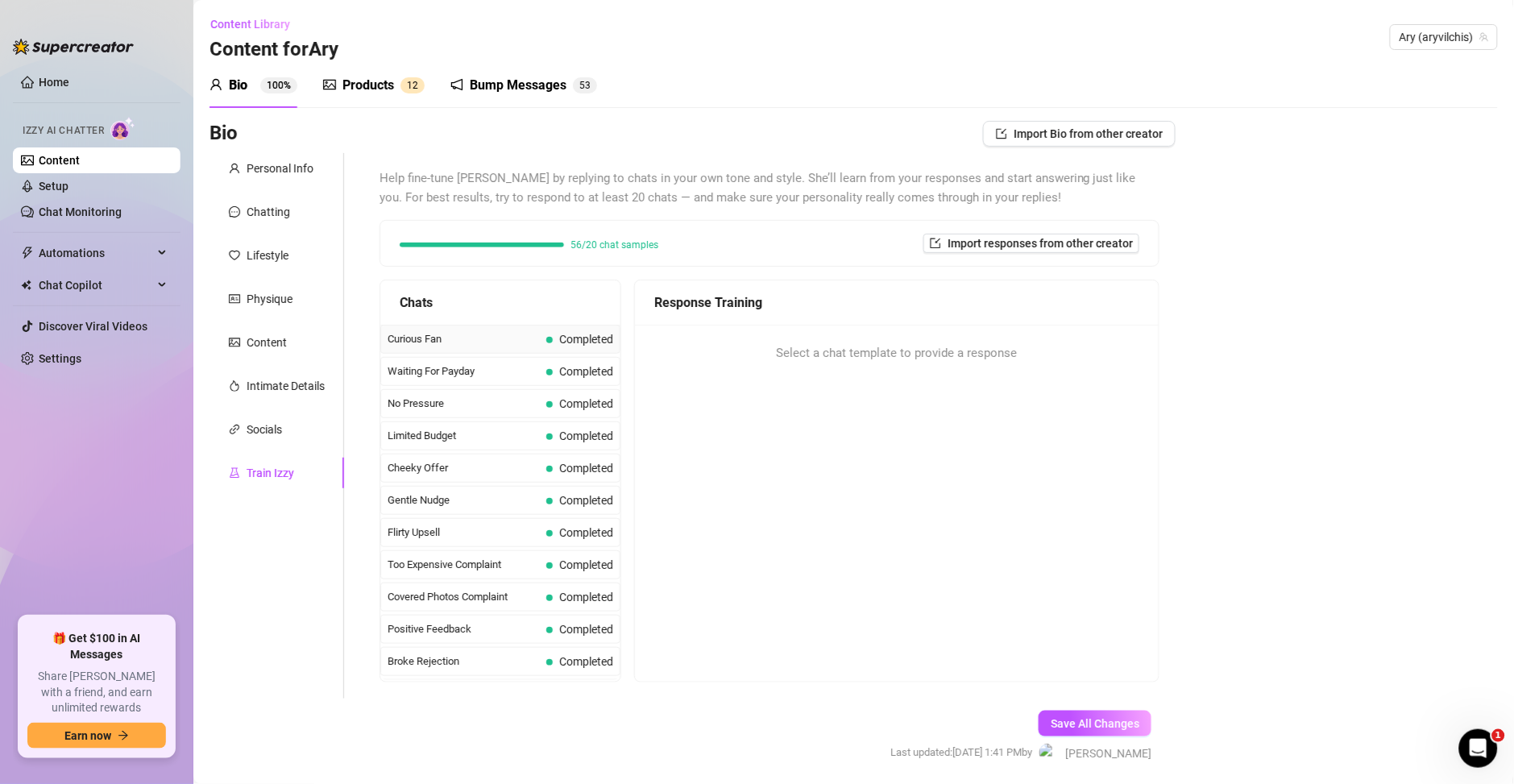
click at [469, 350] on div "Curious Fan Completed" at bounding box center [500, 339] width 240 height 29
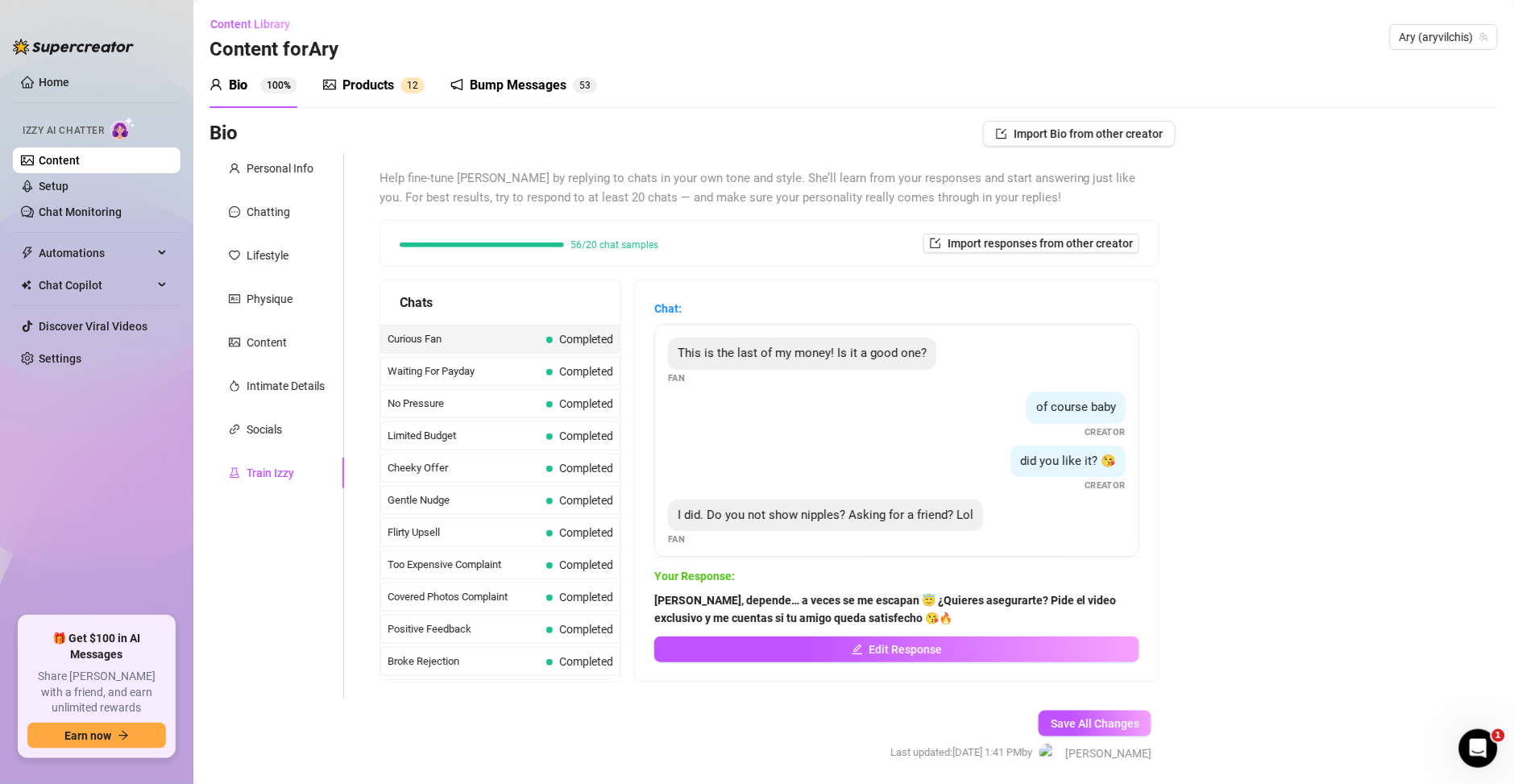
click at [384, 84] on div "Products" at bounding box center [369, 86] width 51 height 19
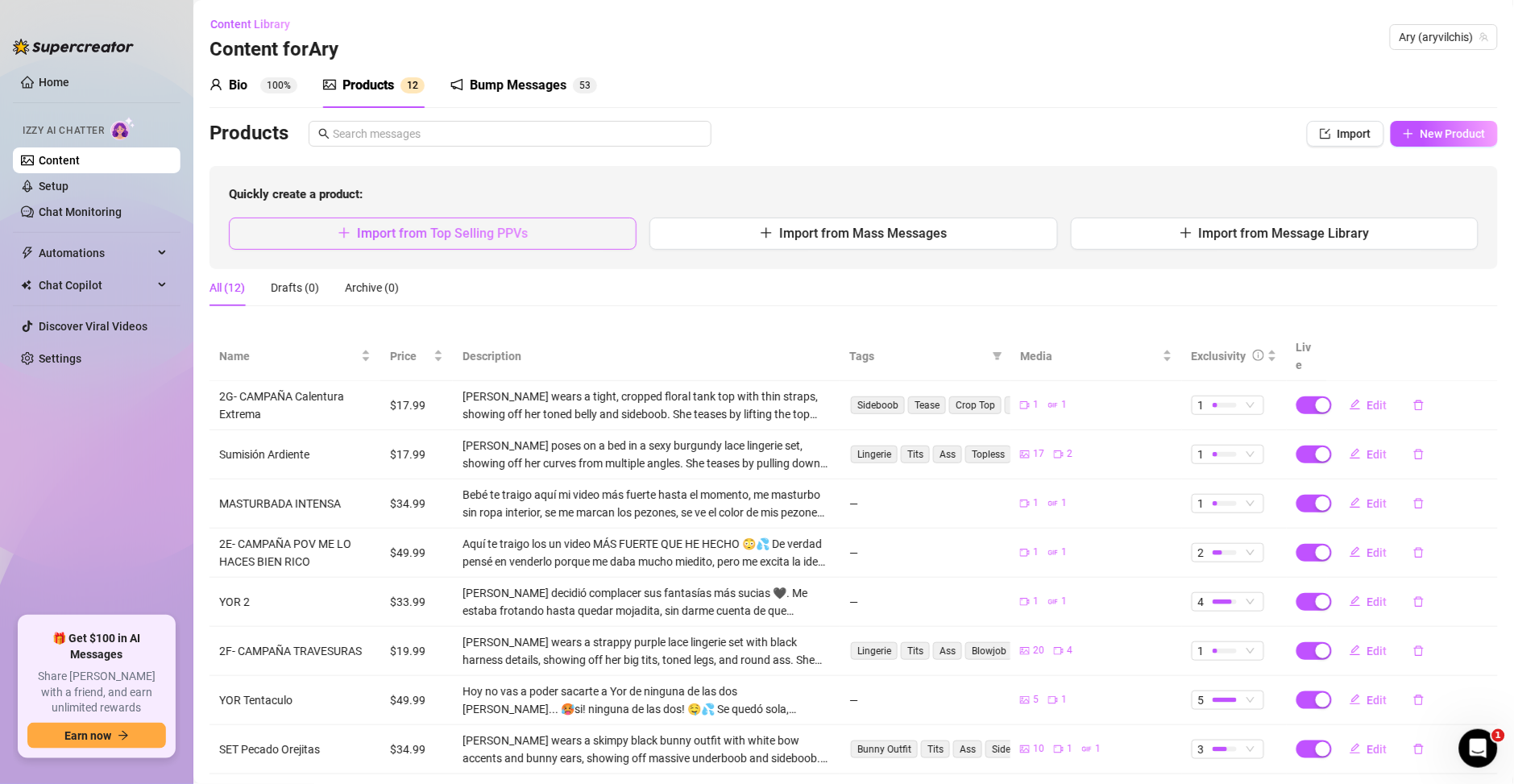
click at [533, 237] on button "Import from Top Selling PPVs" at bounding box center [432, 234] width 408 height 32
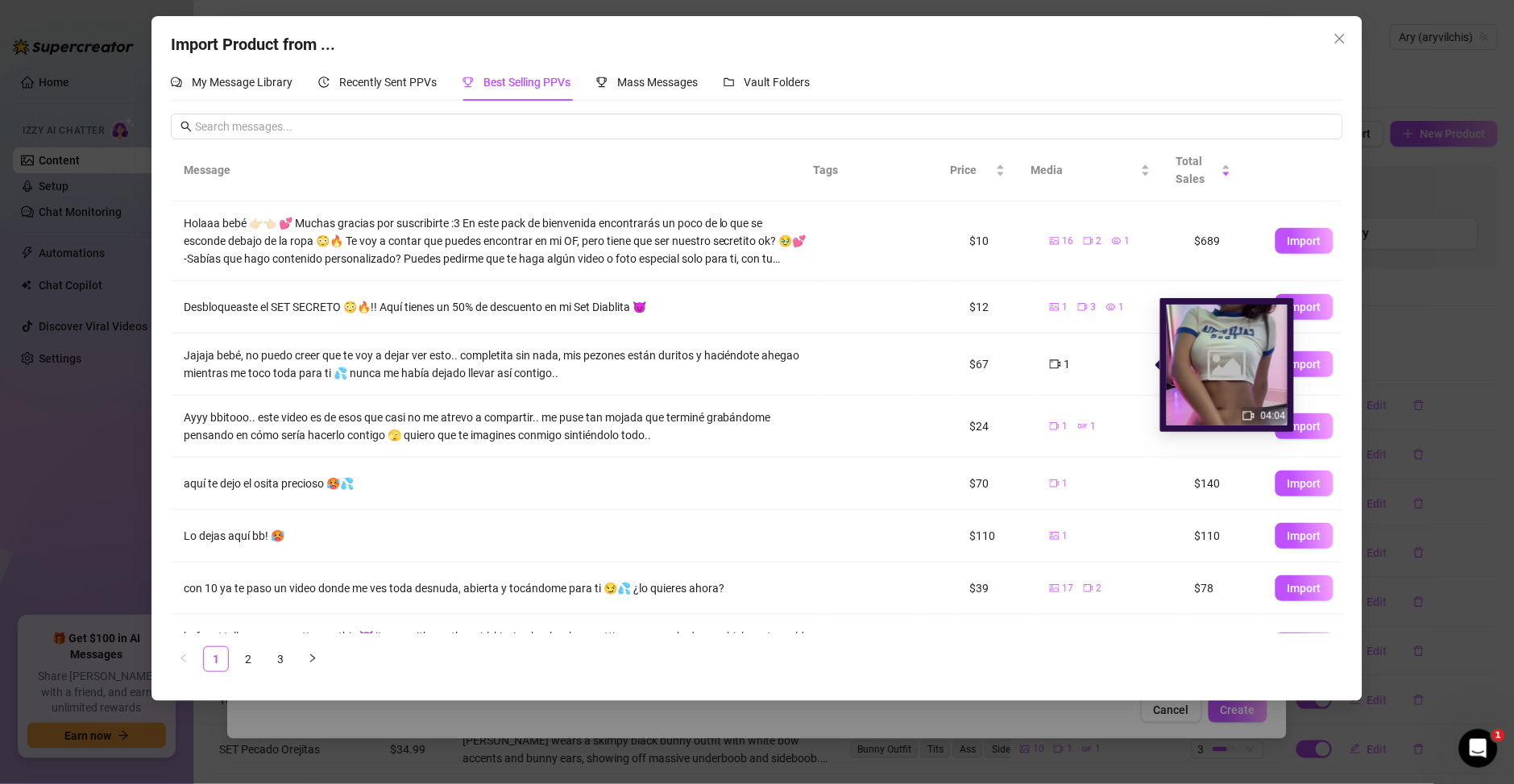
click at [1050, 365] on icon "video-camera" at bounding box center [1055, 364] width 12 height 12
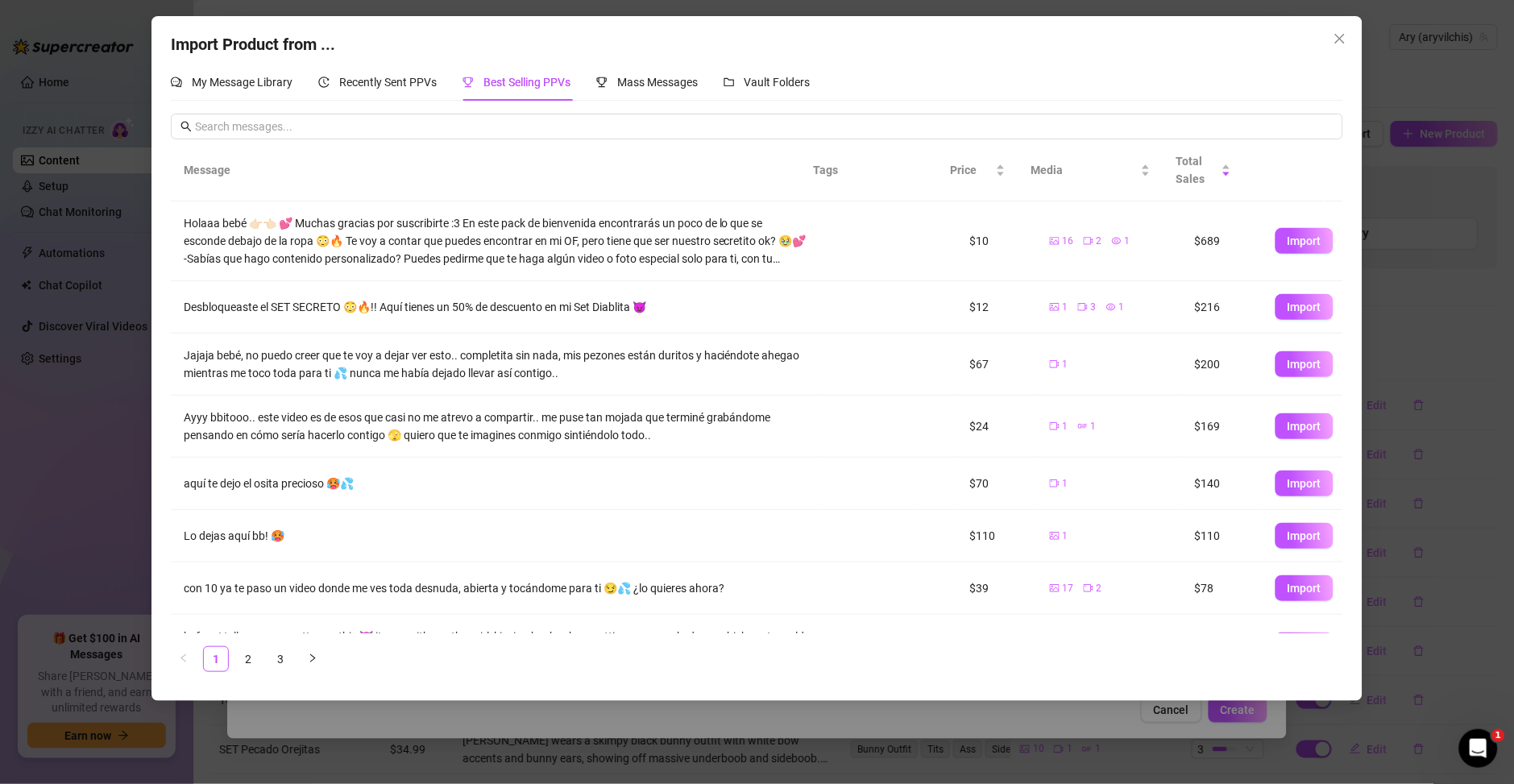
click at [864, 361] on td at bounding box center [867, 365] width 97 height 62
click at [356, 88] on span "Recently Sent PPVs" at bounding box center [388, 82] width 97 height 13
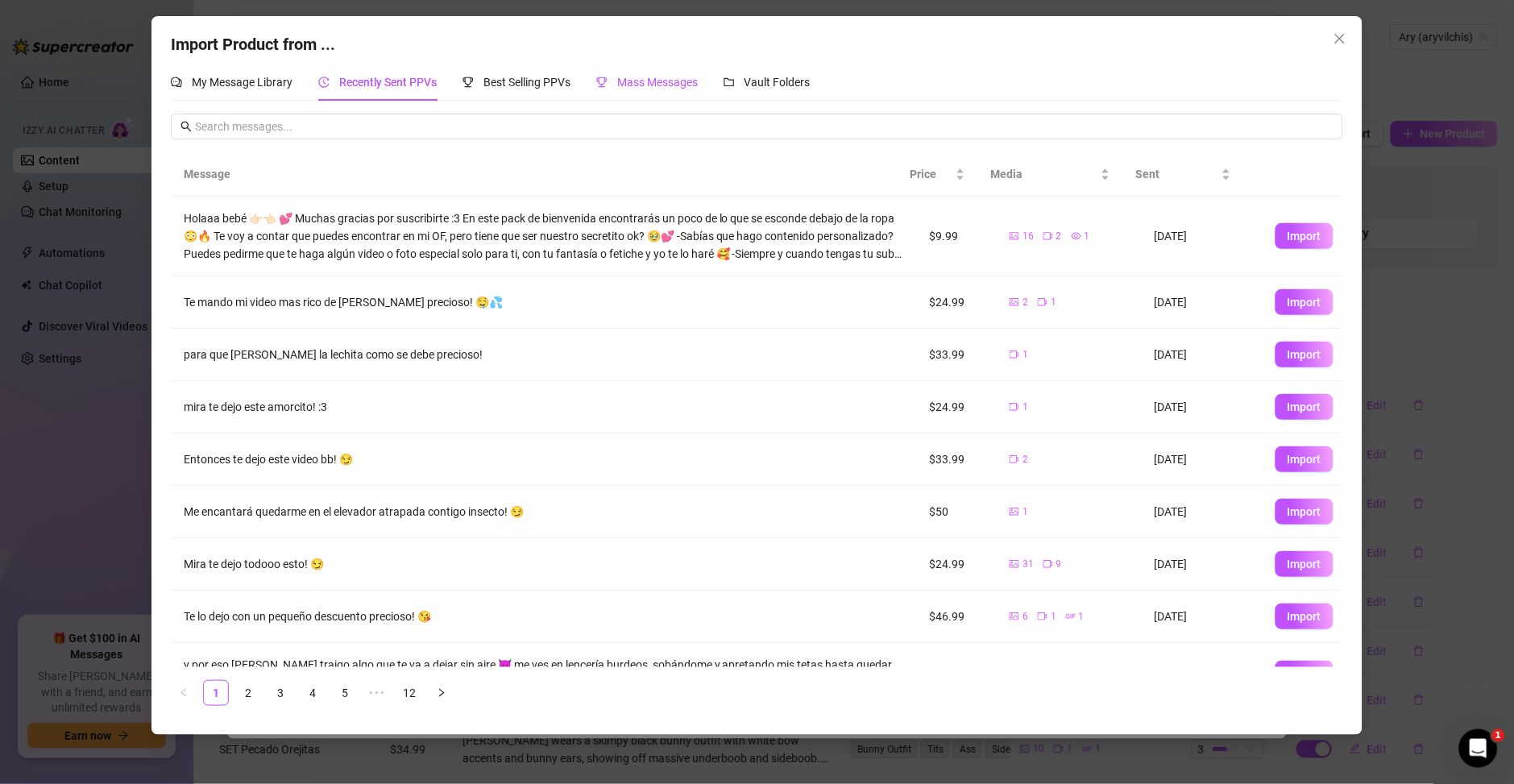
click at [683, 89] on div "Mass Messages" at bounding box center [647, 82] width 102 height 18
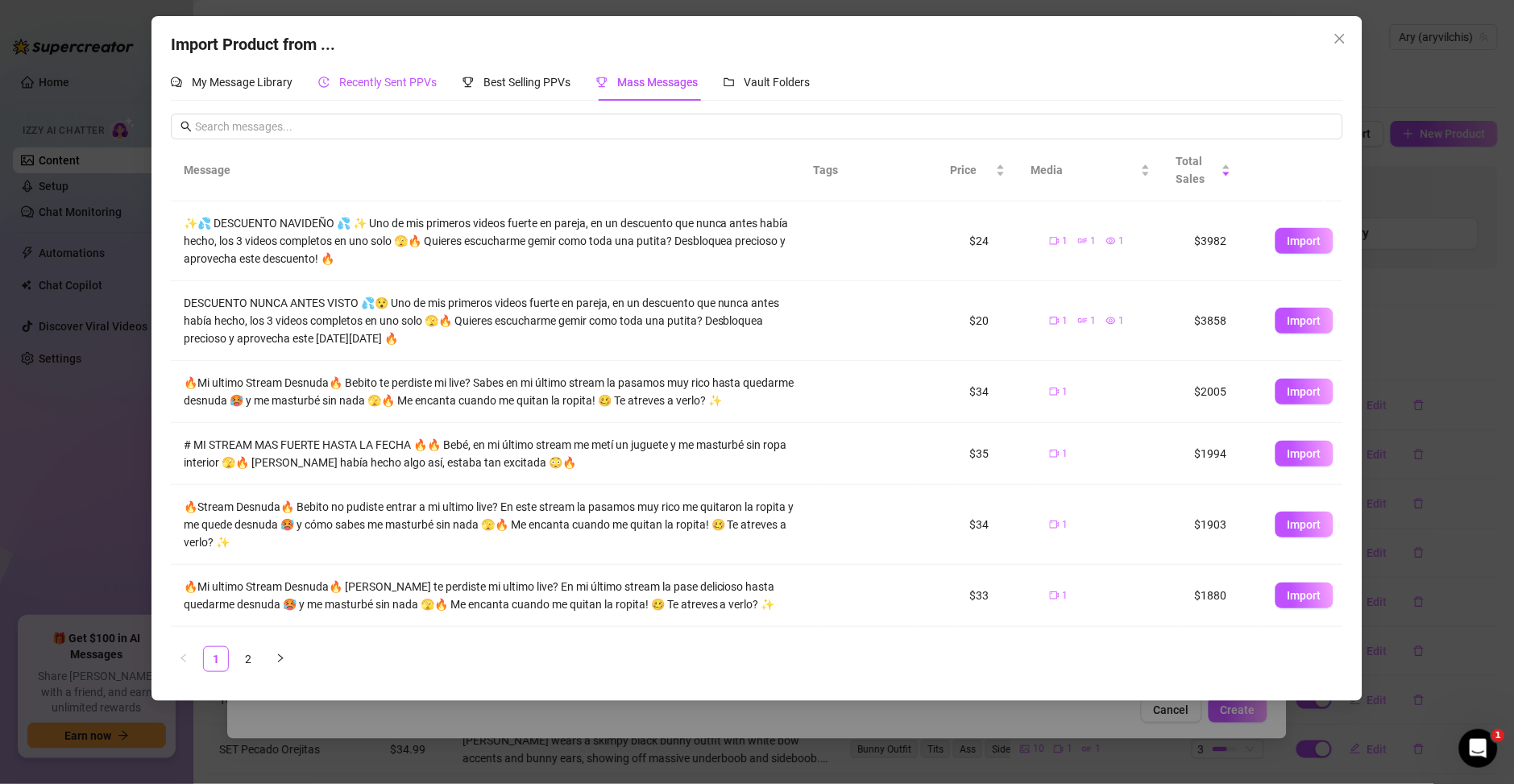
click at [374, 88] on span "Recently Sent PPVs" at bounding box center [388, 82] width 97 height 13
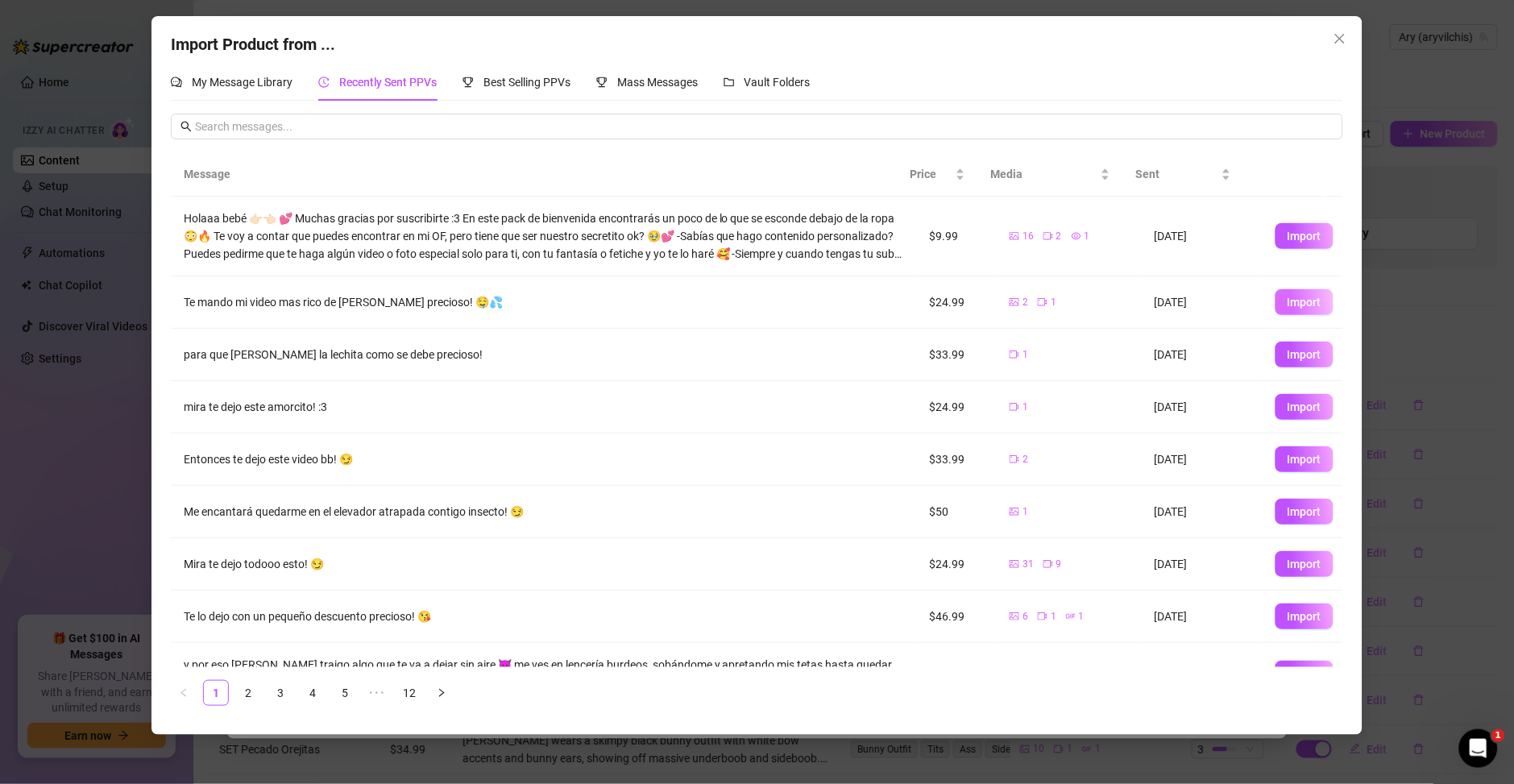
click at [1276, 308] on button "Import" at bounding box center [1305, 302] width 58 height 26
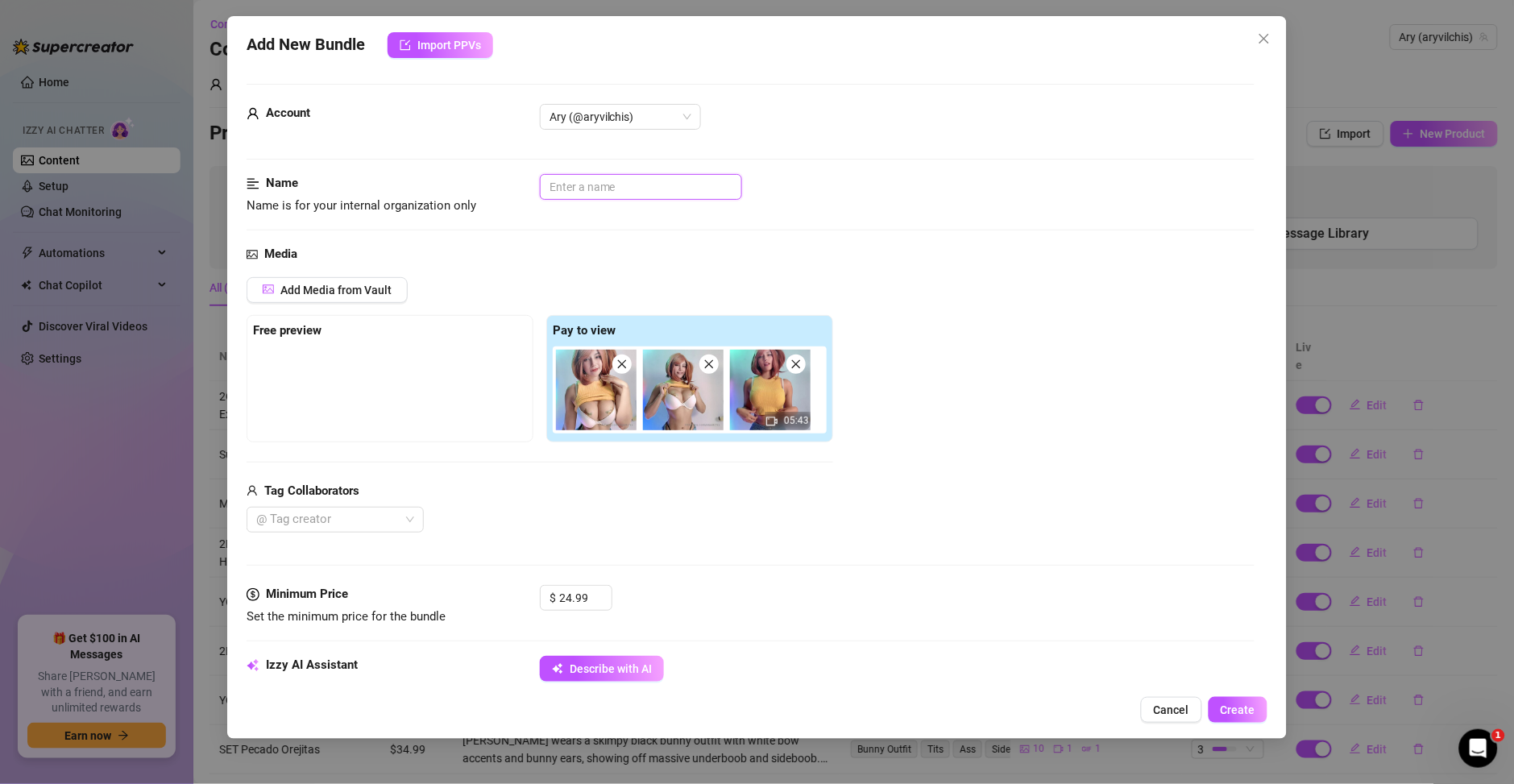
click at [555, 183] on input "text" at bounding box center [641, 187] width 202 height 26
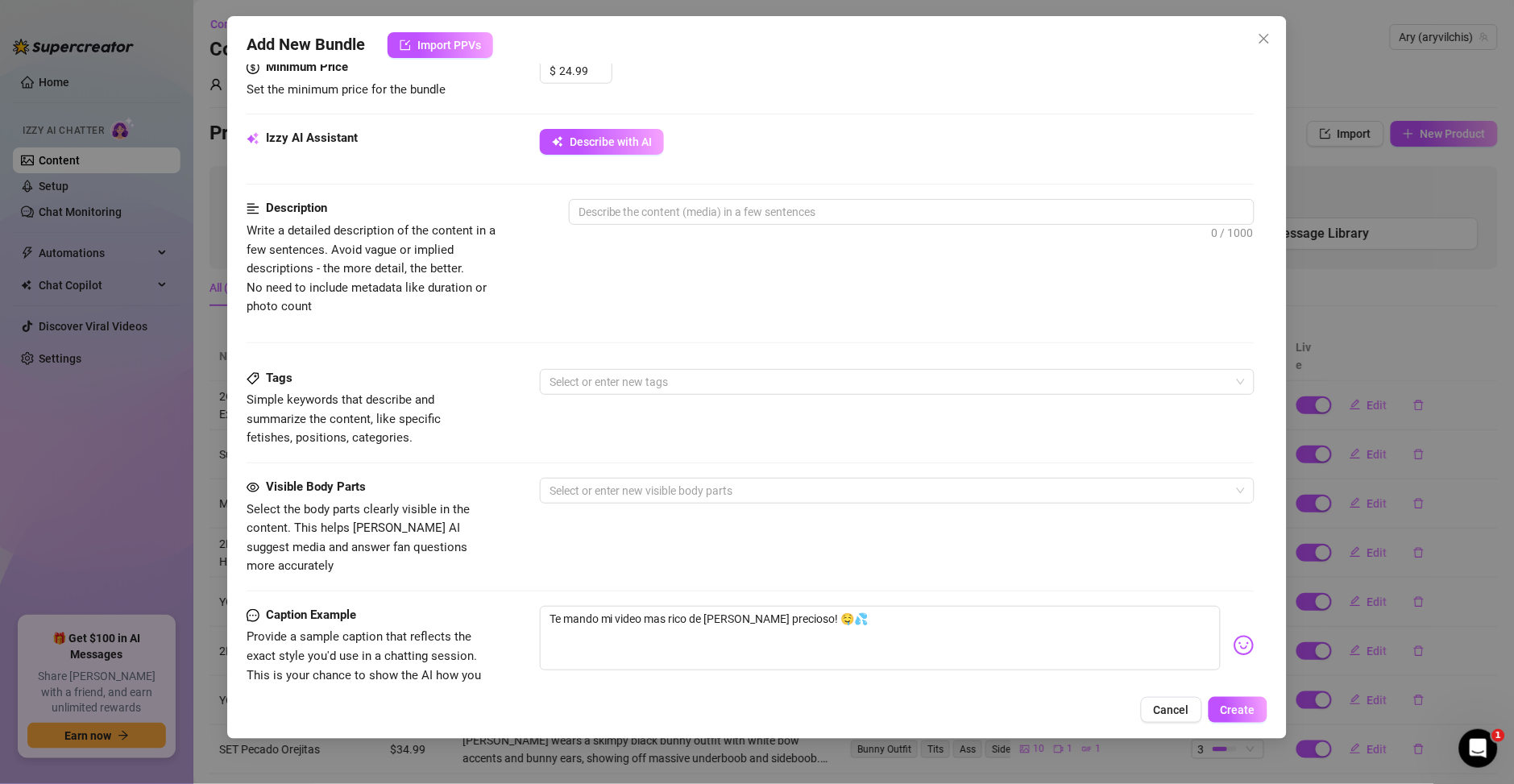
scroll to position [522, 0]
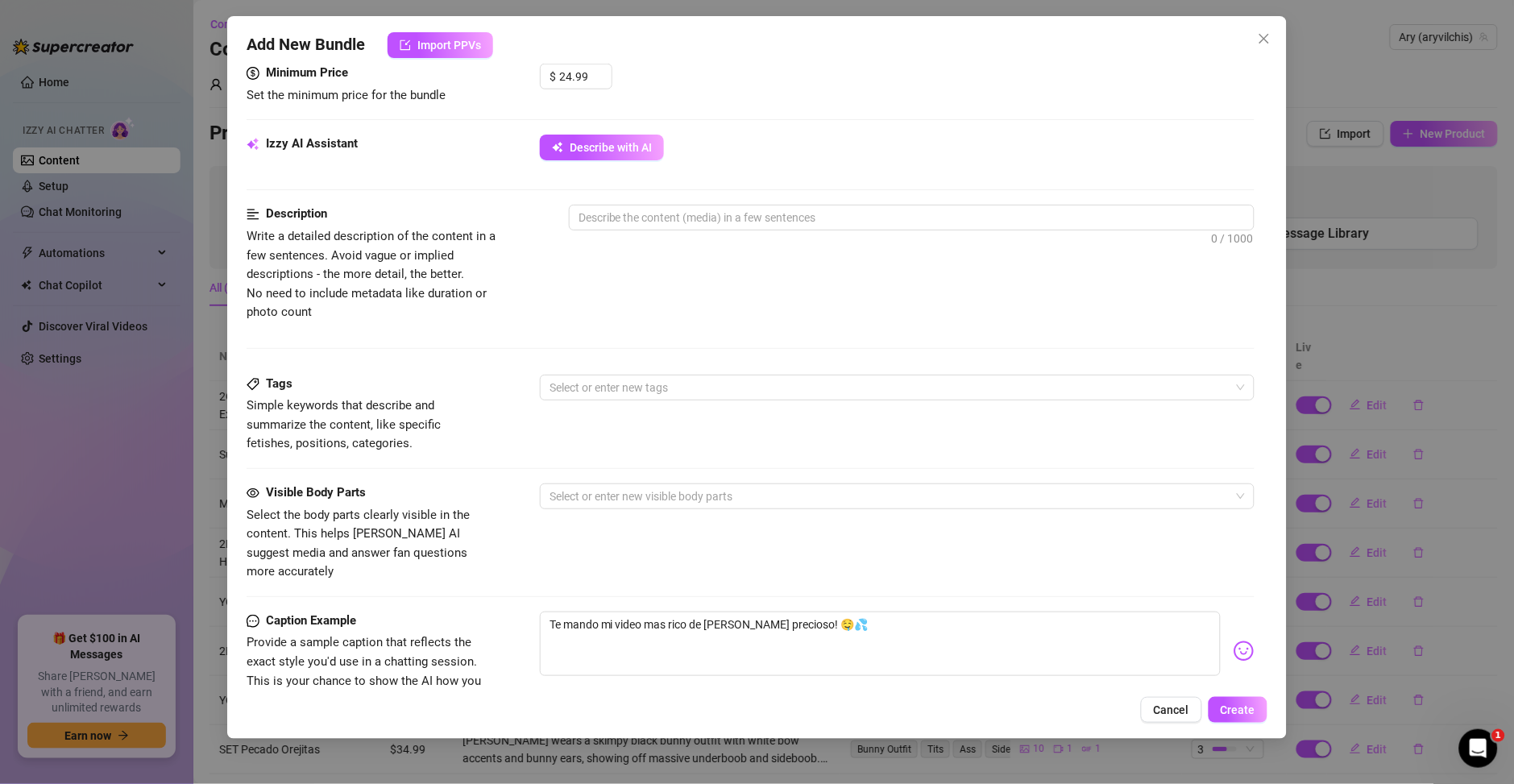
click at [547, 133] on div "Minimum Price Set the minimum price for the bundle $ 24.99" at bounding box center [750, 99] width 1008 height 71
click at [563, 155] on button "Describe with AI" at bounding box center [602, 147] width 124 height 26
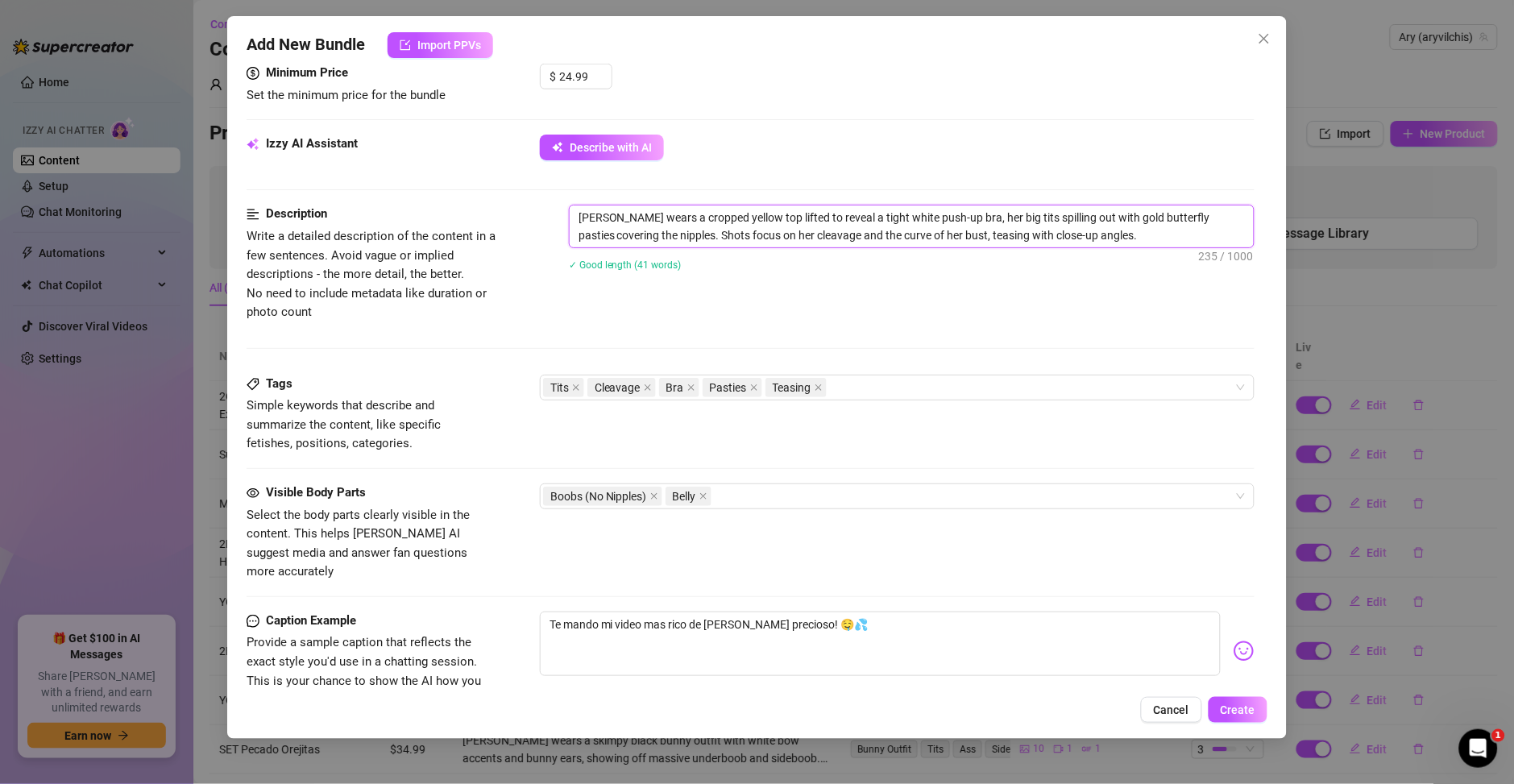
click at [625, 216] on textarea "Ary wears a cropped yellow top lifted to reveal a tight white push-up bra, her …" at bounding box center [912, 226] width 684 height 42
click at [1253, 719] on button "Create" at bounding box center [1238, 710] width 58 height 26
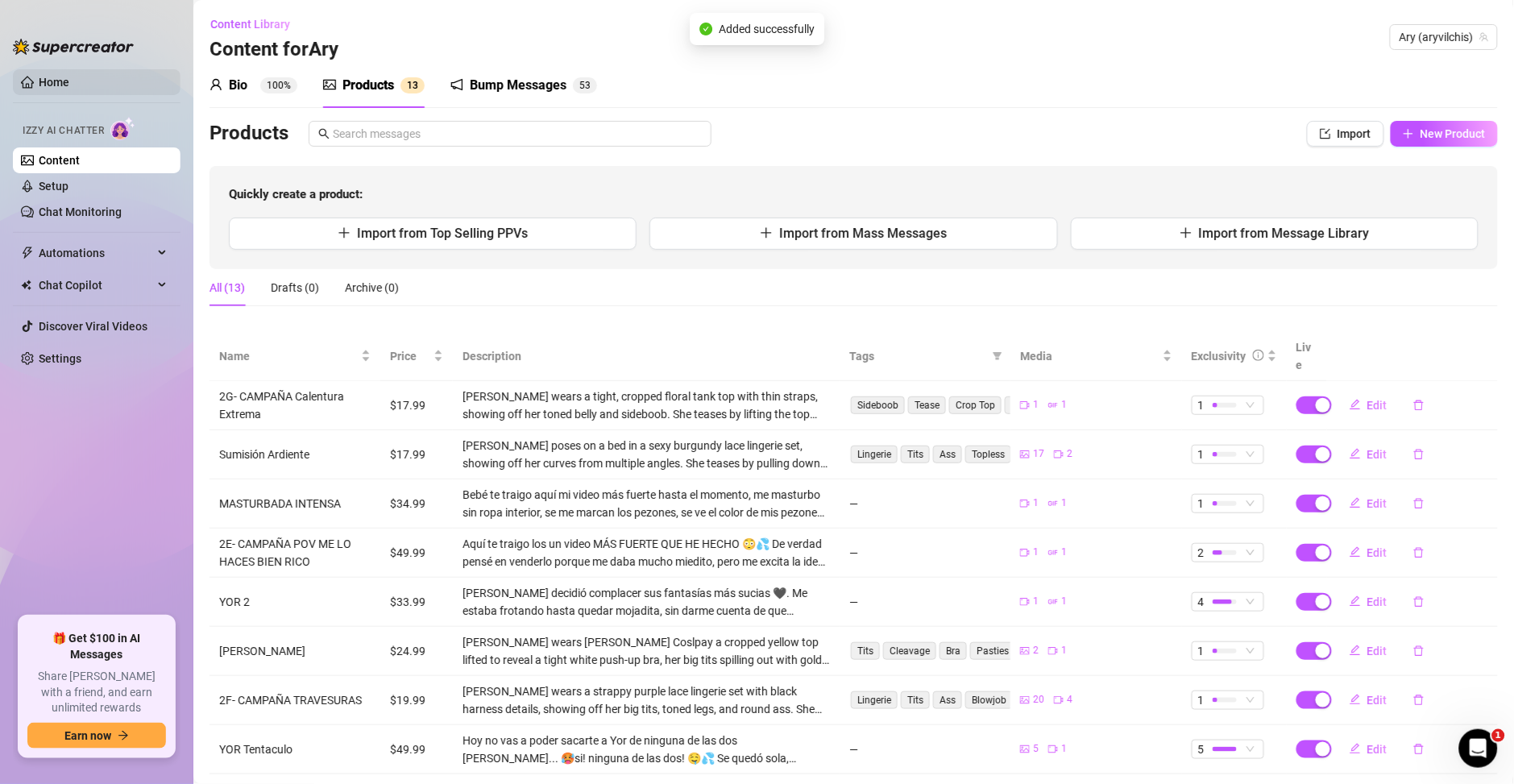
click at [43, 89] on link "Home" at bounding box center [54, 82] width 31 height 13
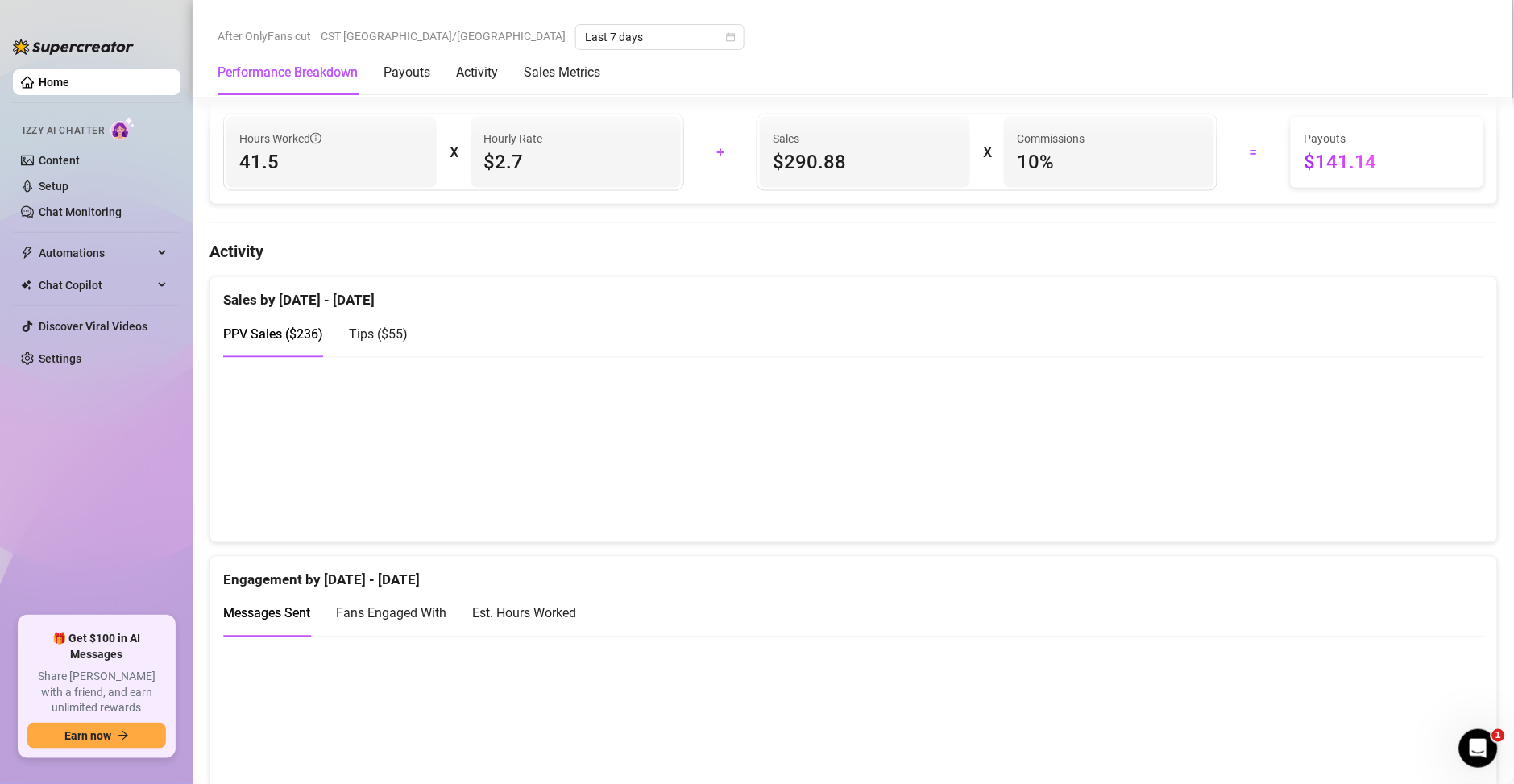
scroll to position [696, 0]
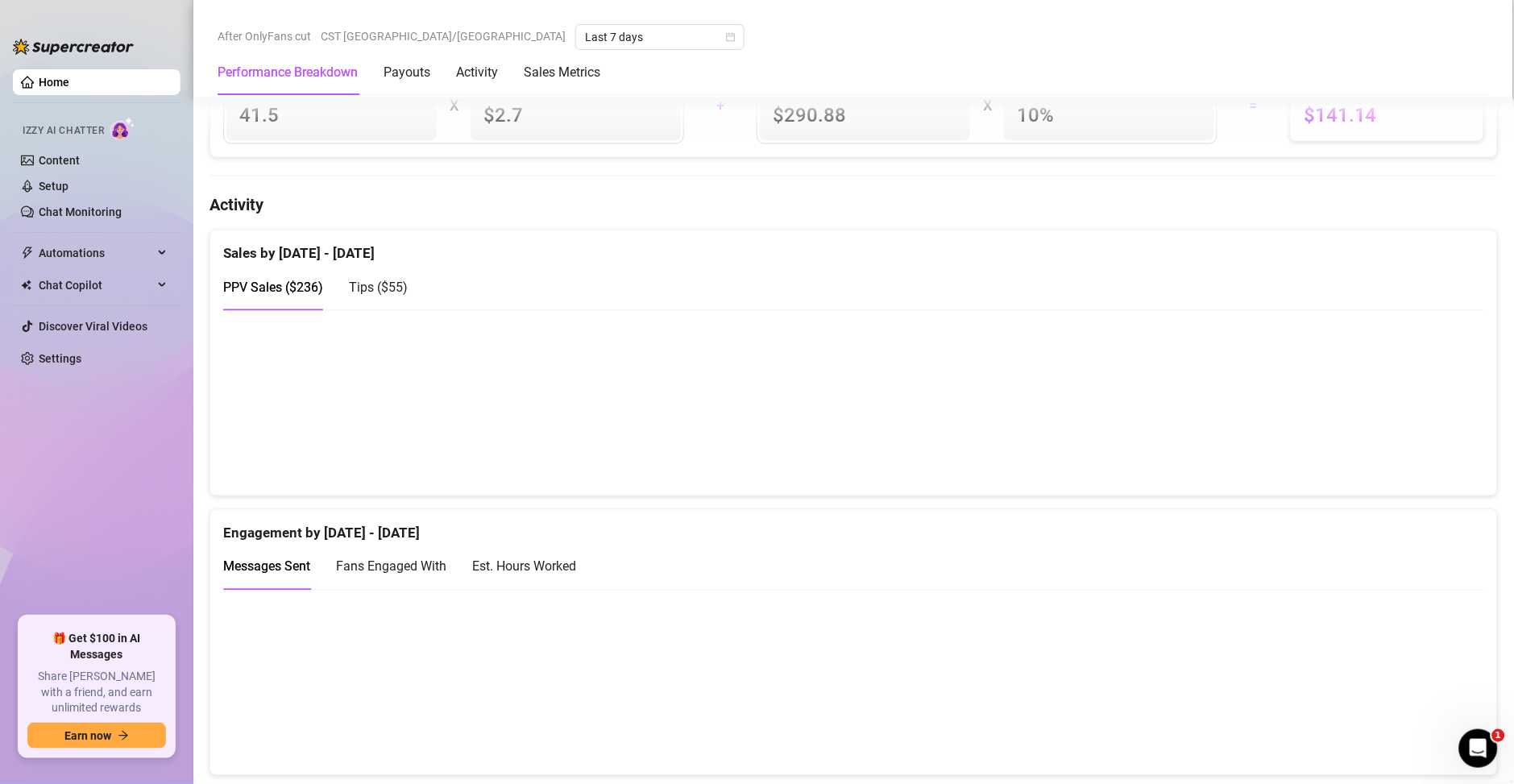
click at [504, 576] on div "Est. Hours Worked" at bounding box center [524, 567] width 104 height 20
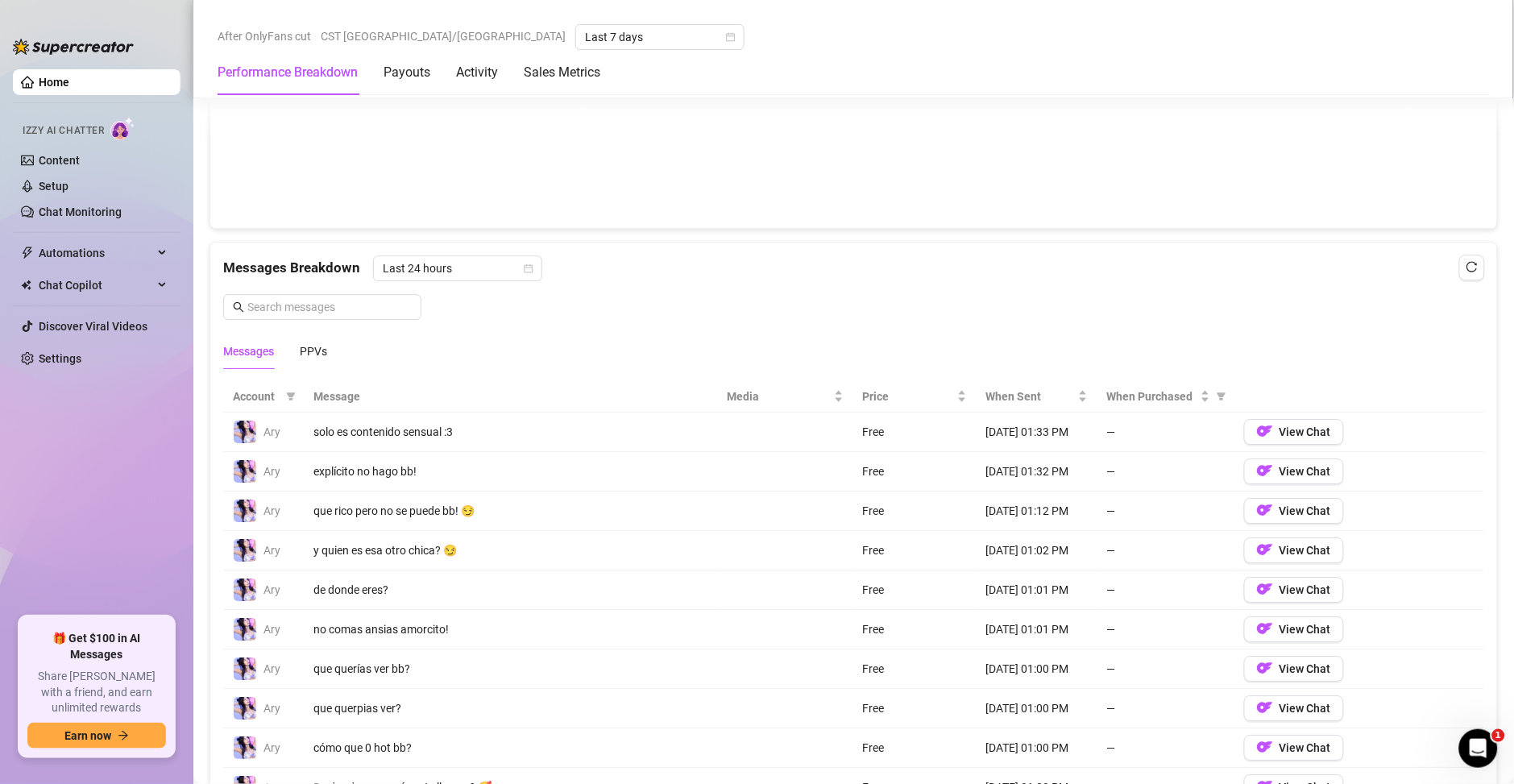
scroll to position [889, 0]
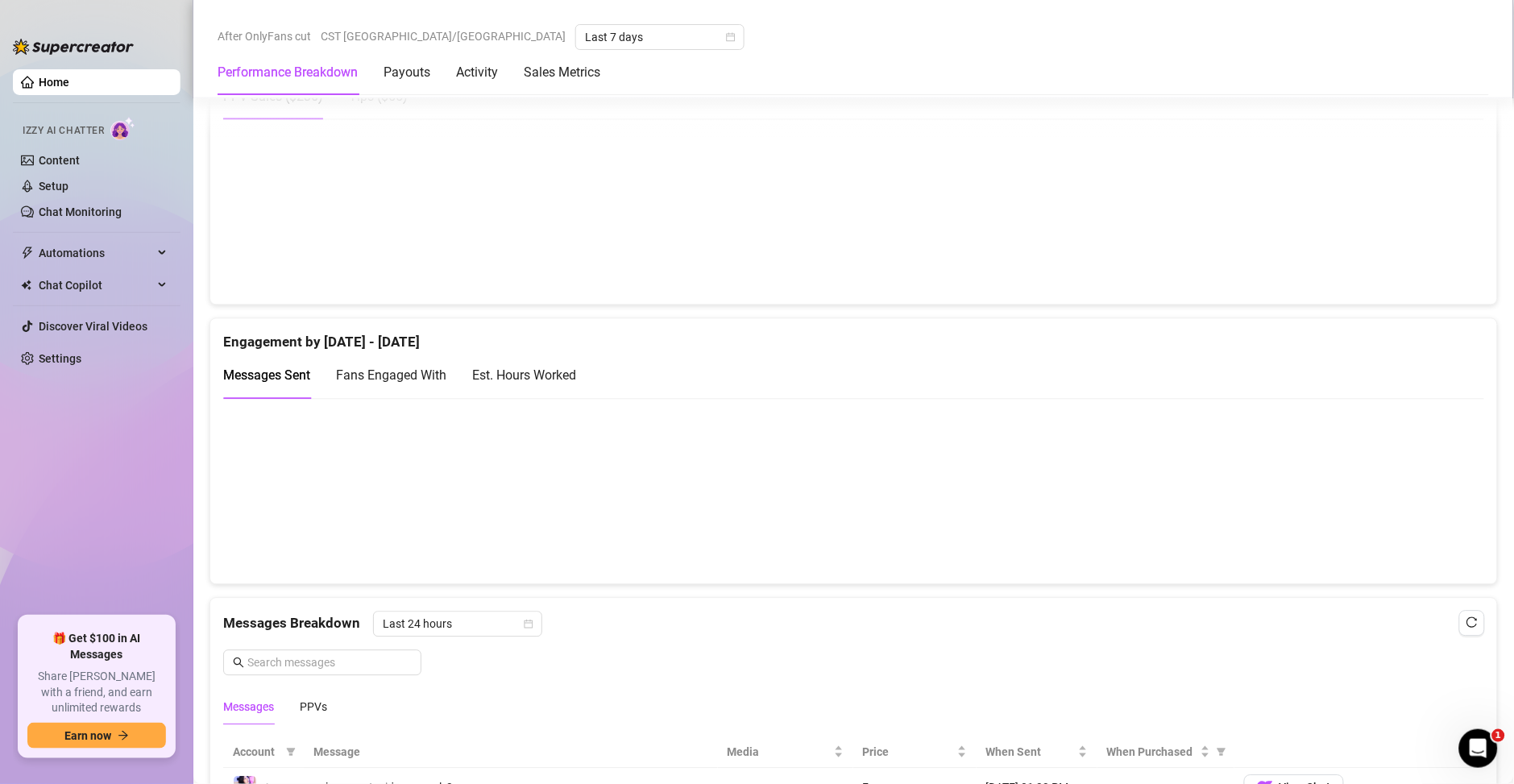
click at [576, 386] on div "Est. Hours Worked" at bounding box center [524, 376] width 104 height 46
click at [58, 182] on link "Setup" at bounding box center [54, 186] width 30 height 13
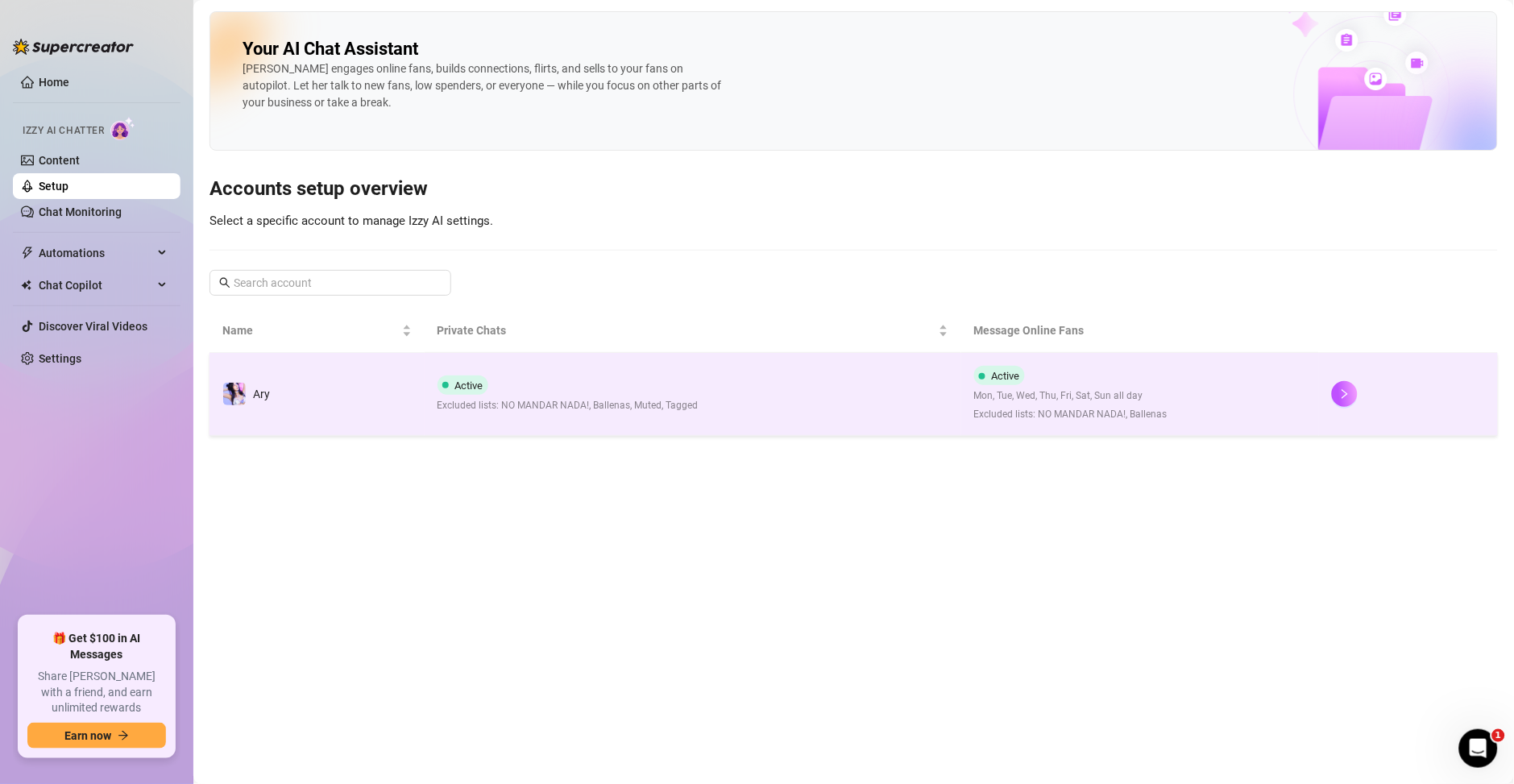
click at [600, 400] on span "Excluded lists: NO MANDAR NADA!, Ballenas, Muted, Tagged" at bounding box center [568, 405] width 261 height 15
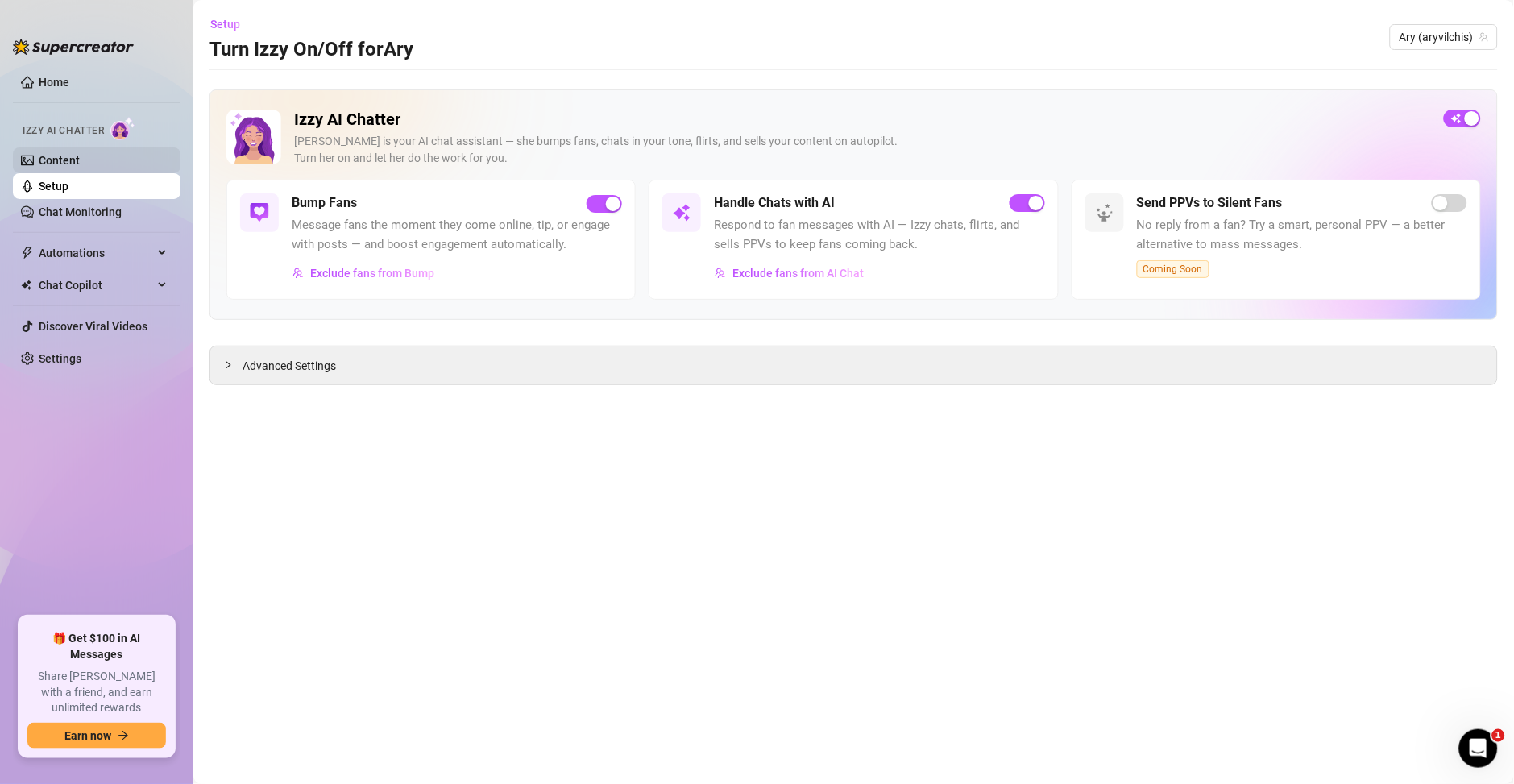
click at [49, 156] on link "Content" at bounding box center [59, 160] width 41 height 13
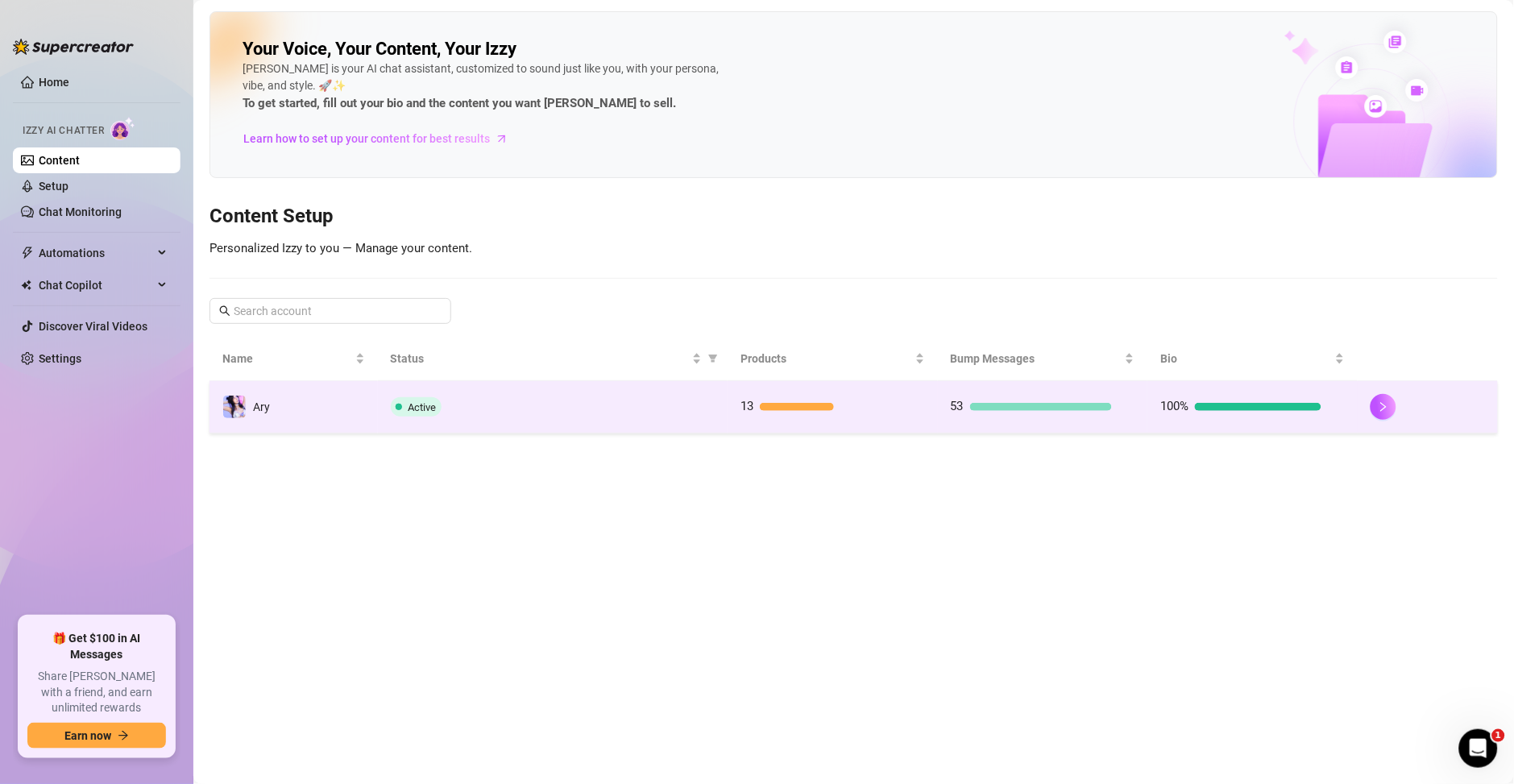
click at [1043, 415] on div "53" at bounding box center [1032, 408] width 161 height 19
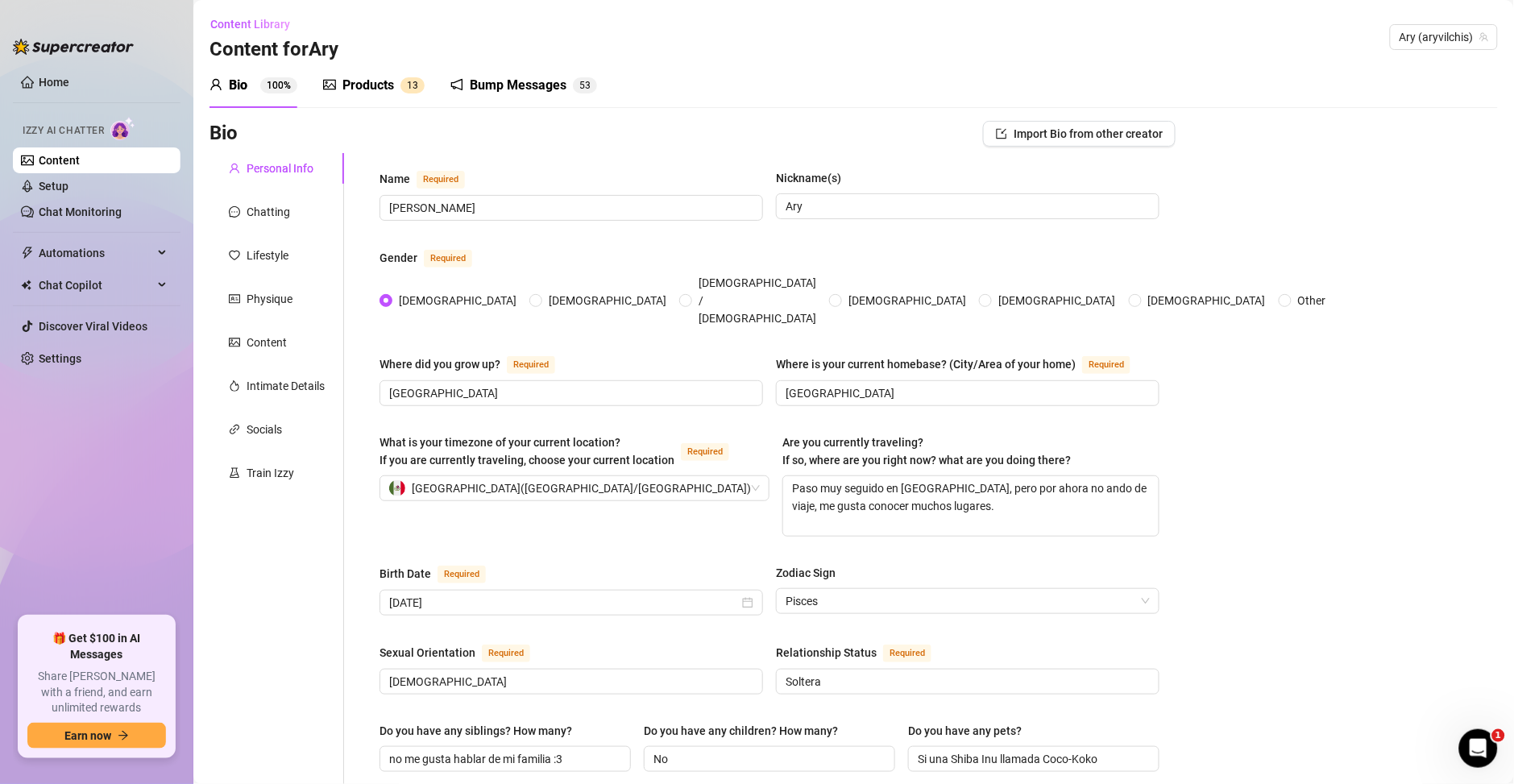
click at [365, 95] on div "Products 1 3" at bounding box center [374, 85] width 102 height 45
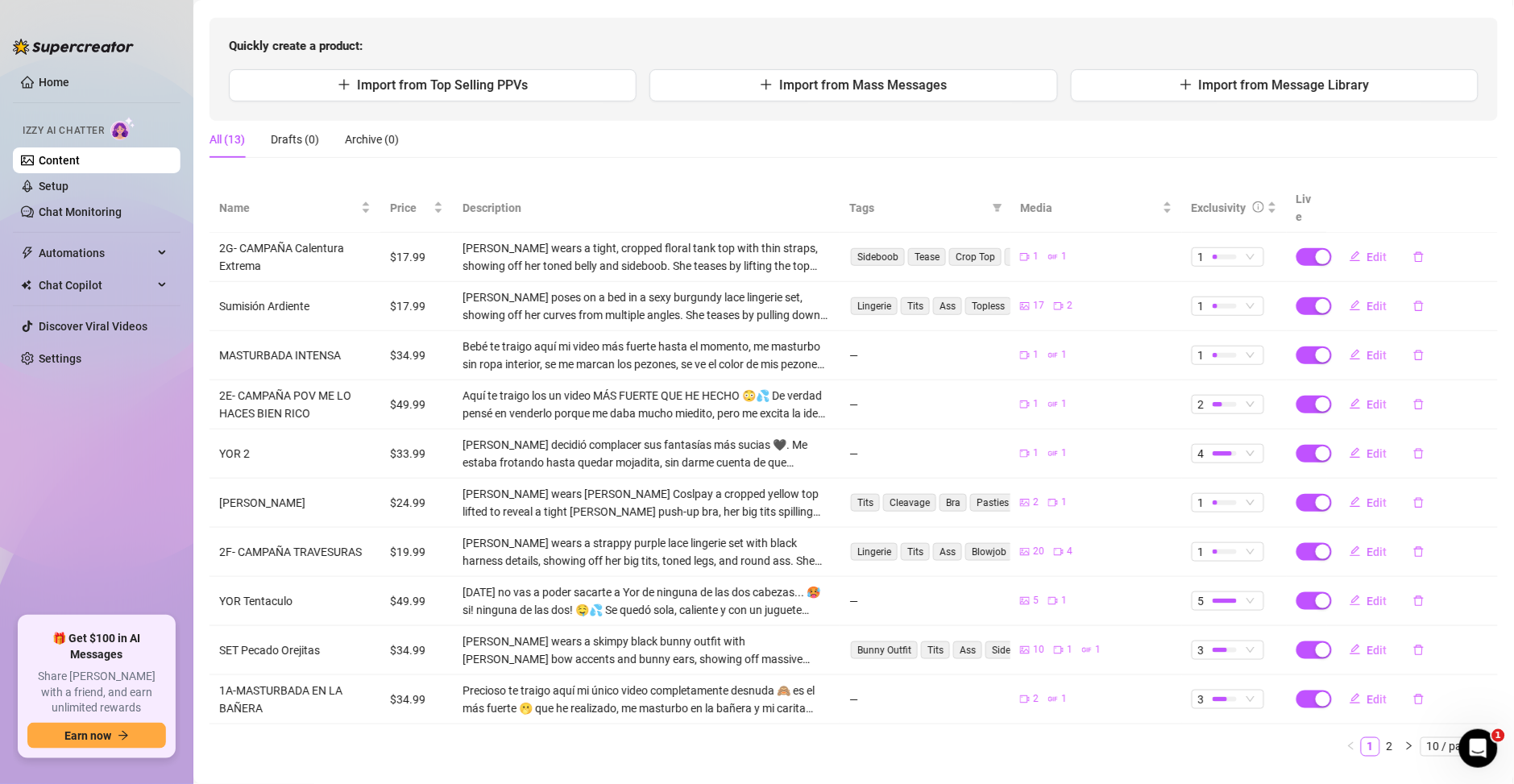
scroll to position [164, 0]
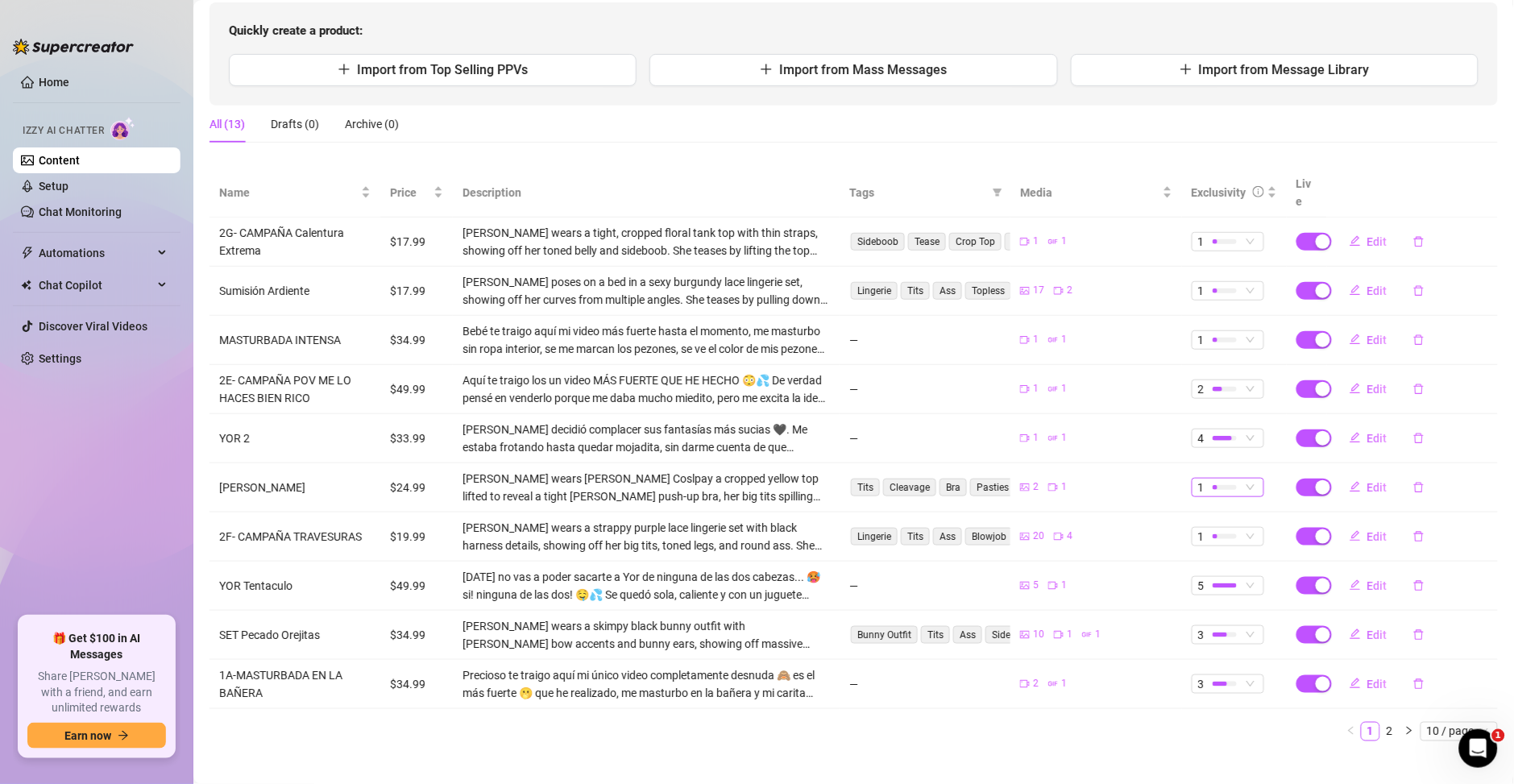
click at [1199, 478] on div "1" at bounding box center [1220, 487] width 43 height 18
click at [1201, 549] on span "3" at bounding box center [1241, 550] width 105 height 18
click at [1213, 479] on div at bounding box center [1224, 486] width 24 height 15
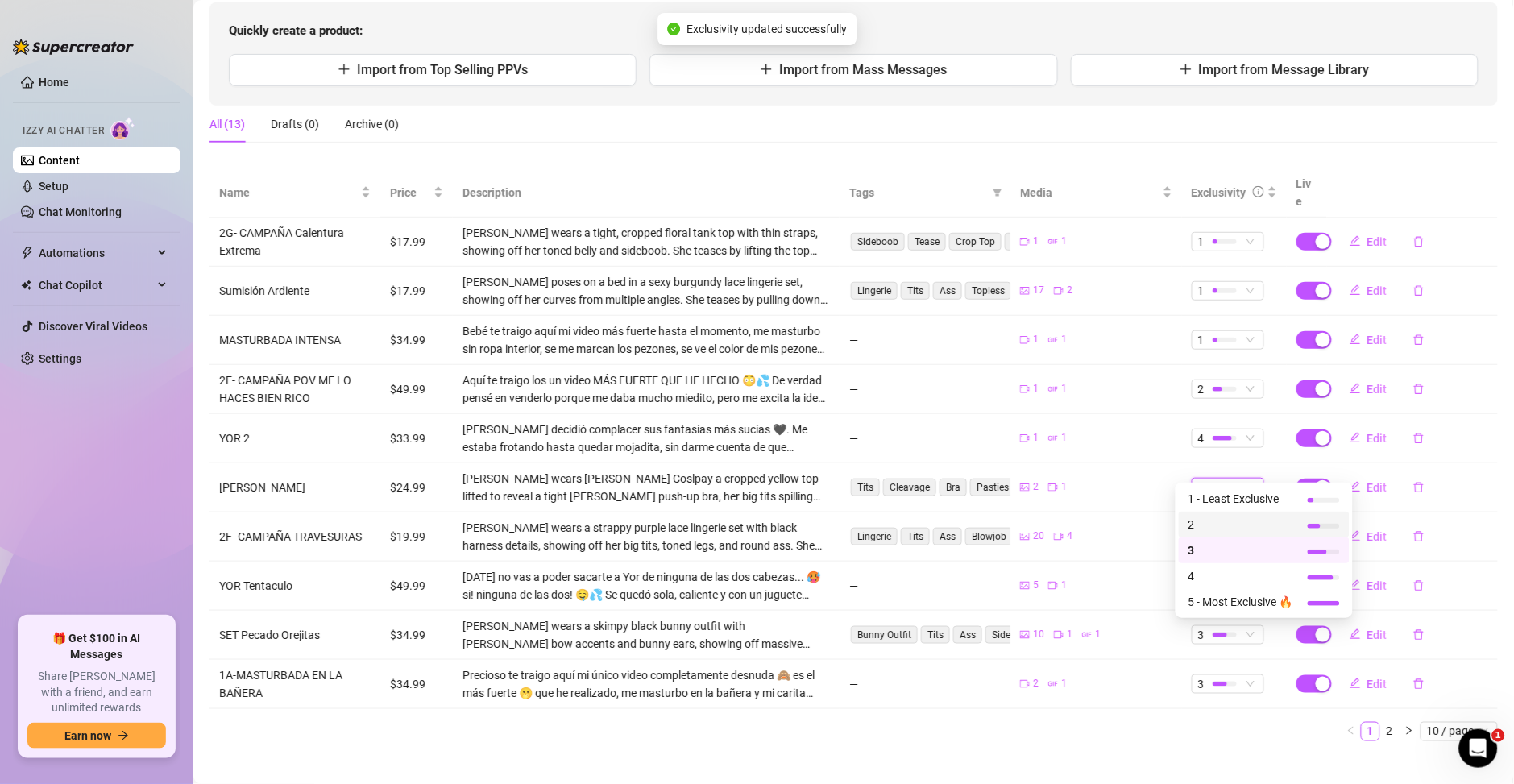
click at [1210, 532] on span "2" at bounding box center [1241, 524] width 105 height 18
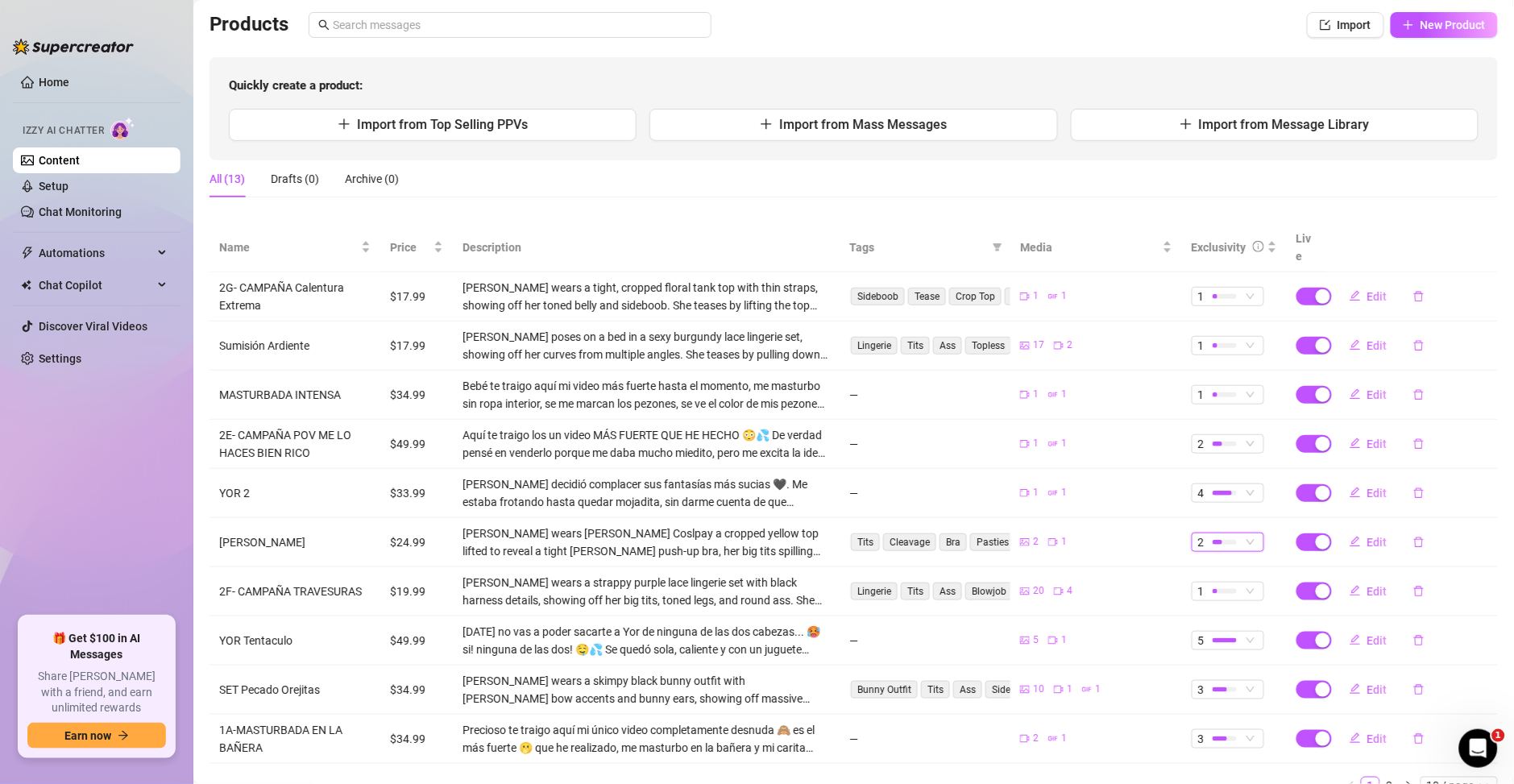
scroll to position [0, 0]
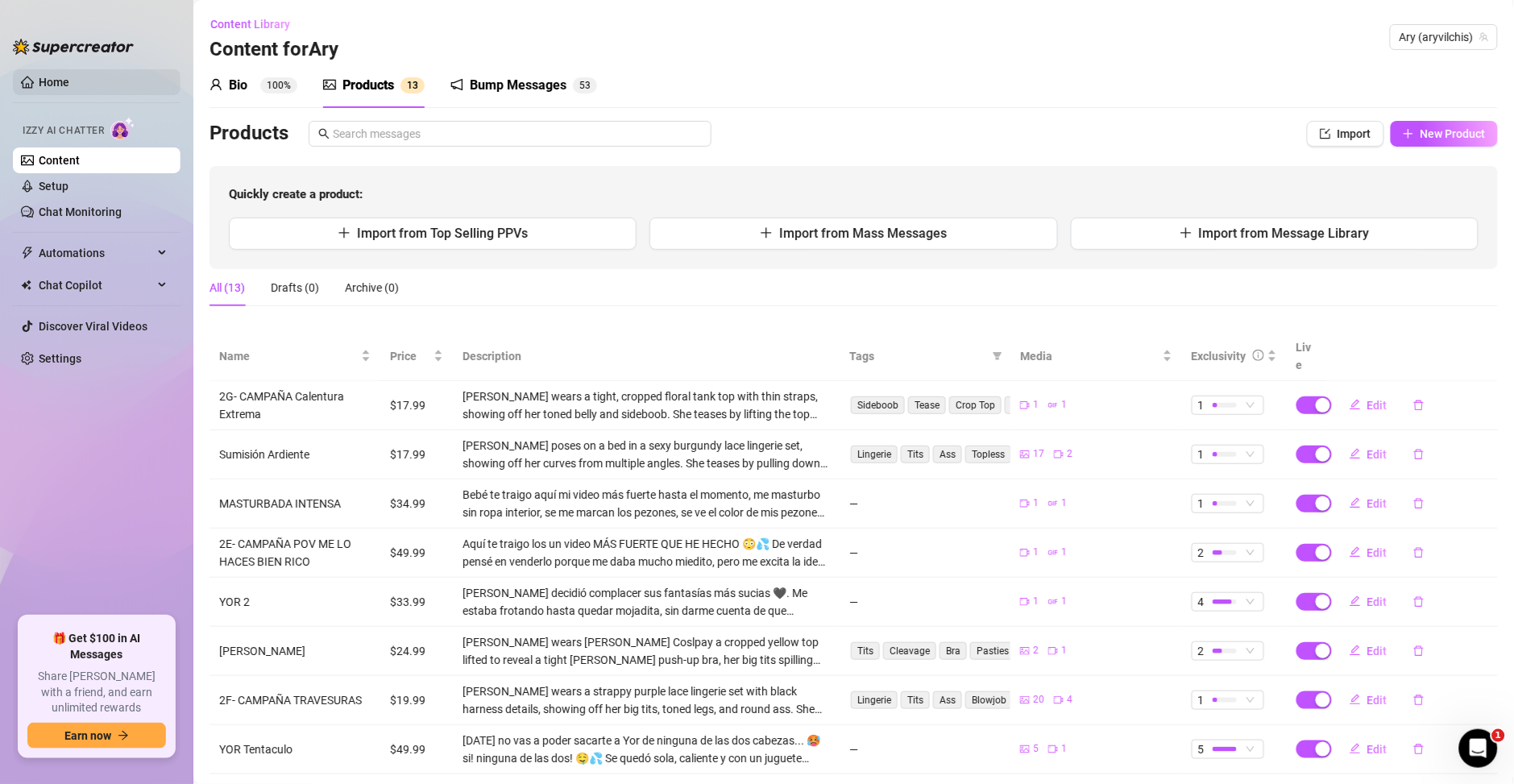
click at [50, 76] on link "Home" at bounding box center [54, 82] width 31 height 13
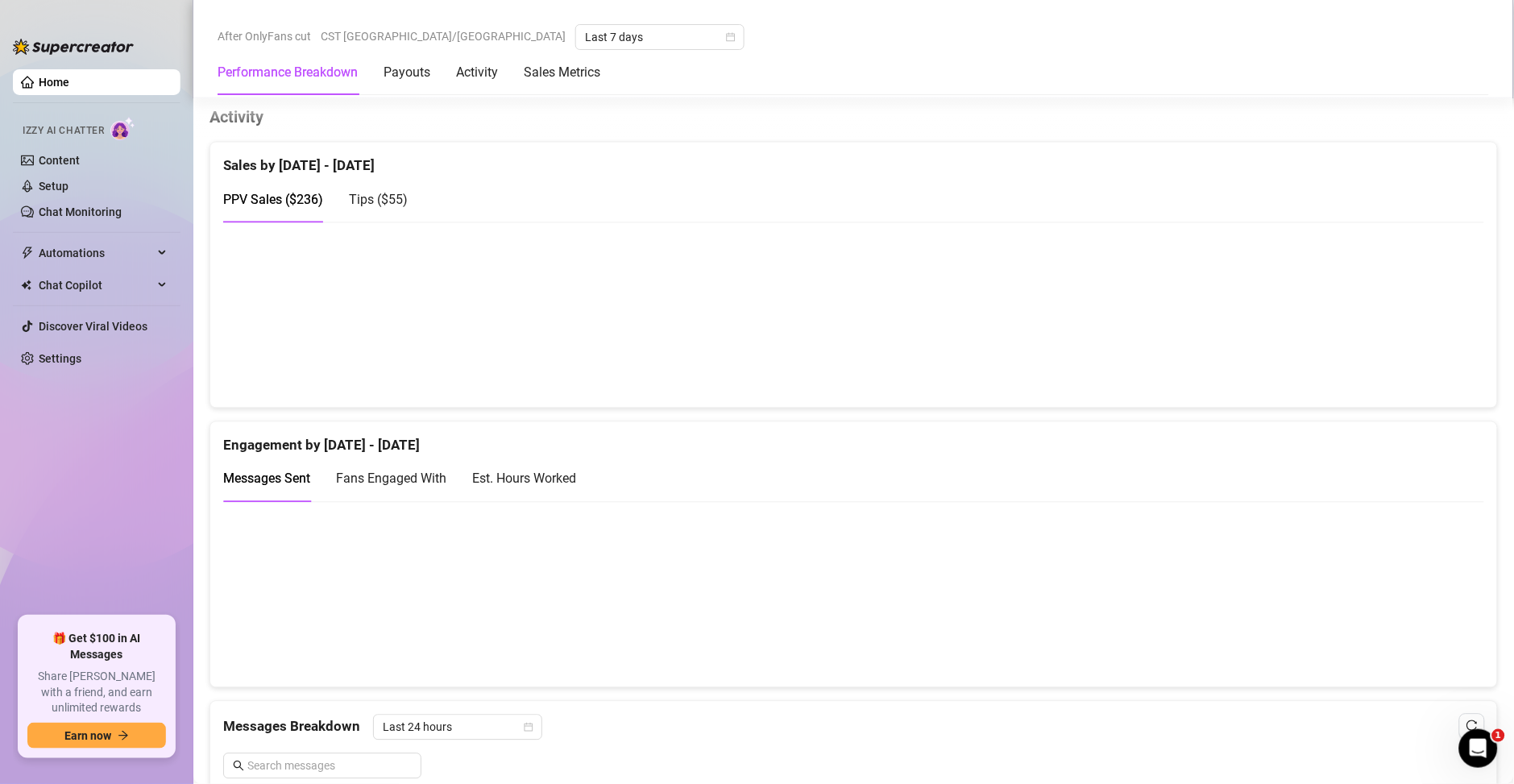
scroll to position [812, 0]
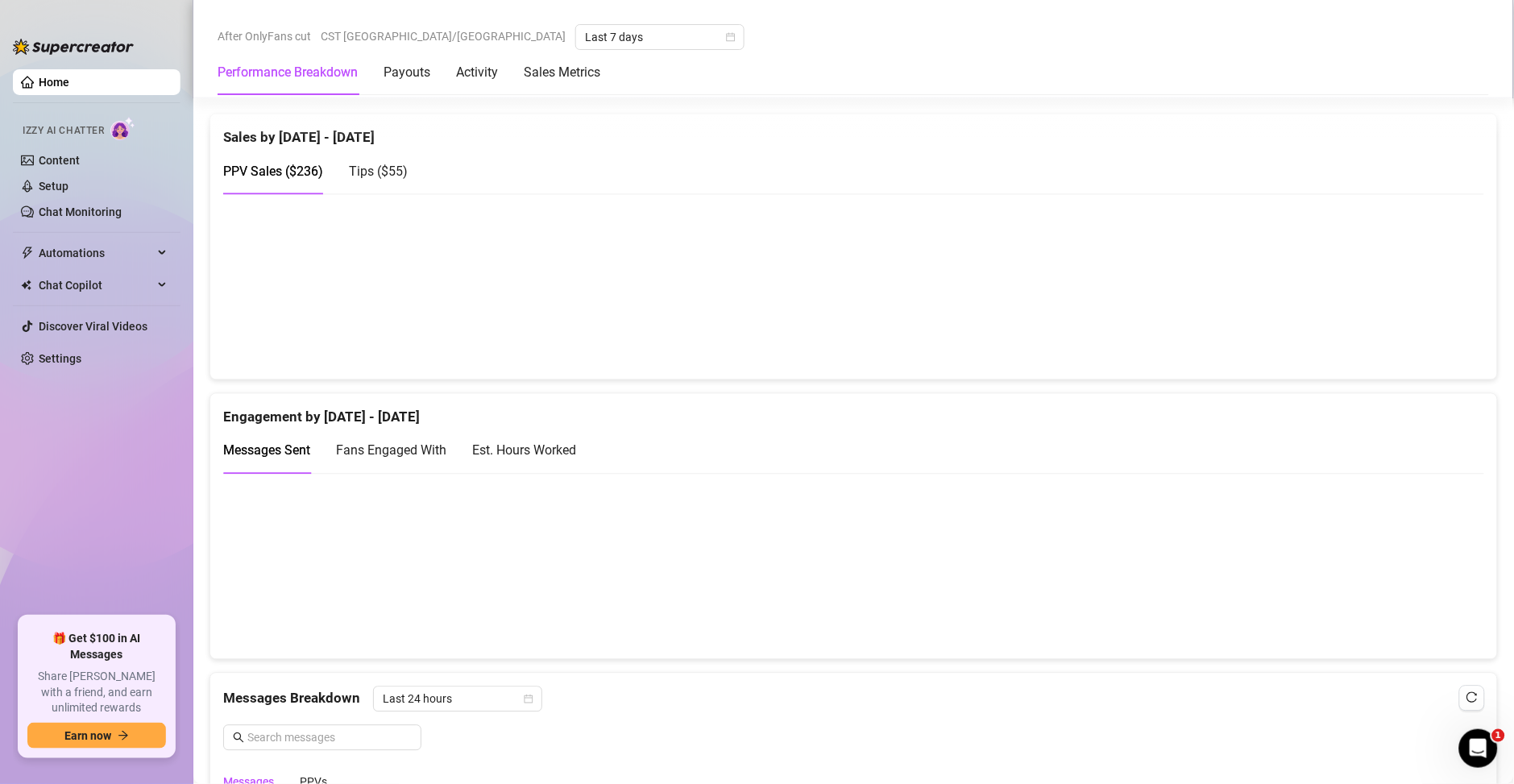
click at [576, 441] on div "Est. Hours Worked" at bounding box center [524, 451] width 104 height 20
click at [263, 454] on span "Messages Sent" at bounding box center [267, 450] width 87 height 15
click at [74, 161] on link "Content" at bounding box center [59, 160] width 41 height 13
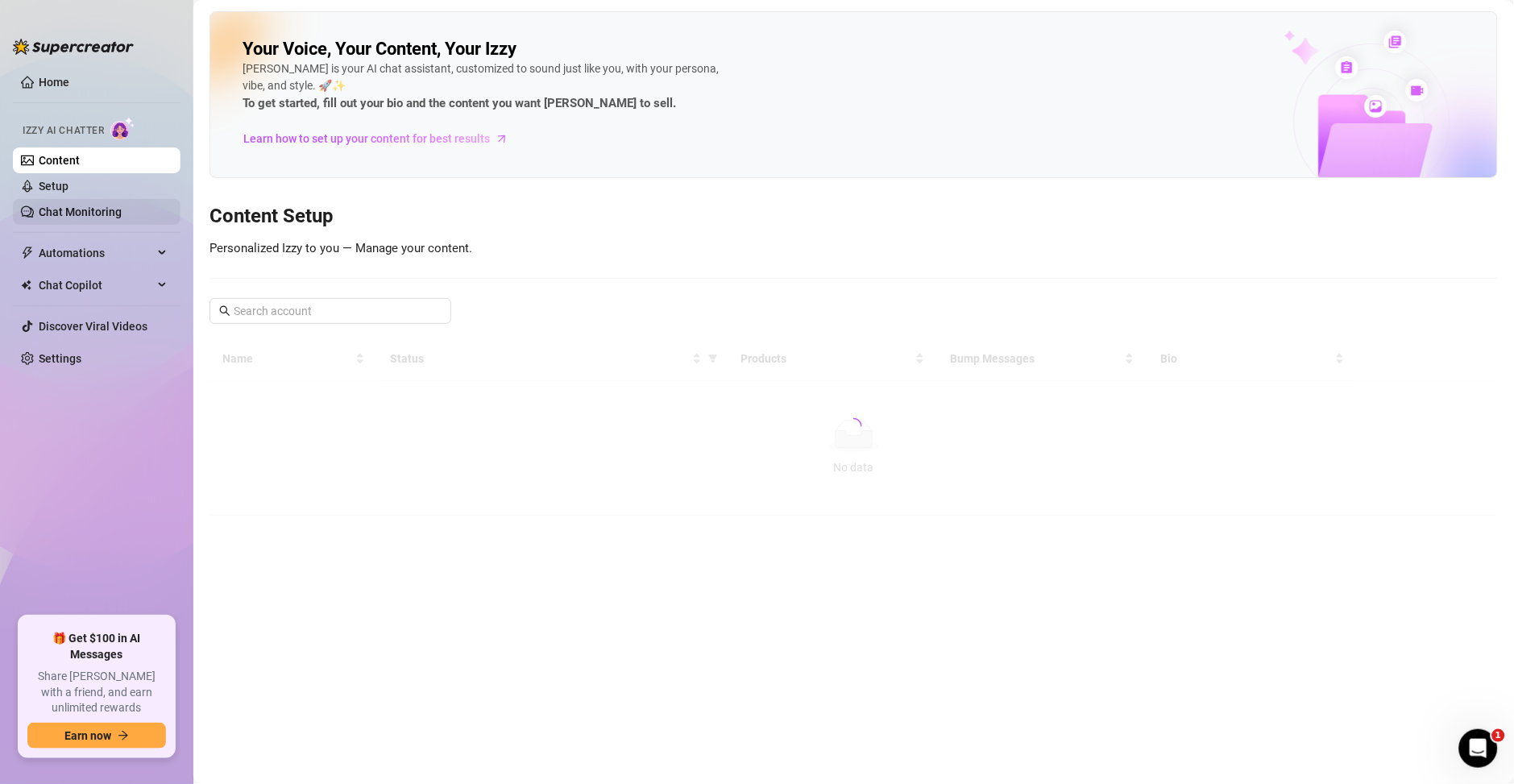
click at [95, 206] on link "Chat Monitoring" at bounding box center [81, 212] width 83 height 13
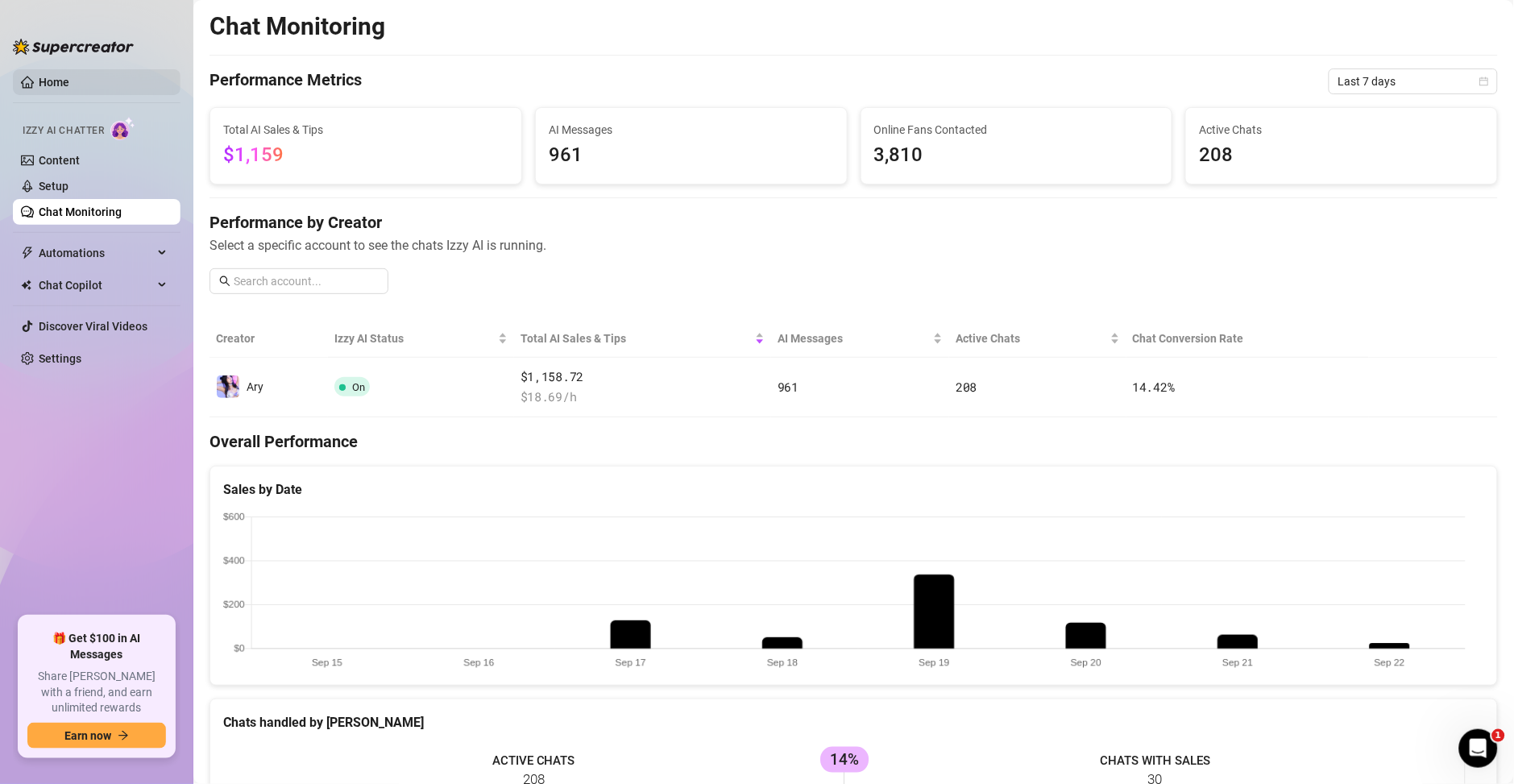
click at [58, 81] on link "Home" at bounding box center [54, 82] width 31 height 13
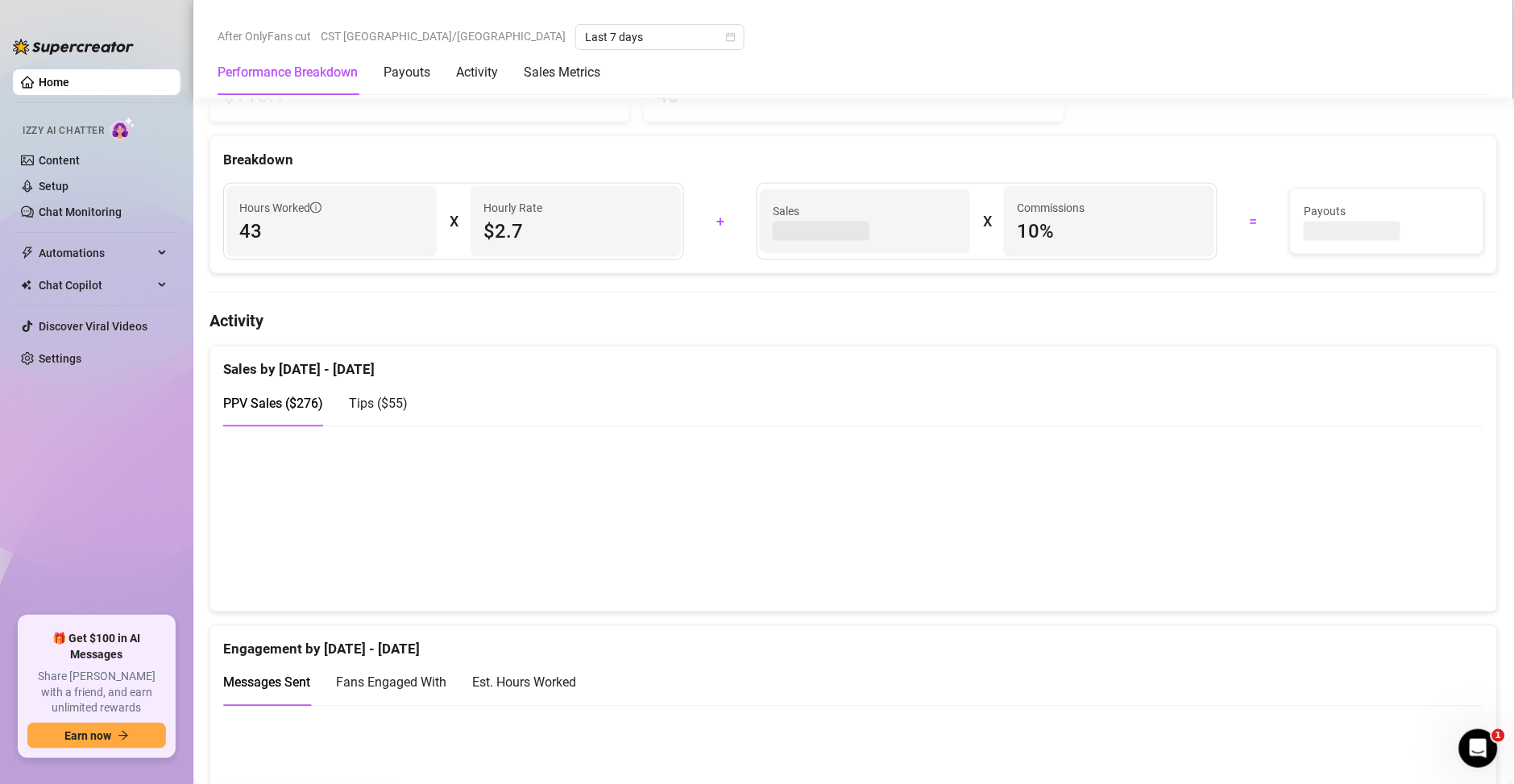
scroll to position [928, 0]
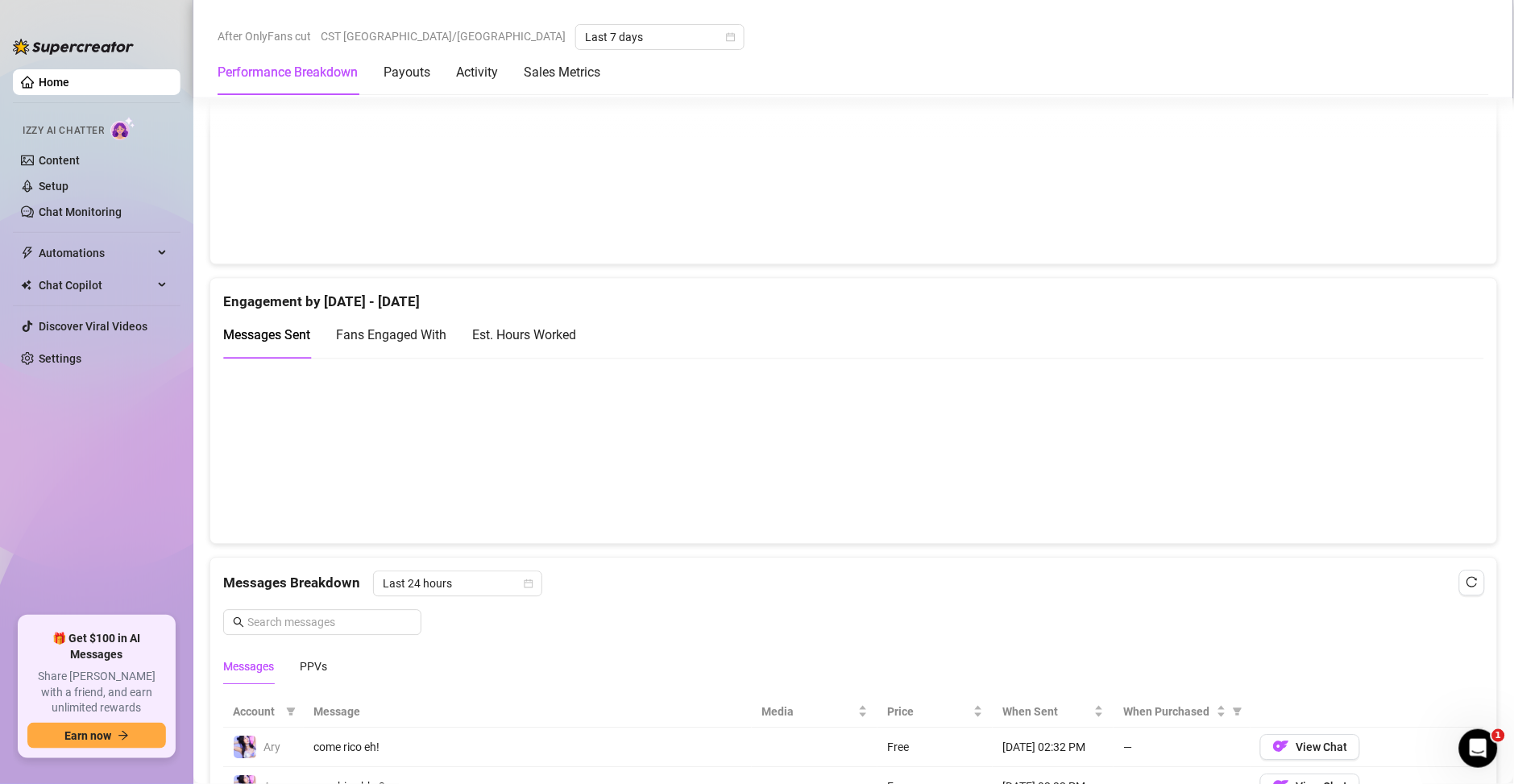
click at [553, 337] on div "Est. Hours Worked" at bounding box center [524, 335] width 104 height 20
click at [288, 327] on span "Messages Sent" at bounding box center [267, 334] width 87 height 15
click at [58, 191] on link "Setup" at bounding box center [54, 186] width 30 height 13
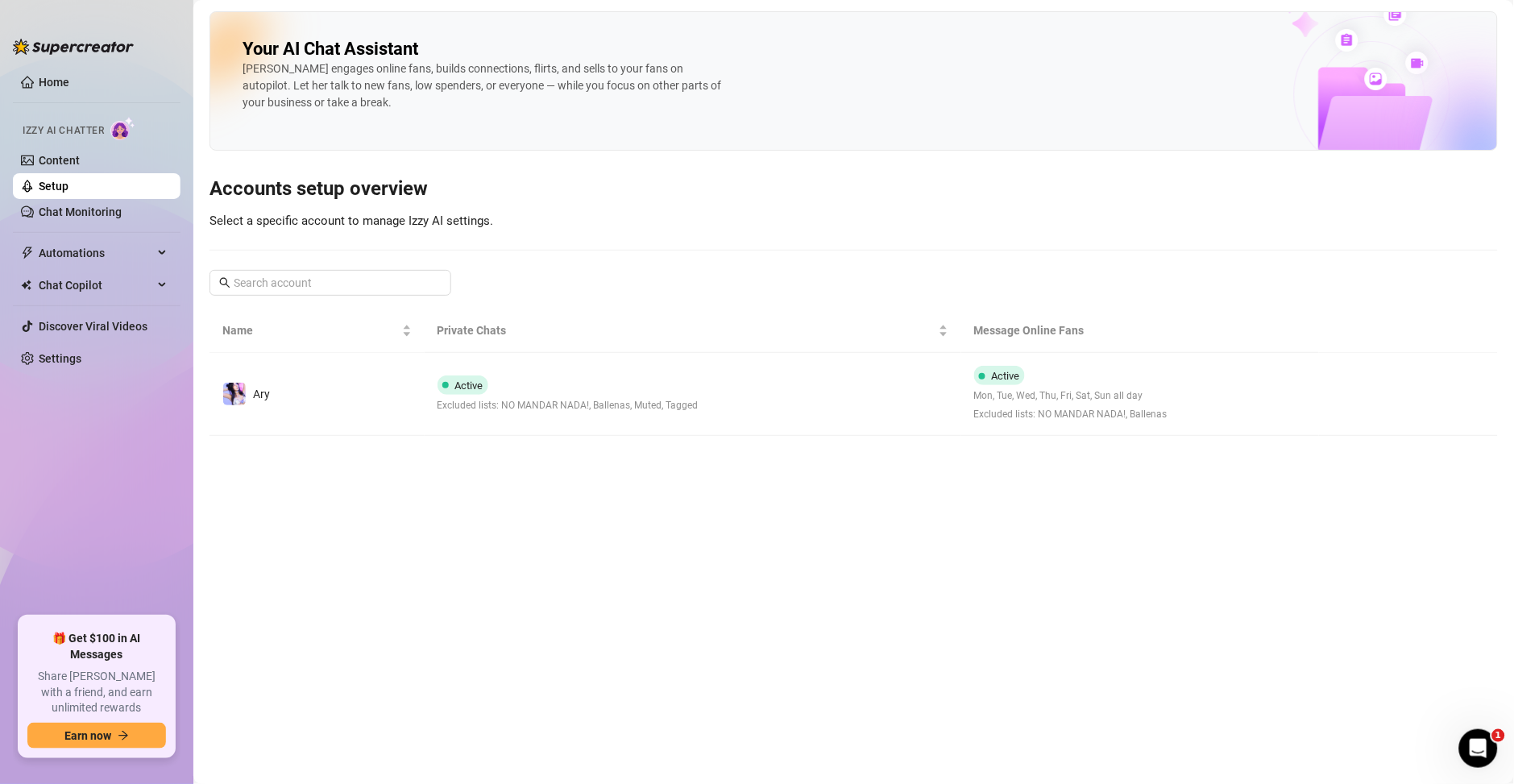
click at [1054, 393] on span "Mon, Tue, Wed, Thu, Fri, Sat, Sun all day" at bounding box center [1071, 396] width 193 height 15
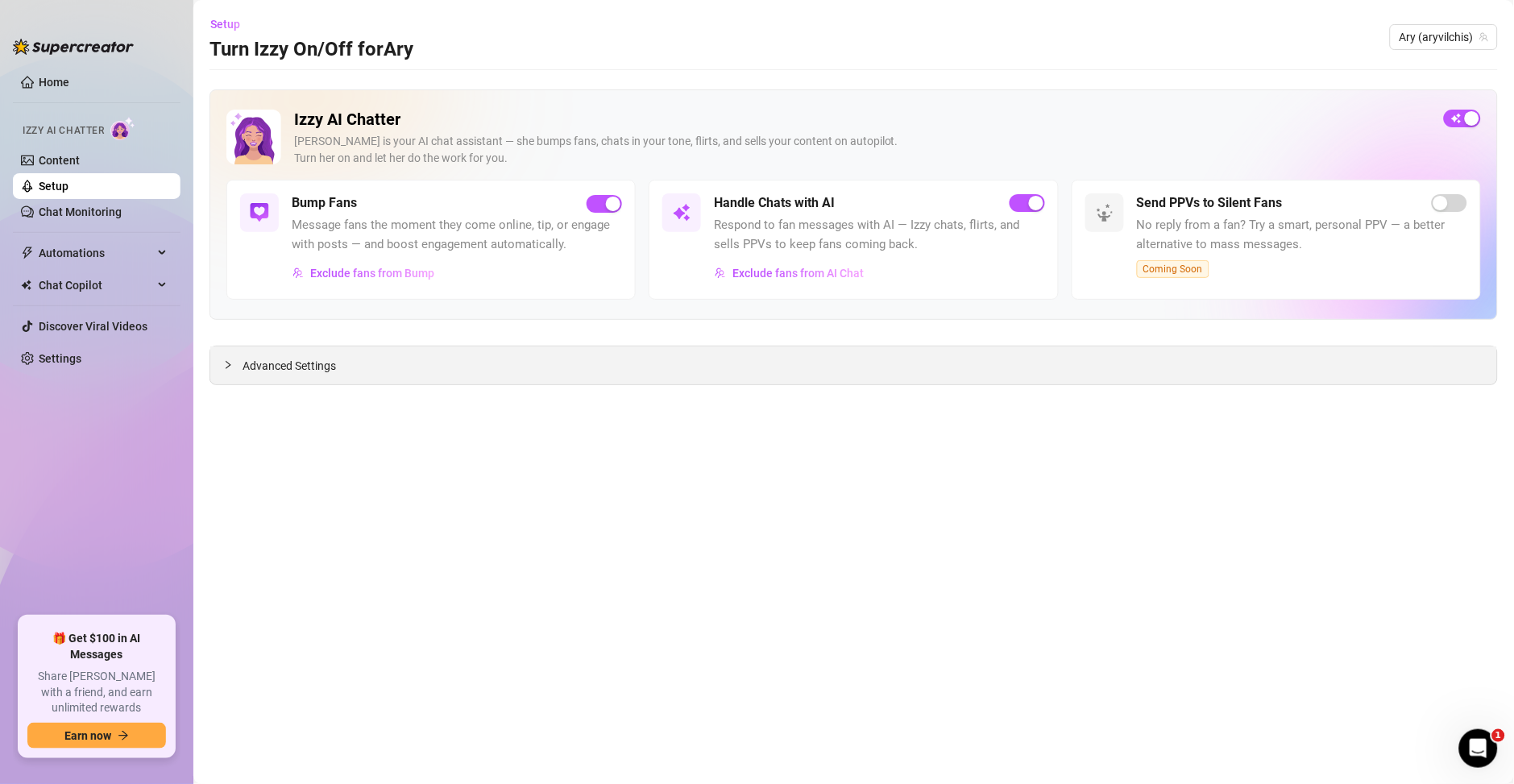
click at [313, 377] on div "Advanced Settings" at bounding box center [853, 365] width 1287 height 38
click at [268, 360] on span "Advanced Settings" at bounding box center [290, 366] width 94 height 18
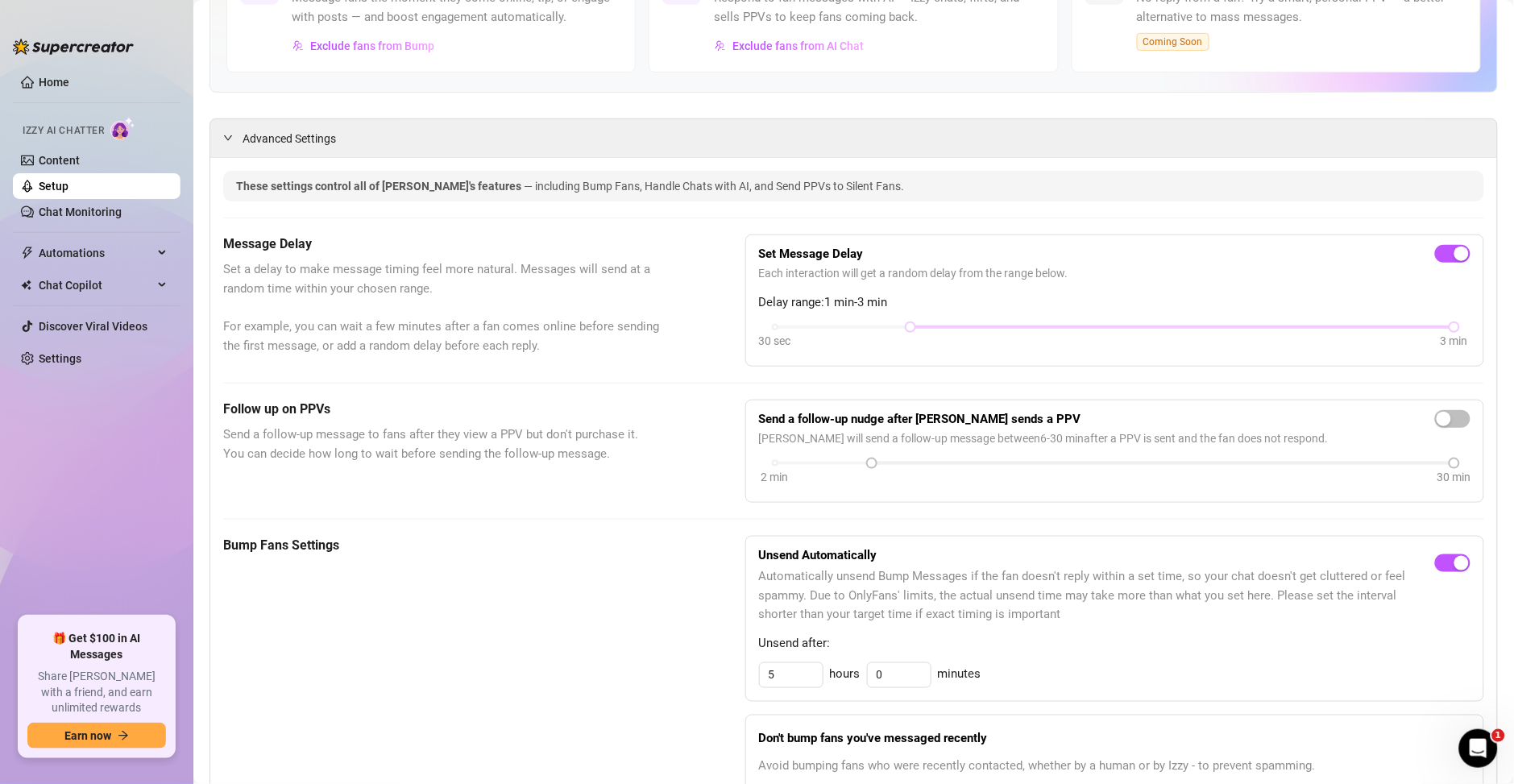
scroll to position [232, 0]
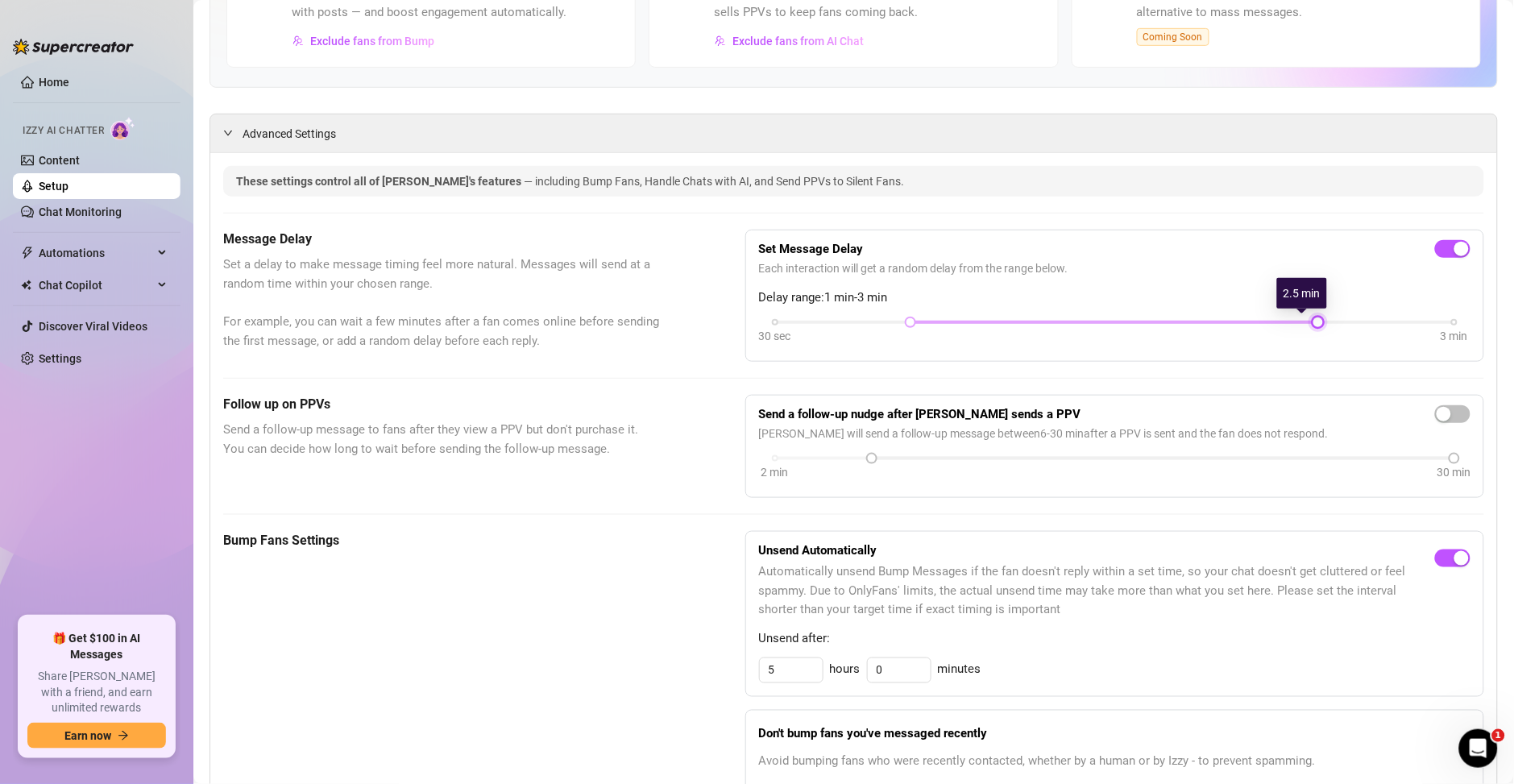
drag, startPoint x: 1429, startPoint y: 325, endPoint x: 1246, endPoint y: 322, distance: 183.0
click at [1246, 322] on div "30 sec 3 min" at bounding box center [1114, 320] width 679 height 6
drag, startPoint x: 904, startPoint y: 321, endPoint x: 874, endPoint y: 322, distance: 30.0
click at [874, 322] on div "30 sec 3 min" at bounding box center [1114, 320] width 679 height 6
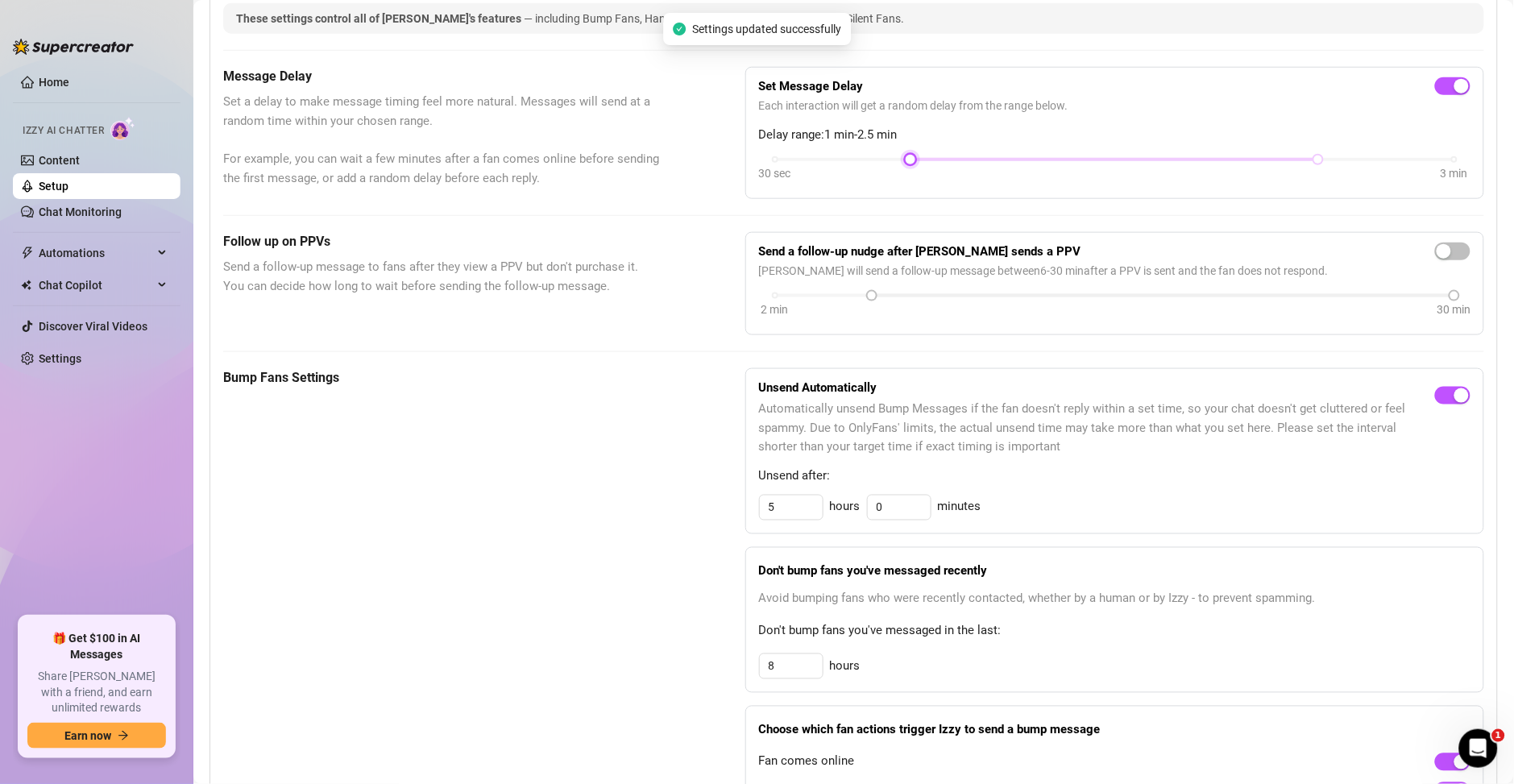
scroll to position [348, 0]
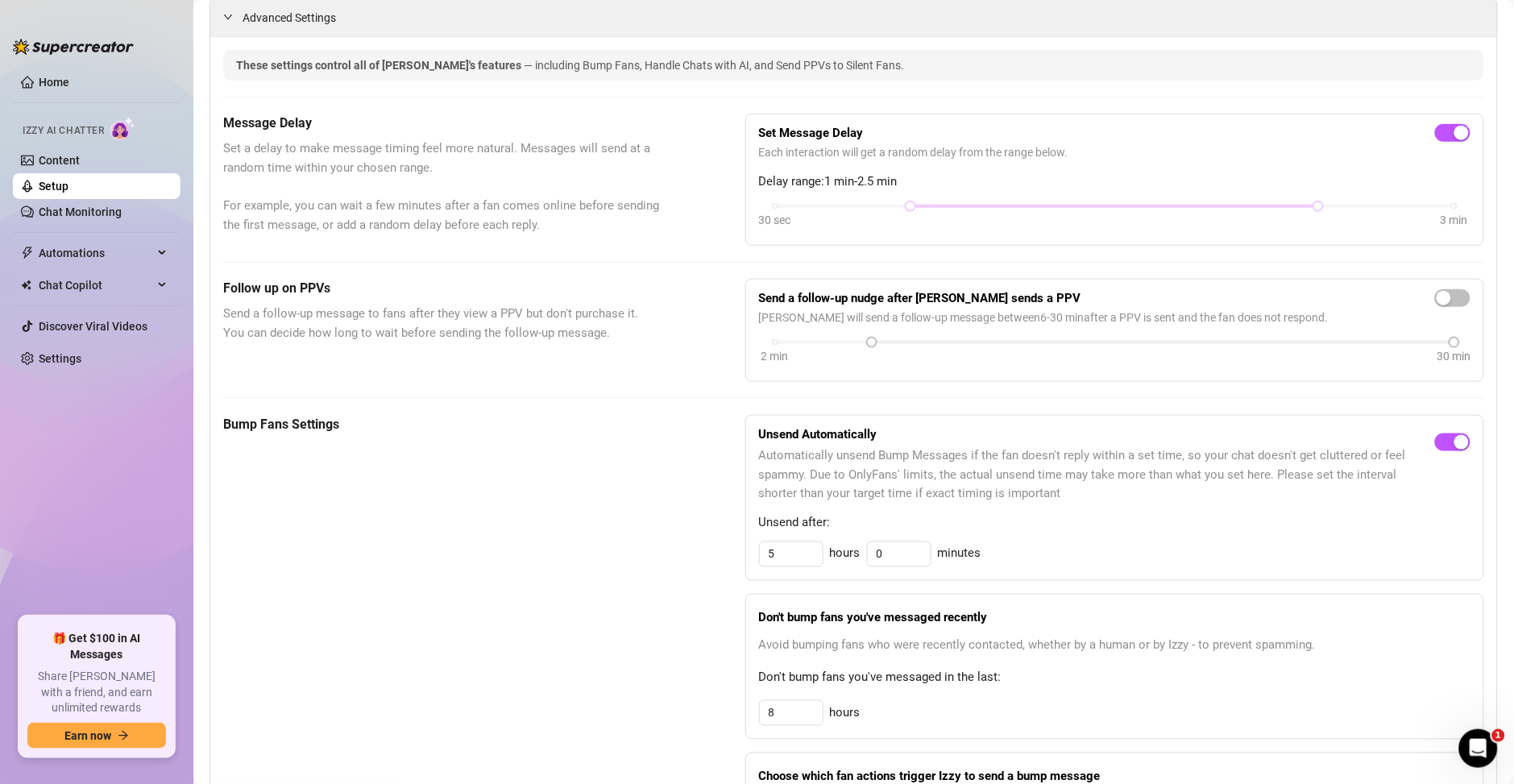
click at [19, 67] on ul "Home Izzy AI Chatter Content Setup Chat Monitoring Automations Chat Copilot Dis…" at bounding box center [97, 337] width 167 height 547
click at [39, 76] on link "Home" at bounding box center [54, 82] width 31 height 13
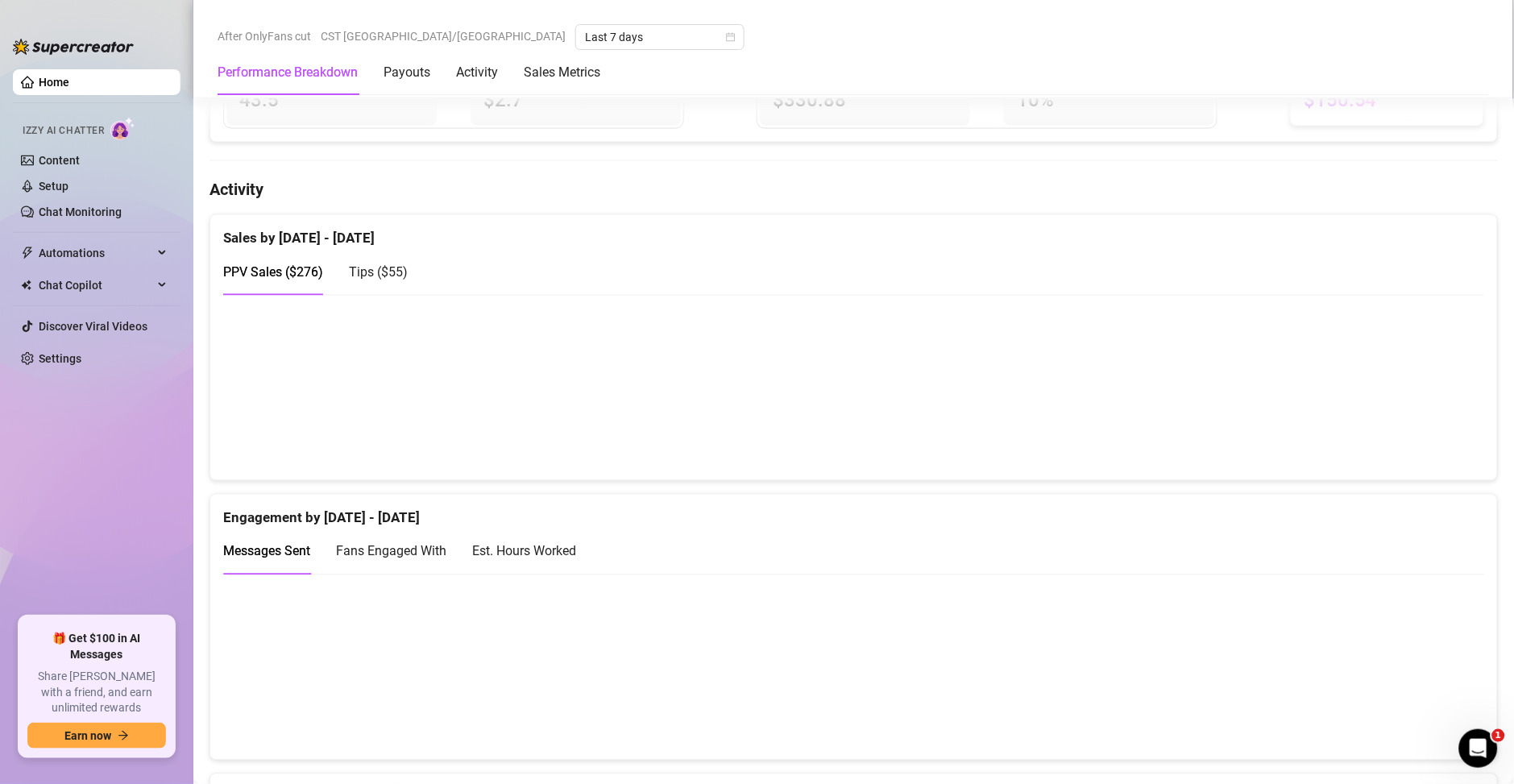
scroll to position [856, 0]
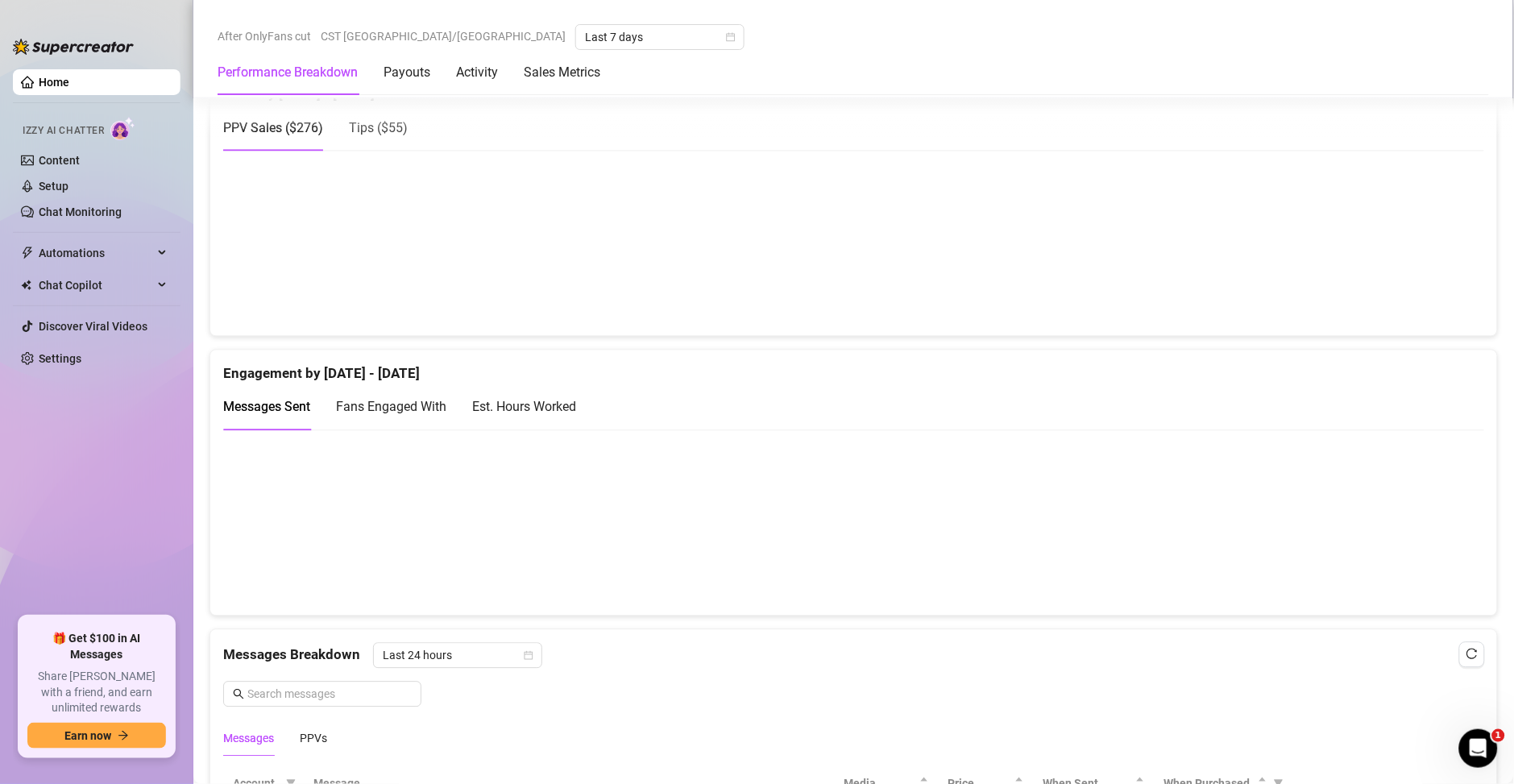
click at [519, 411] on div "Est. Hours Worked" at bounding box center [524, 408] width 104 height 20
